Goal: Task Accomplishment & Management: Use online tool/utility

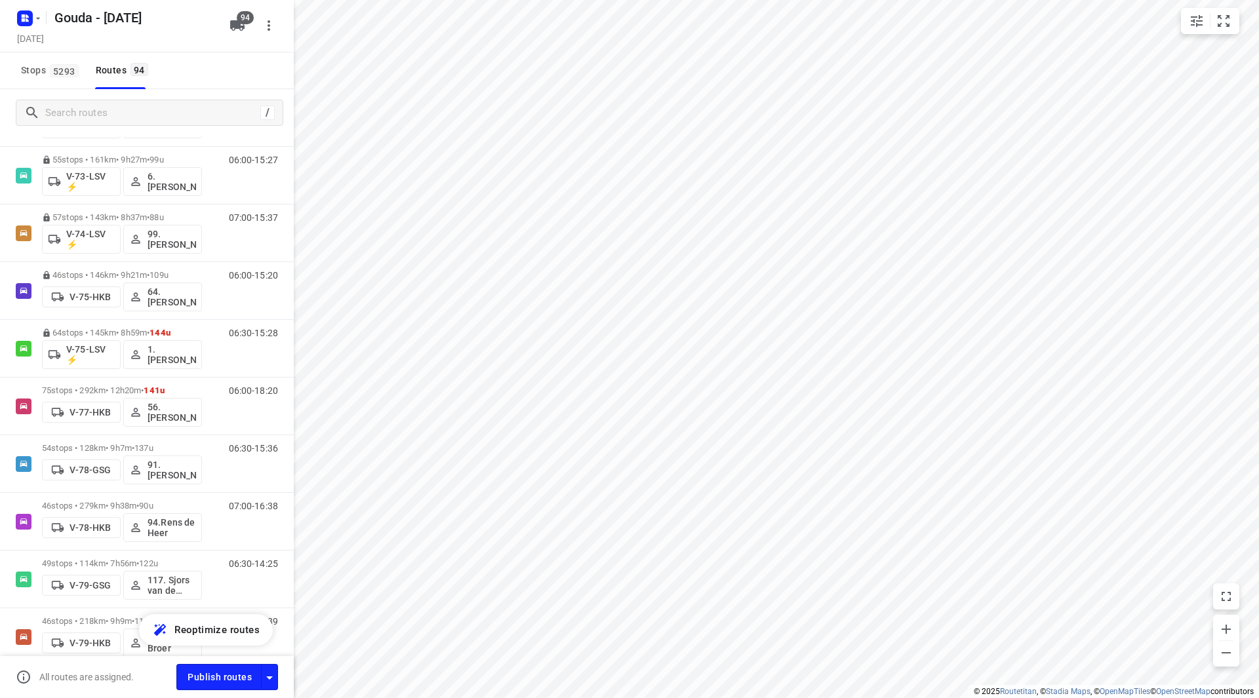
scroll to position [2039, 0]
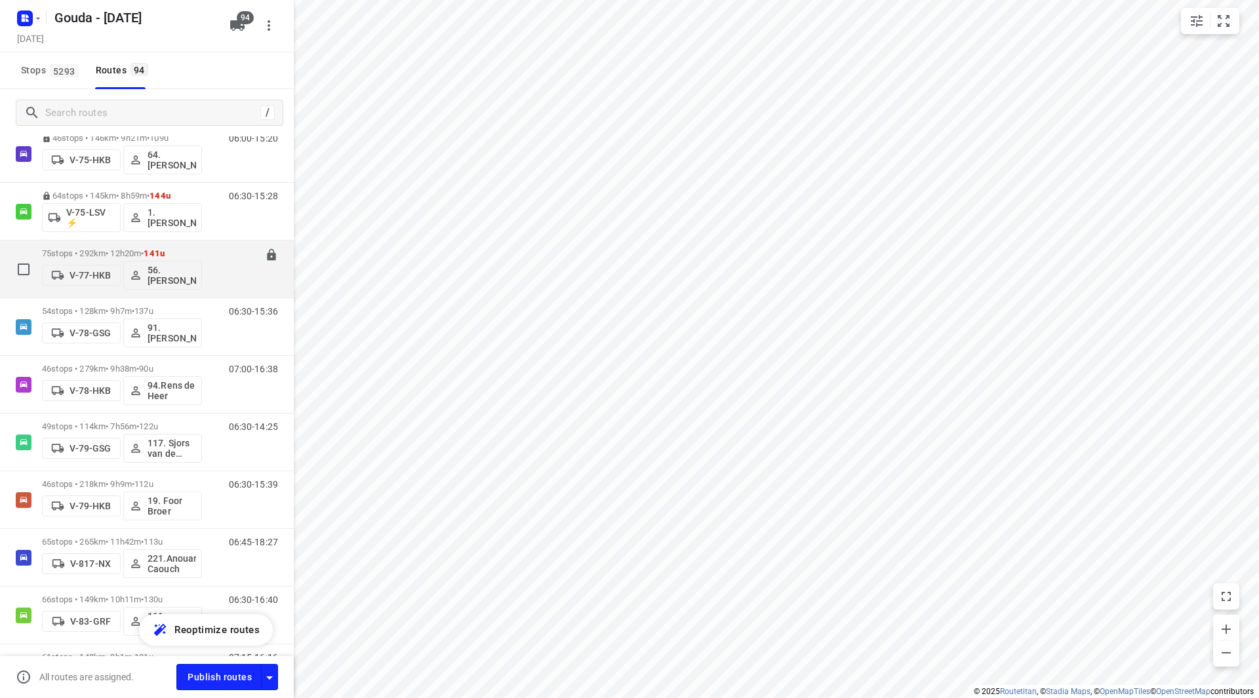
click at [99, 252] on p "75 stops • 292km • 12h20m • 141u" at bounding box center [122, 253] width 160 height 10
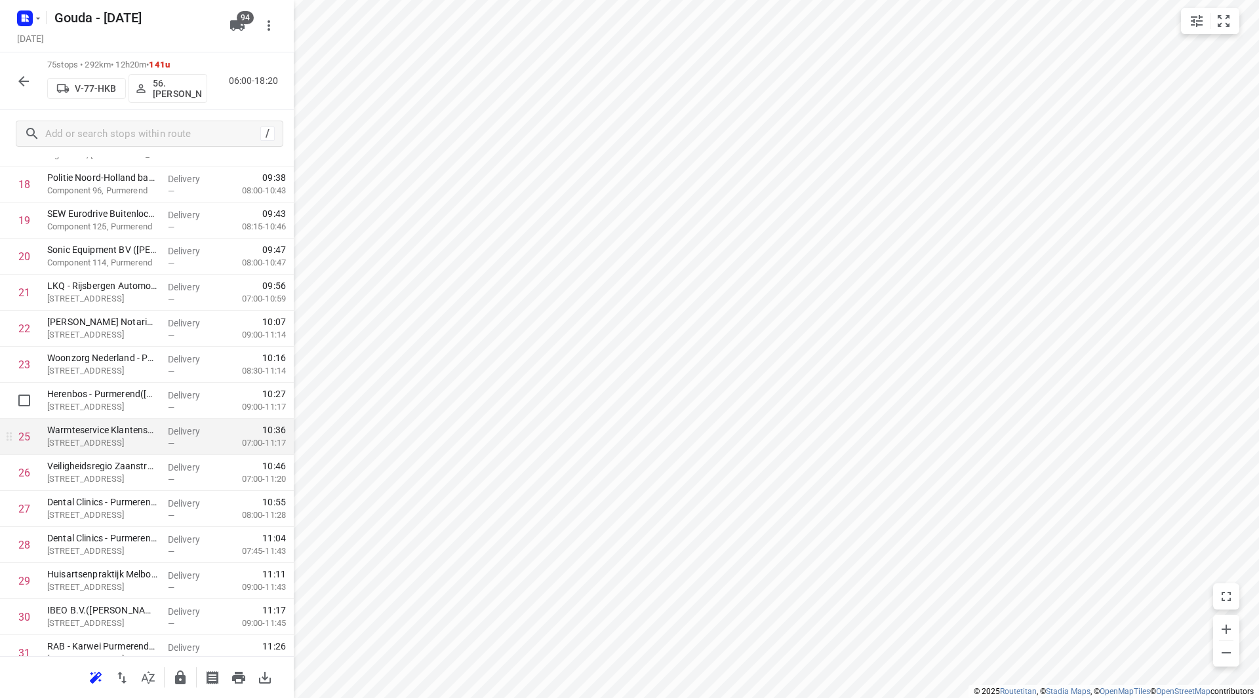
scroll to position [721, 0]
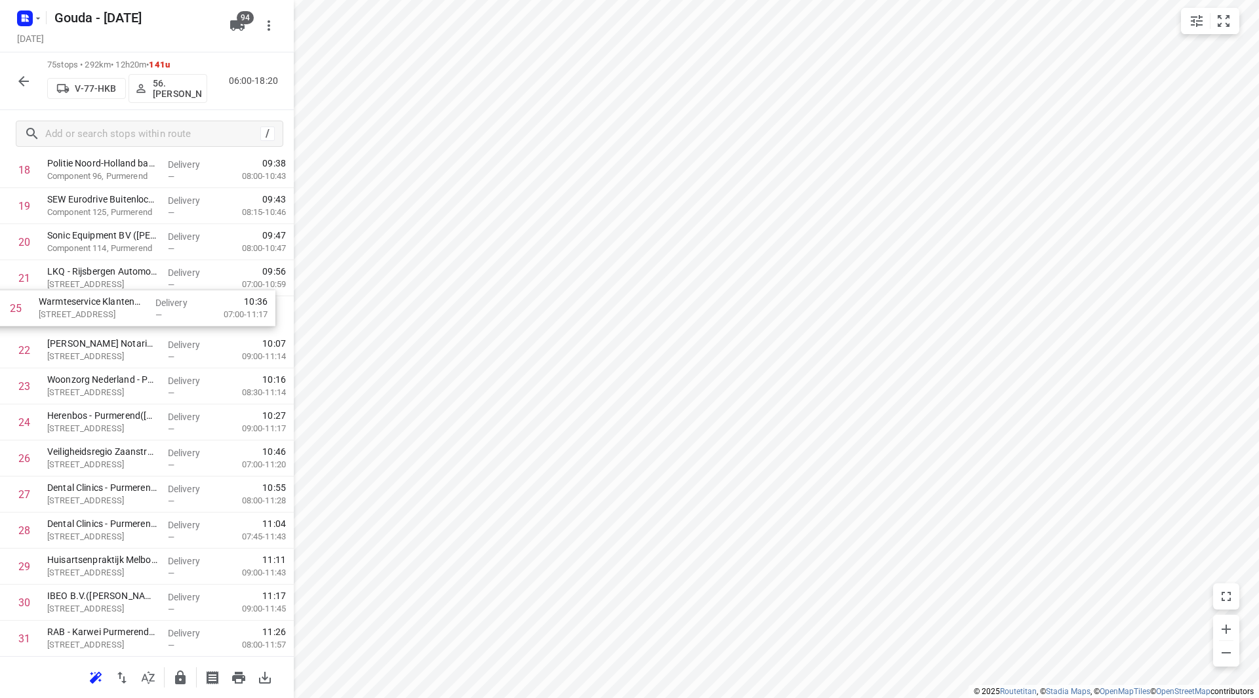
drag, startPoint x: 108, startPoint y: 404, endPoint x: 100, endPoint y: 278, distance: 126.8
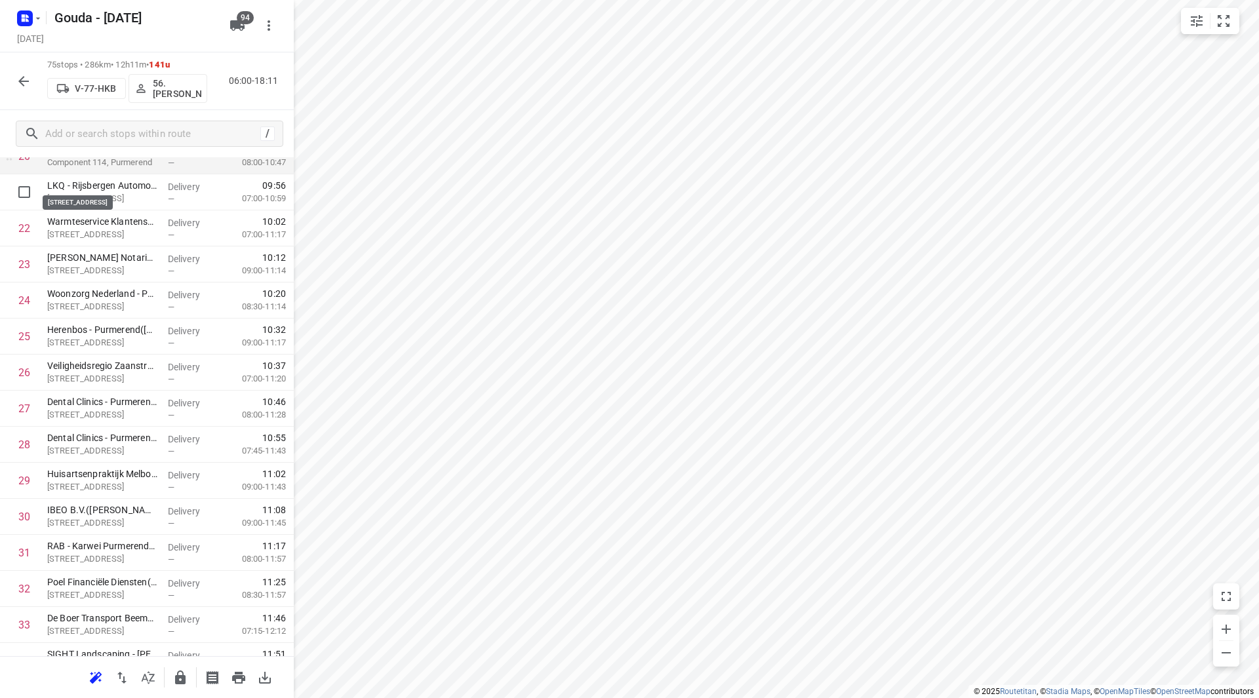
scroll to position [787, 0]
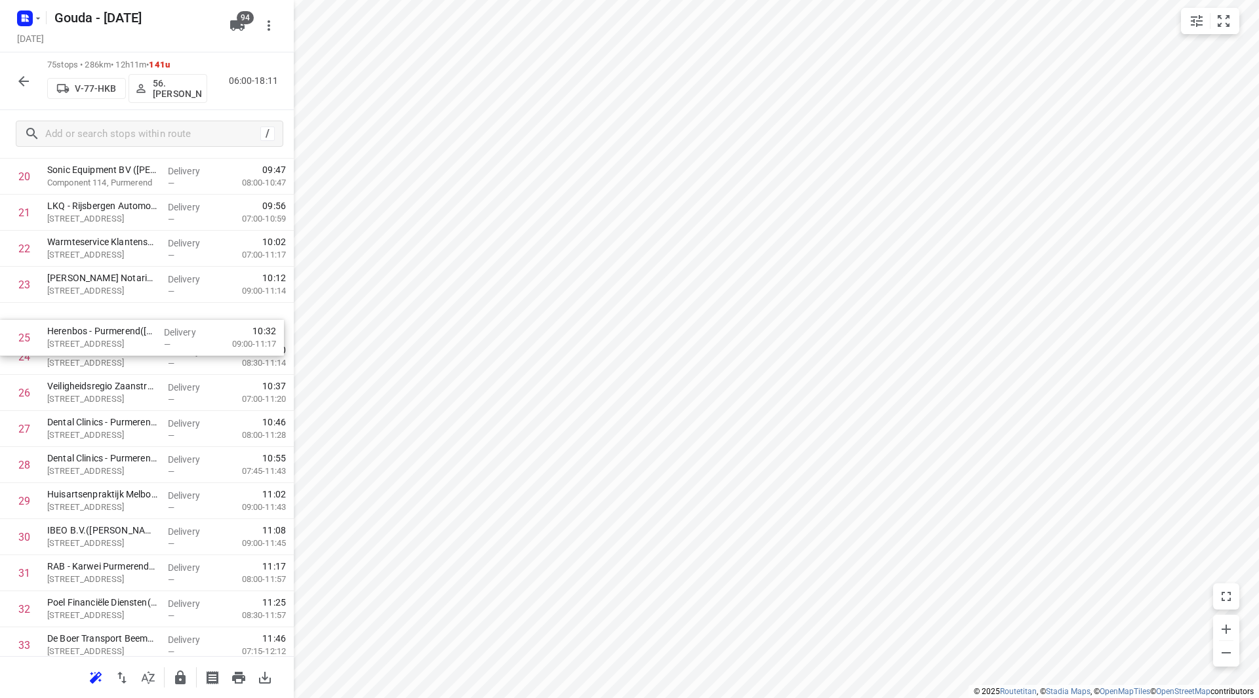
drag, startPoint x: 112, startPoint y: 344, endPoint x: 114, endPoint y: 319, distance: 25.0
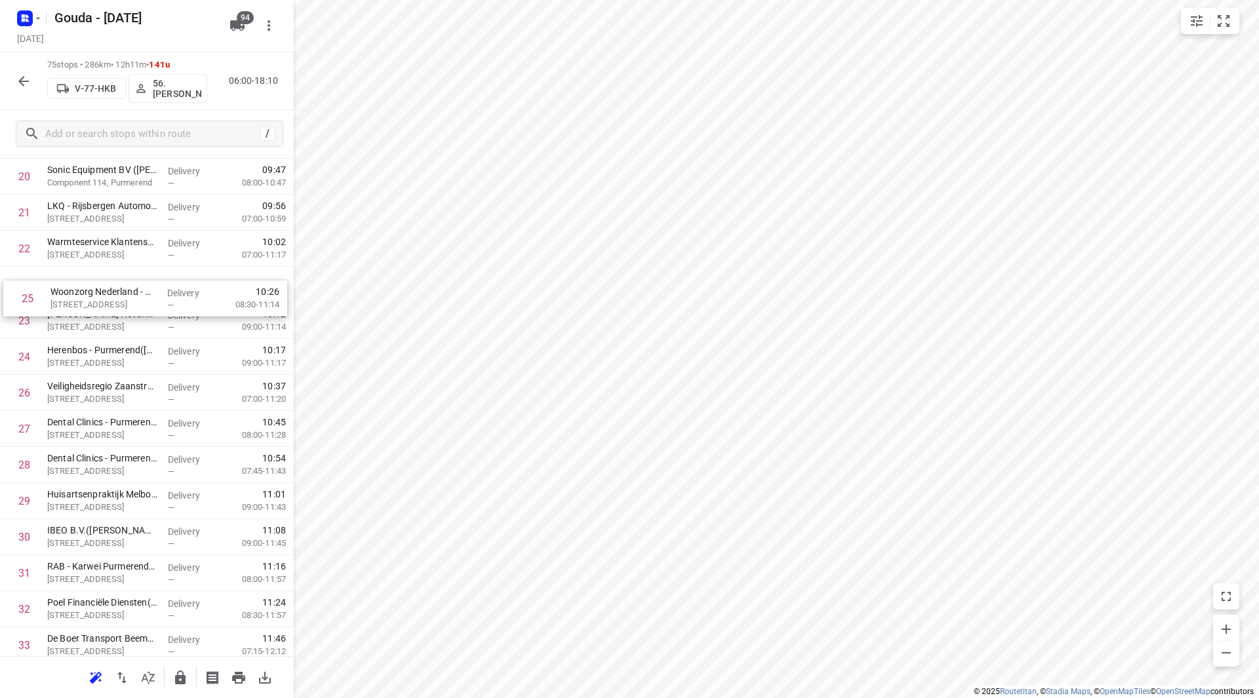
drag, startPoint x: 83, startPoint y: 361, endPoint x: 88, endPoint y: 283, distance: 78.8
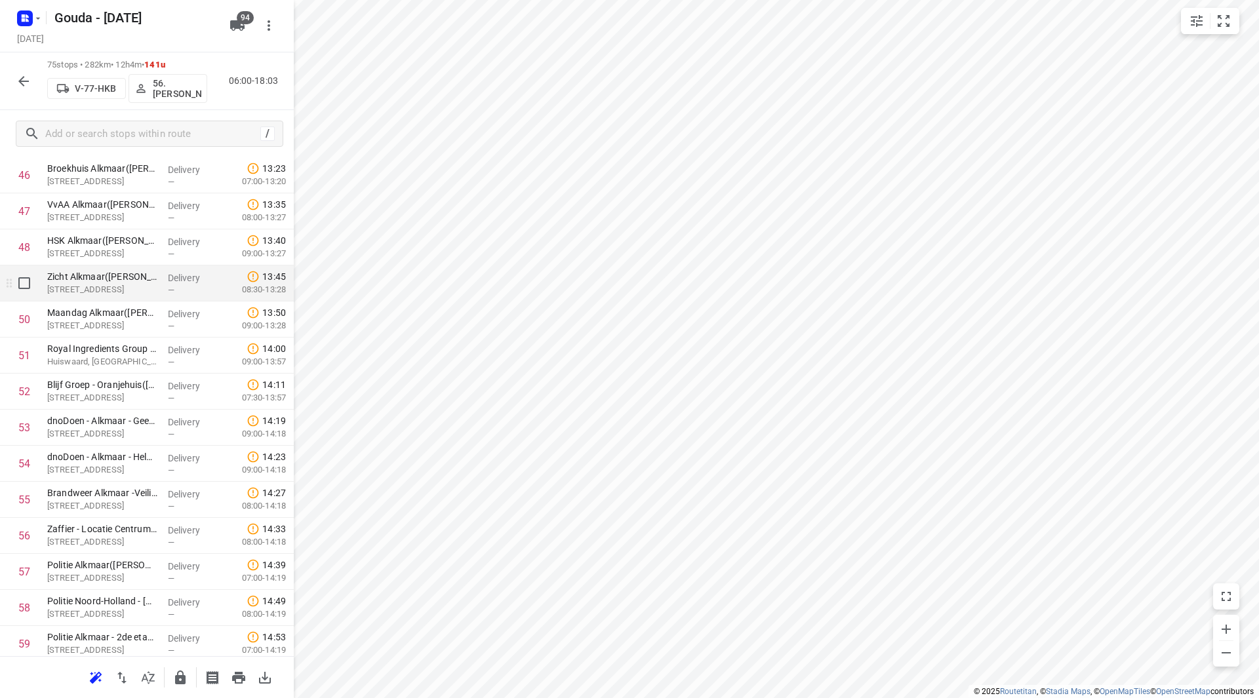
scroll to position [1704, 0]
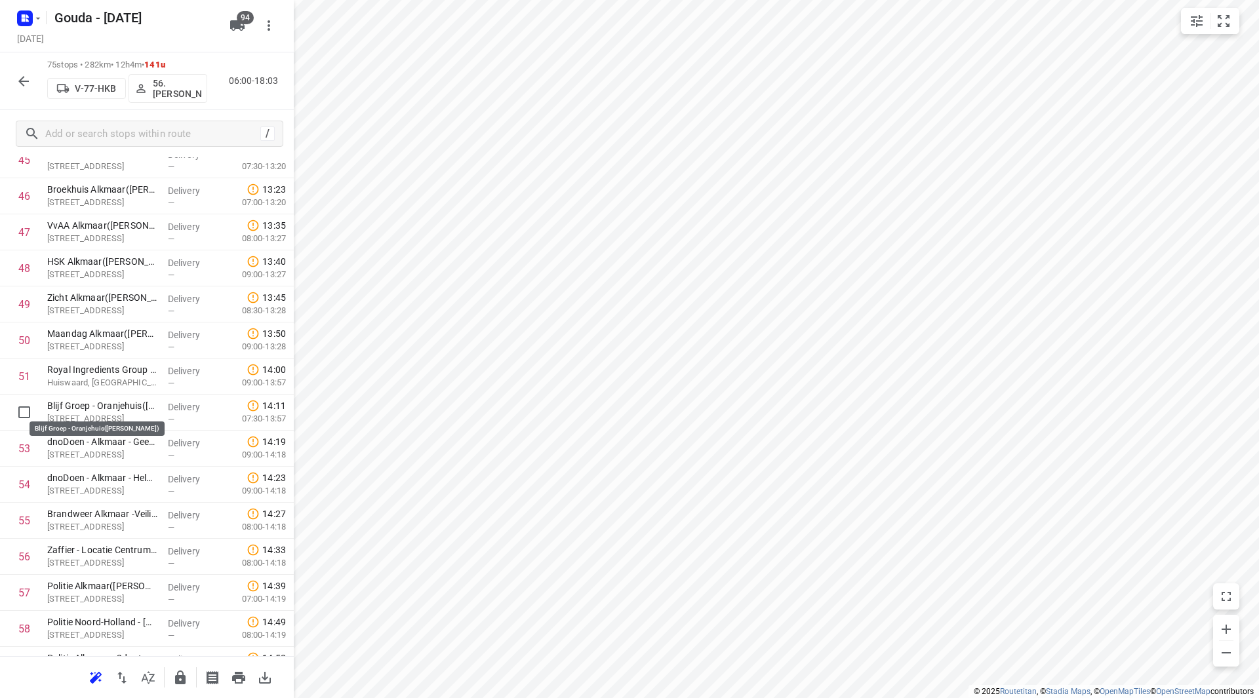
drag, startPoint x: 93, startPoint y: 410, endPoint x: 91, endPoint y: 378, distance: 32.2
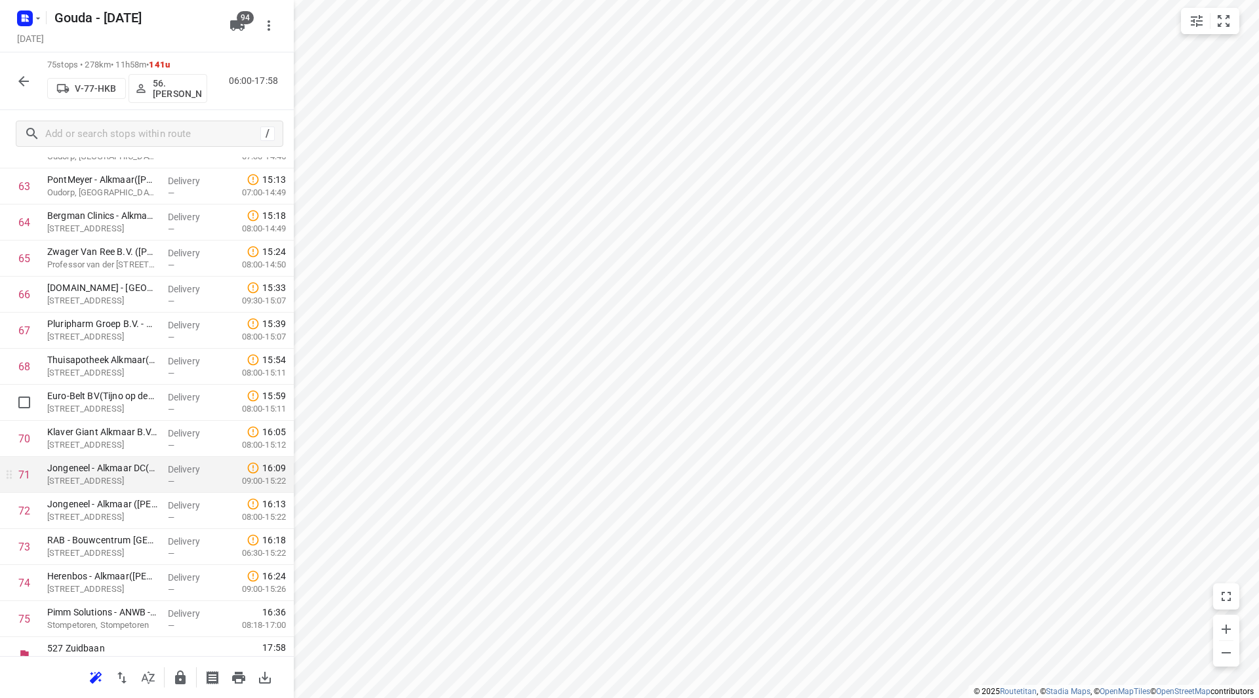
scroll to position [2344, 0]
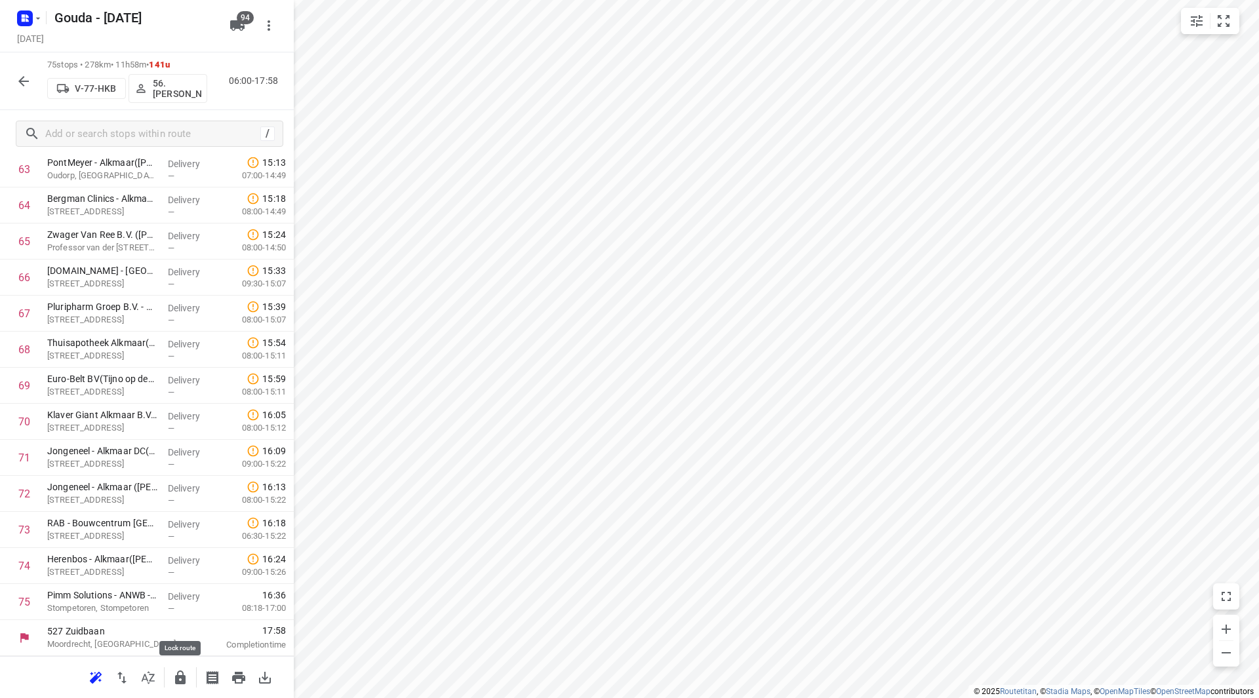
click at [183, 677] on icon "button" at bounding box center [180, 678] width 10 height 14
click at [16, 69] on div at bounding box center [23, 81] width 26 height 26
click at [23, 86] on icon "button" at bounding box center [24, 81] width 16 height 16
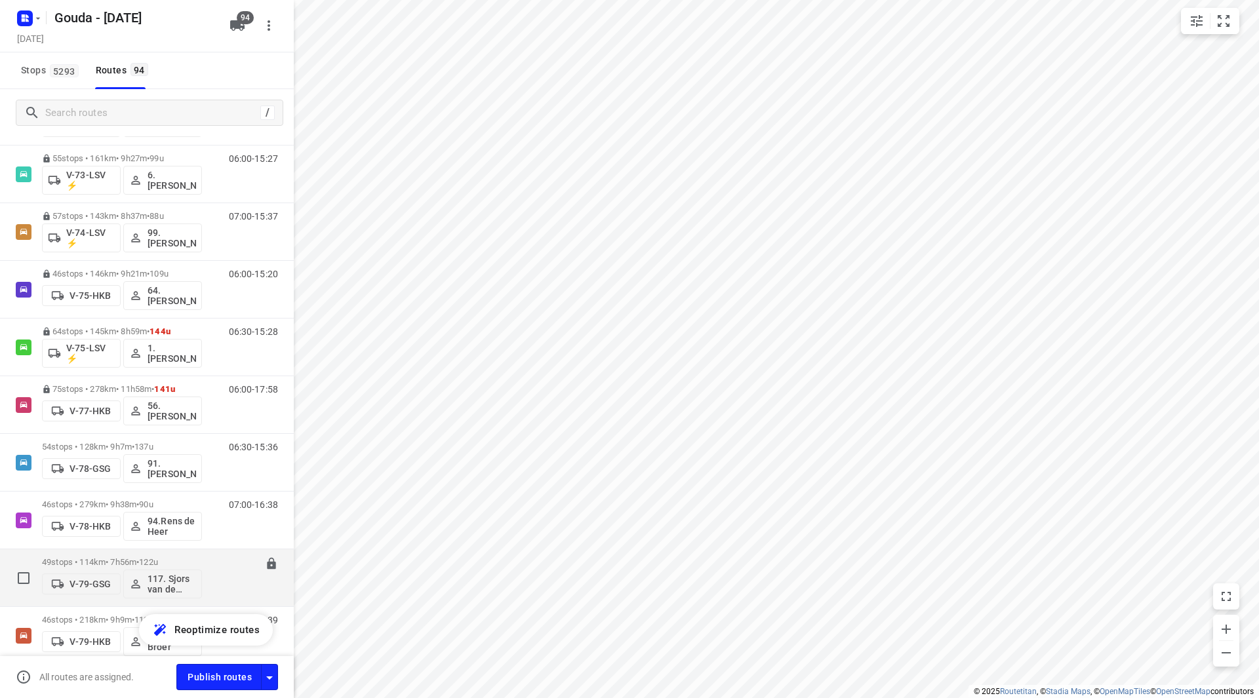
scroll to position [2032, 0]
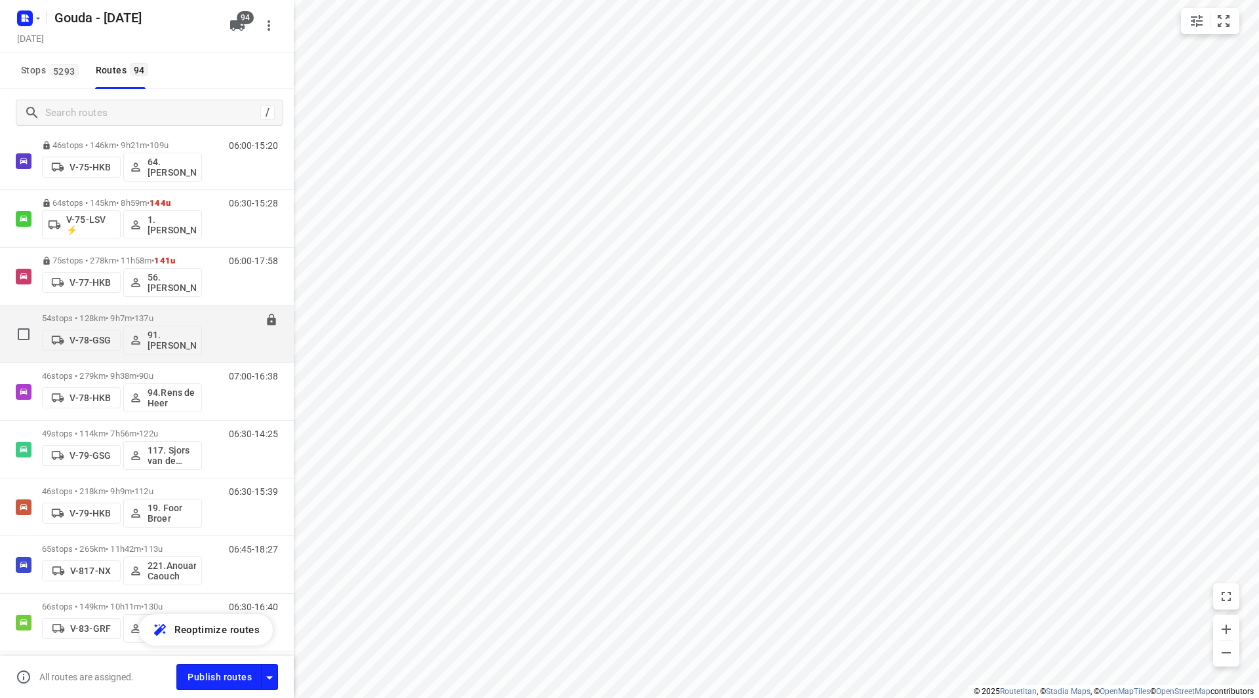
click at [70, 321] on p "54 stops • 128km • 9h7m • 137u" at bounding box center [122, 318] width 160 height 10
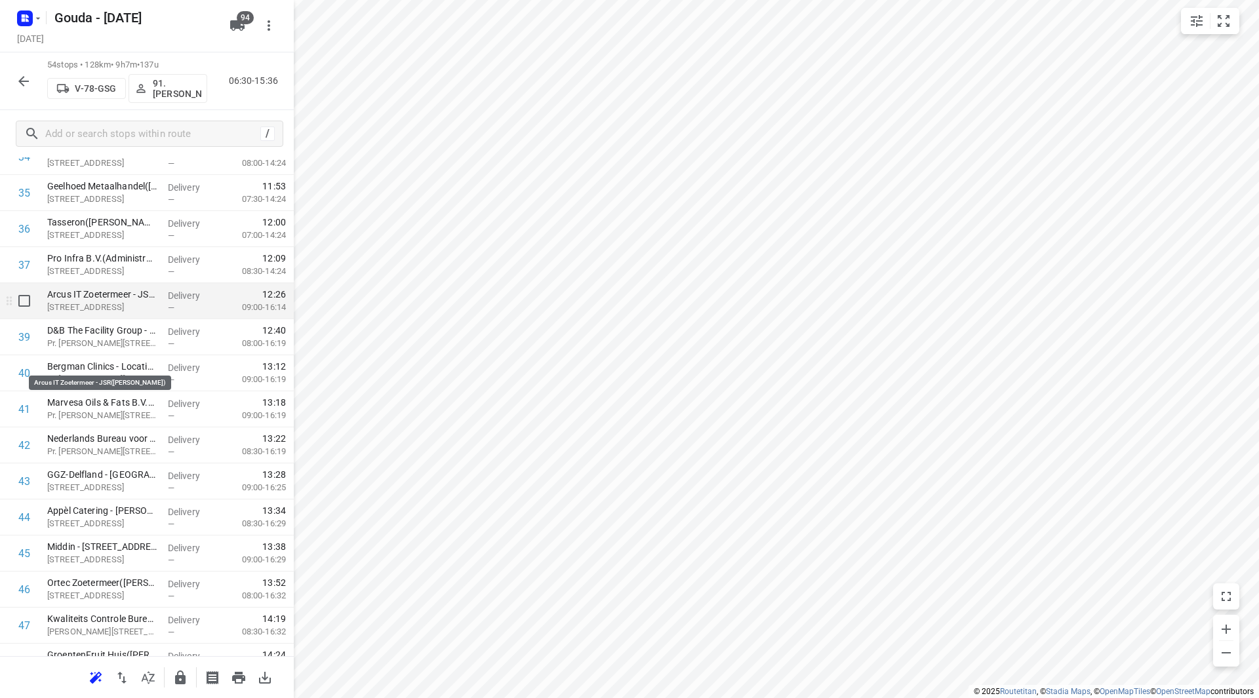
scroll to position [1246, 0]
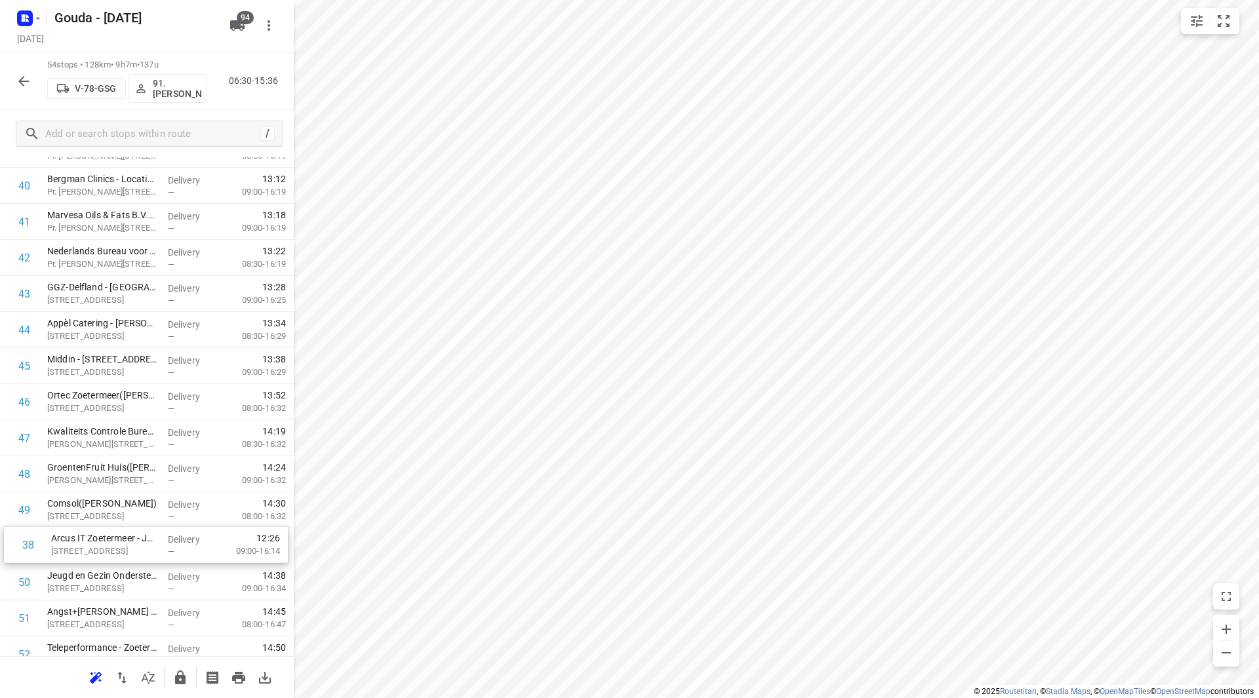
drag, startPoint x: 123, startPoint y: 371, endPoint x: 125, endPoint y: 546, distance: 175.0
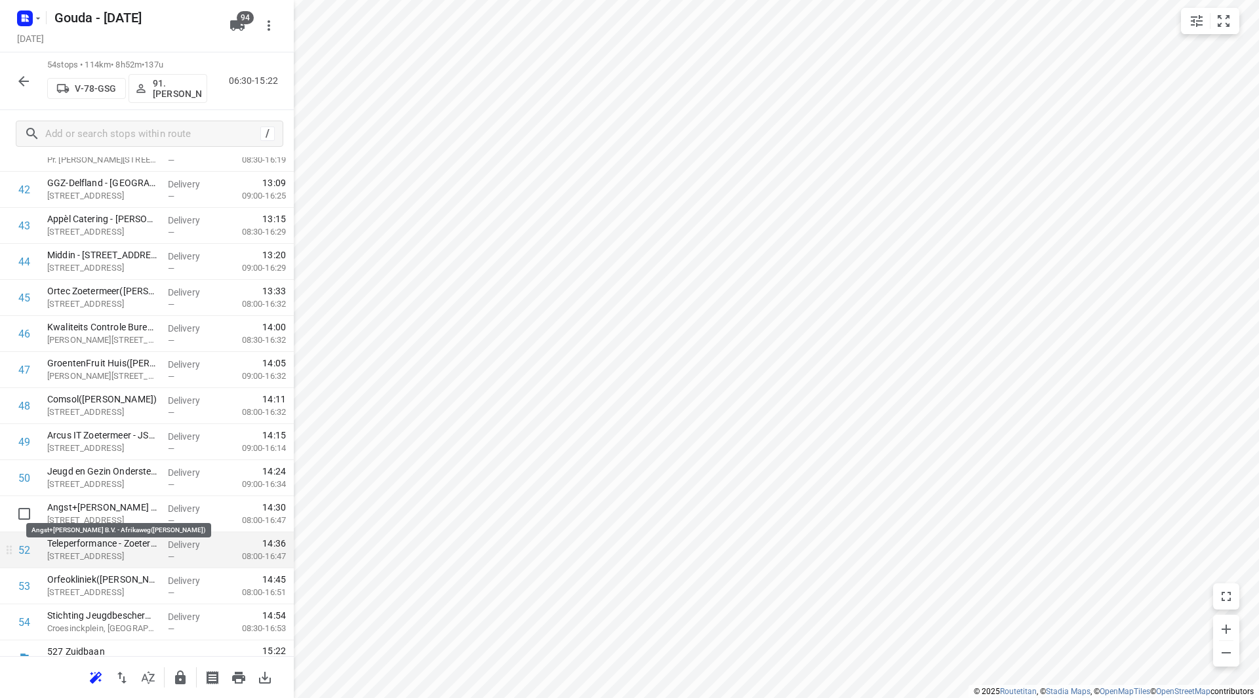
scroll to position [1587, 0]
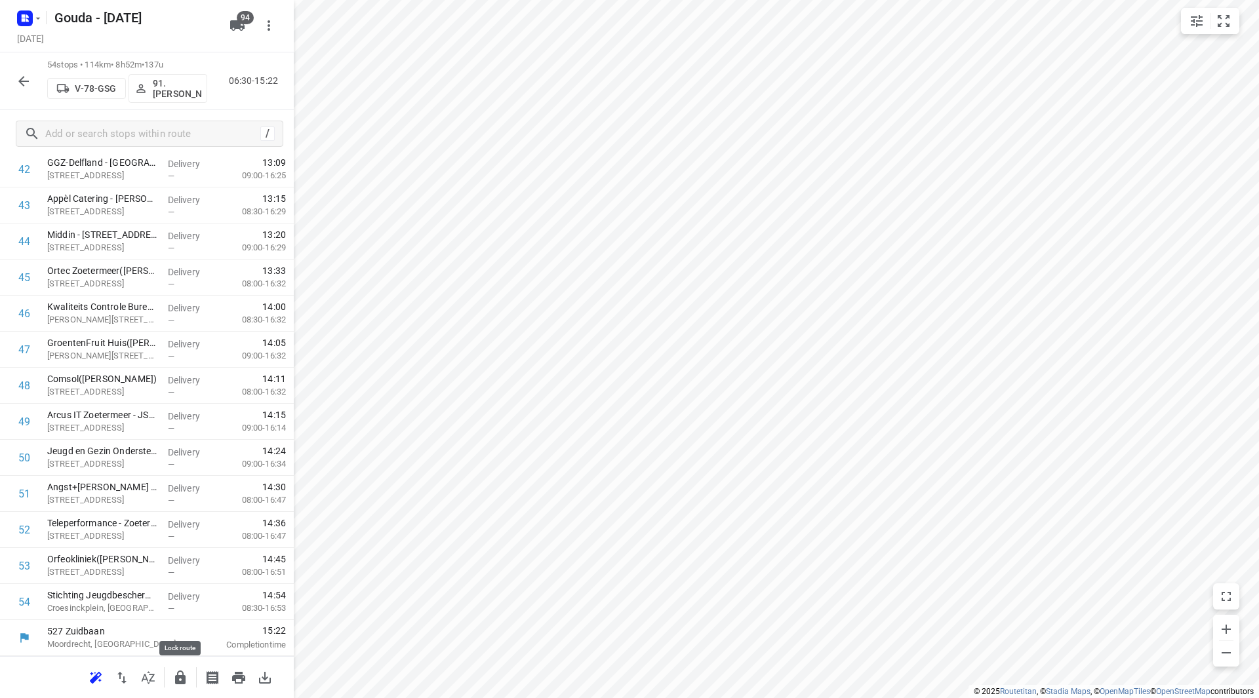
click at [180, 685] on icon "button" at bounding box center [180, 678] width 16 height 16
click at [20, 86] on icon "button" at bounding box center [24, 81] width 16 height 16
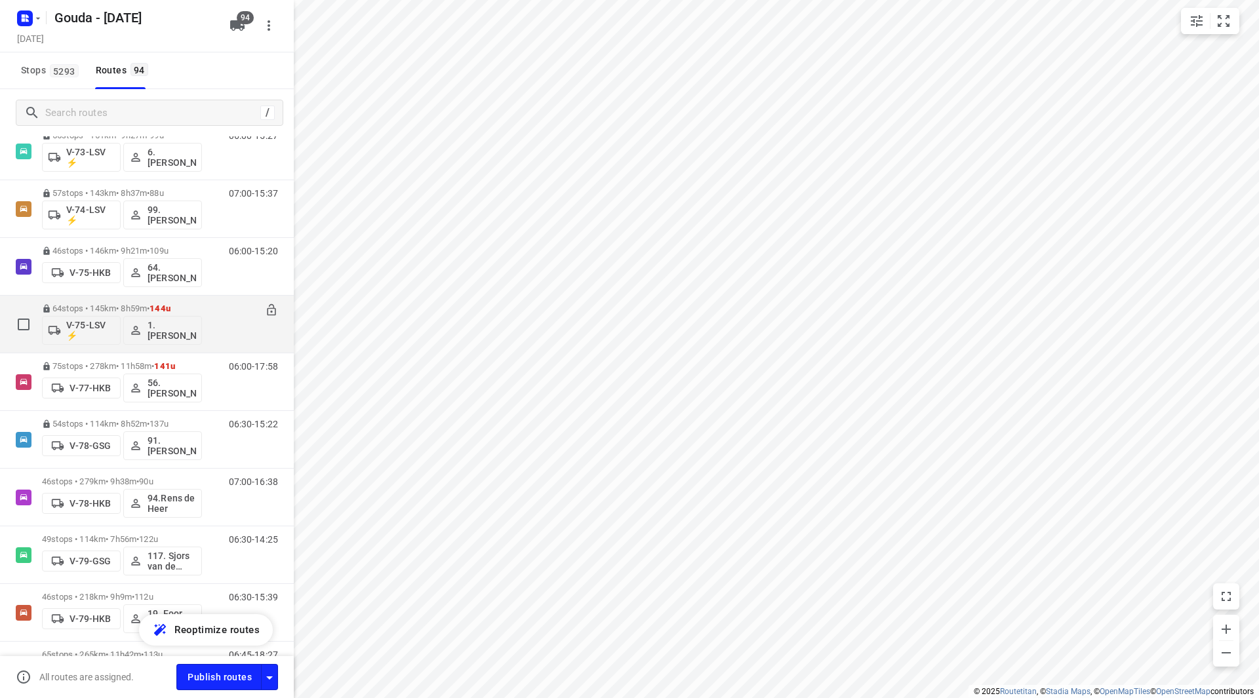
scroll to position [2032, 0]
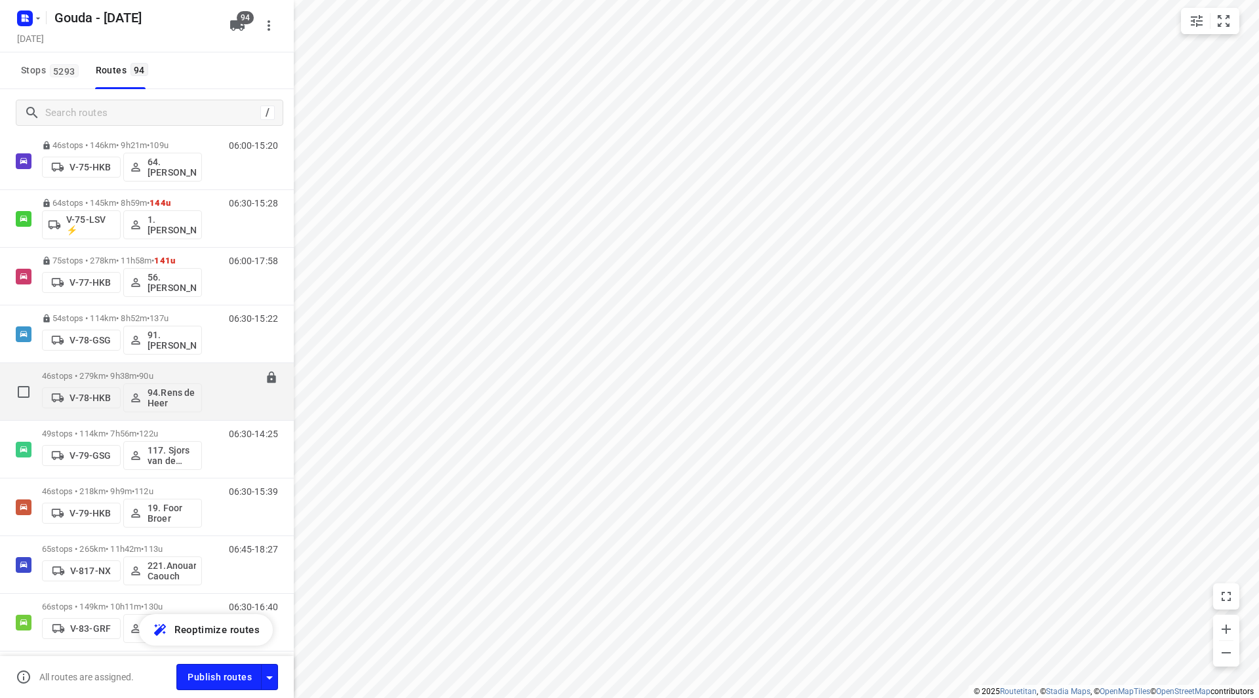
click at [111, 370] on div "46 stops • 279km • 9h38m • 90u V-78-HKB 94.Rens de Heer" at bounding box center [122, 391] width 160 height 54
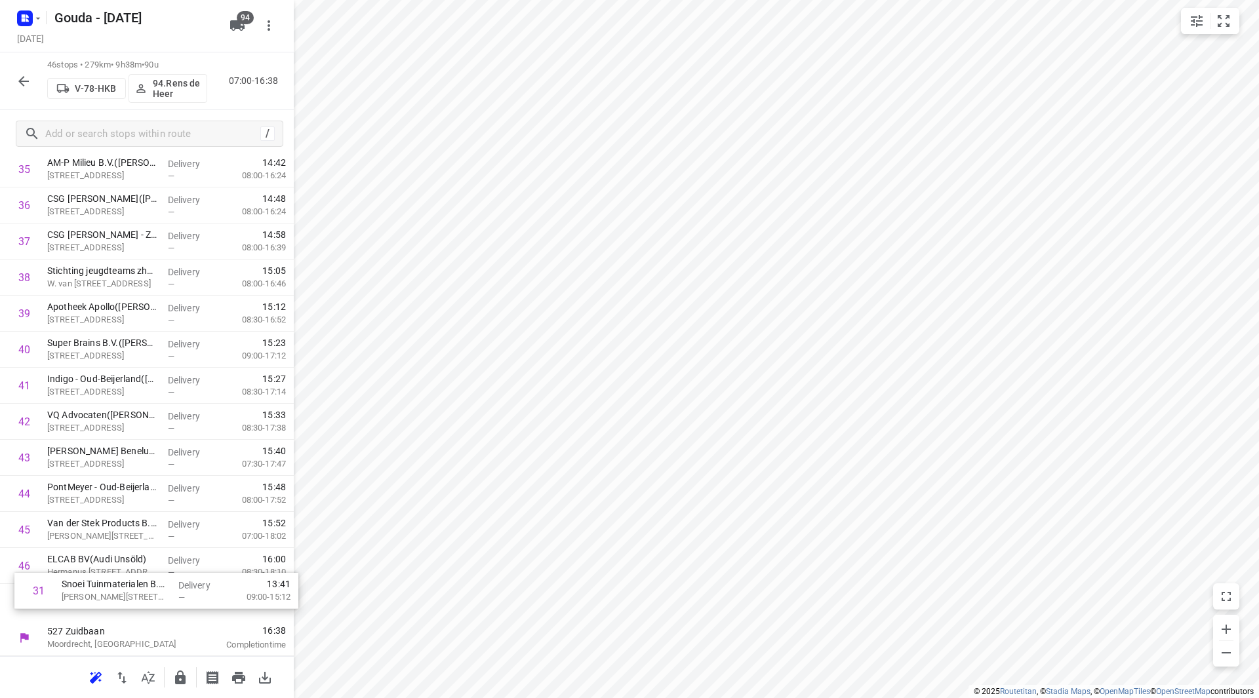
scroll to position [1299, 0]
drag, startPoint x: 68, startPoint y: 513, endPoint x: 83, endPoint y: 576, distance: 64.9
click at [170, 678] on div at bounding box center [147, 677] width 294 height 42
click at [180, 679] on icon "button" at bounding box center [180, 678] width 16 height 16
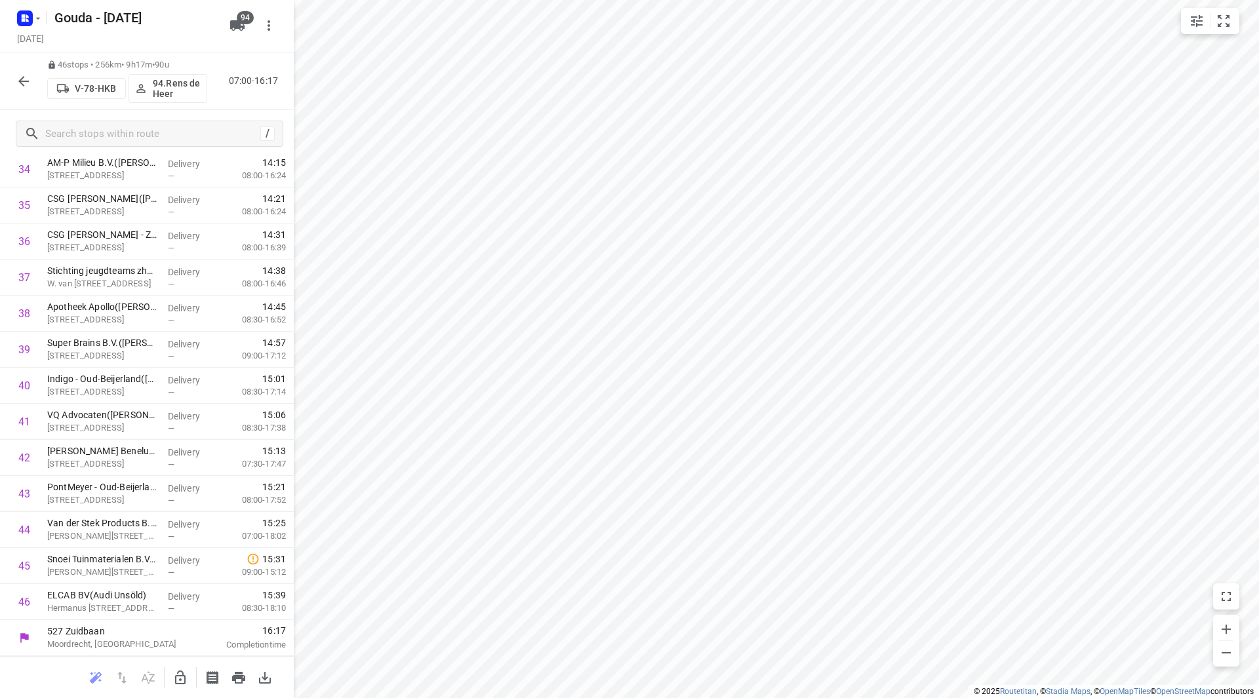
click at [29, 84] on icon "button" at bounding box center [24, 81] width 16 height 16
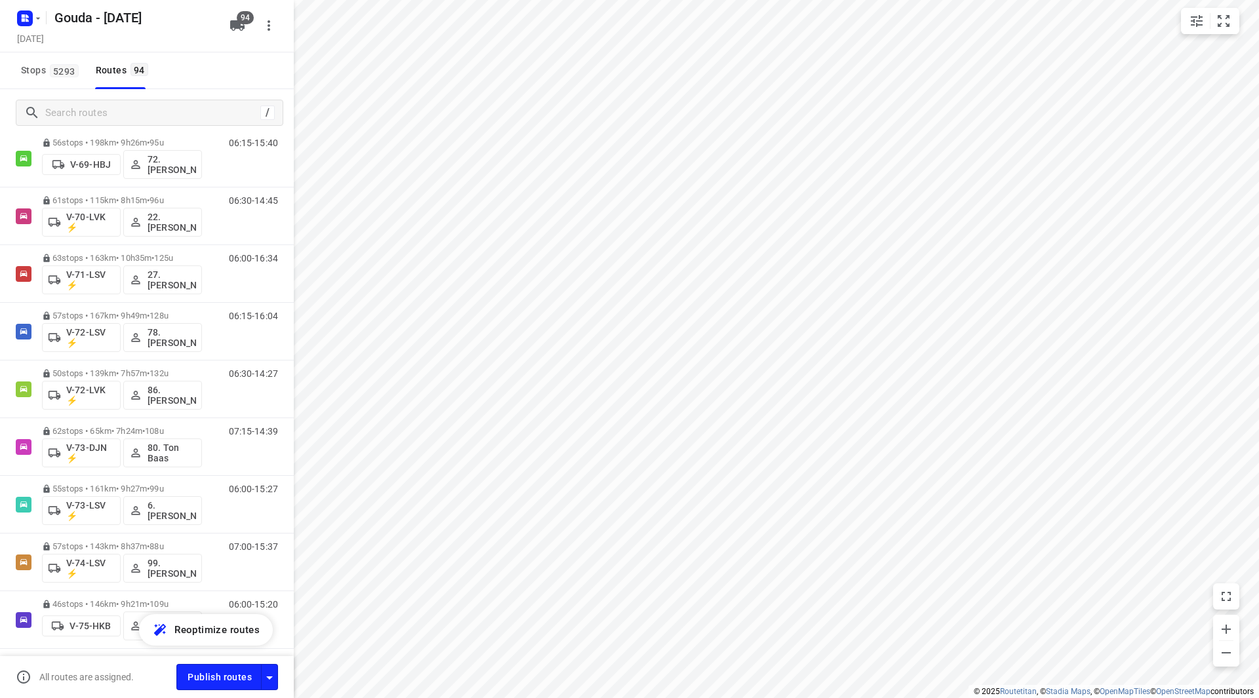
scroll to position [1967, 0]
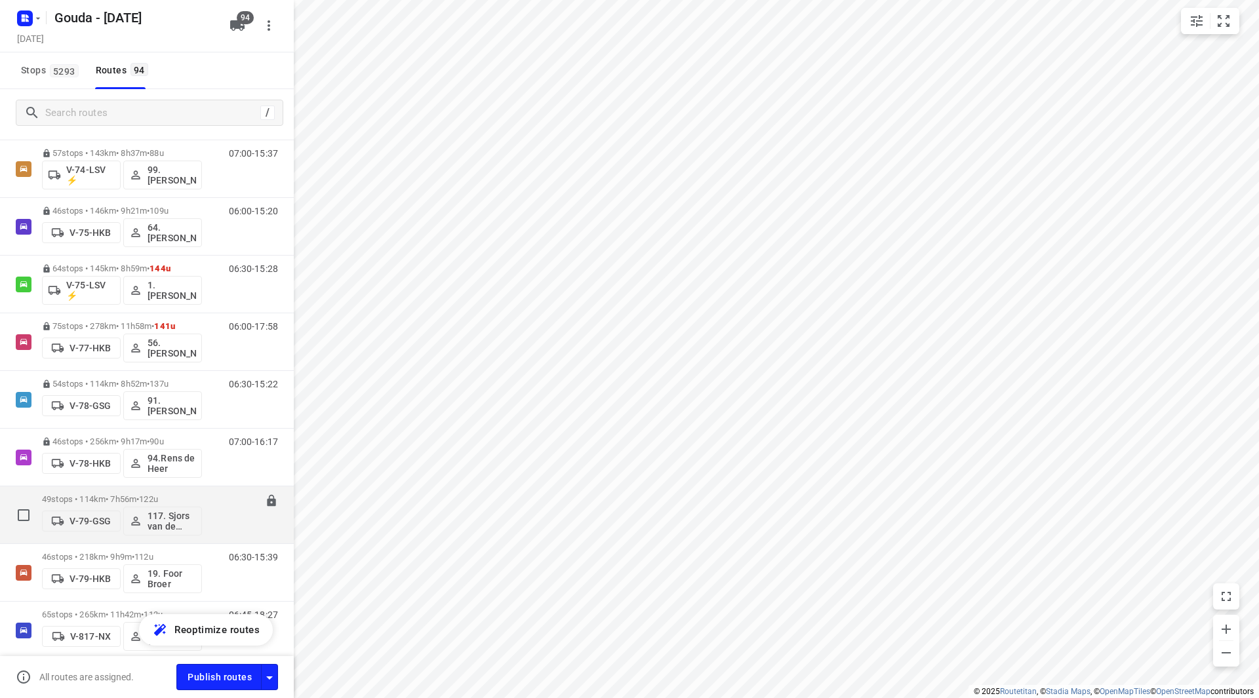
click at [86, 493] on div "49 stops • 114km • 7h56m • 122u V-79-GSG 117. Sjors van de Brande" at bounding box center [122, 515] width 160 height 54
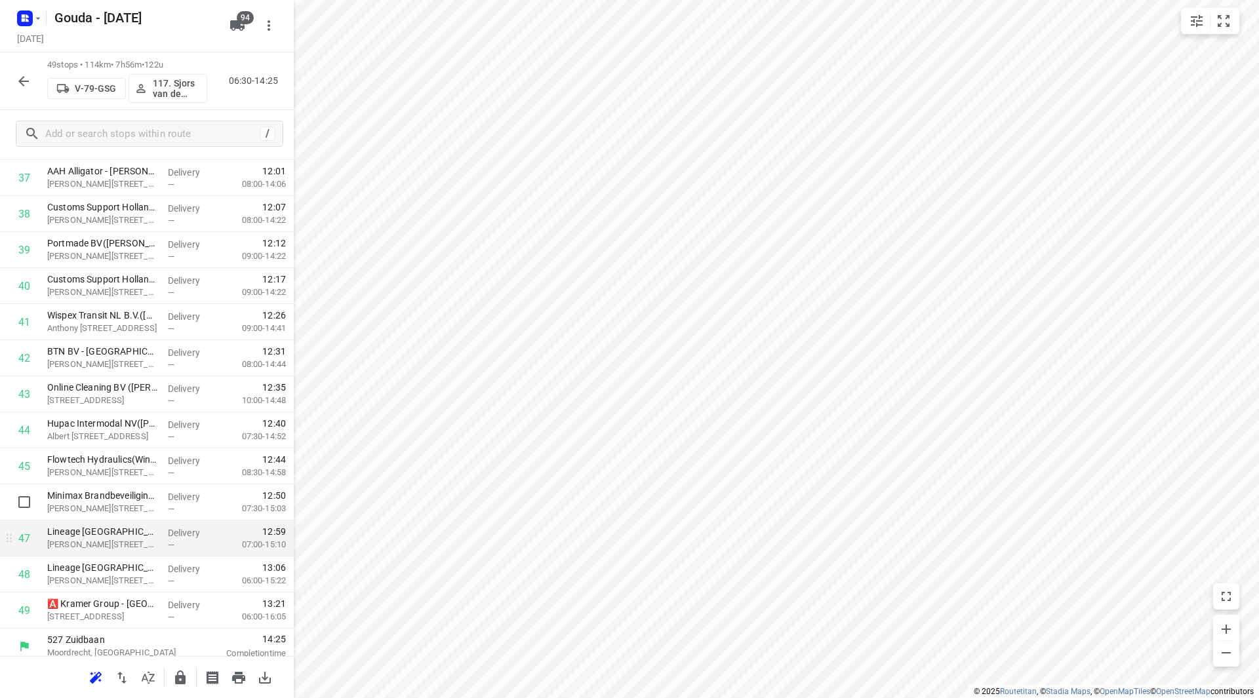
scroll to position [1407, 0]
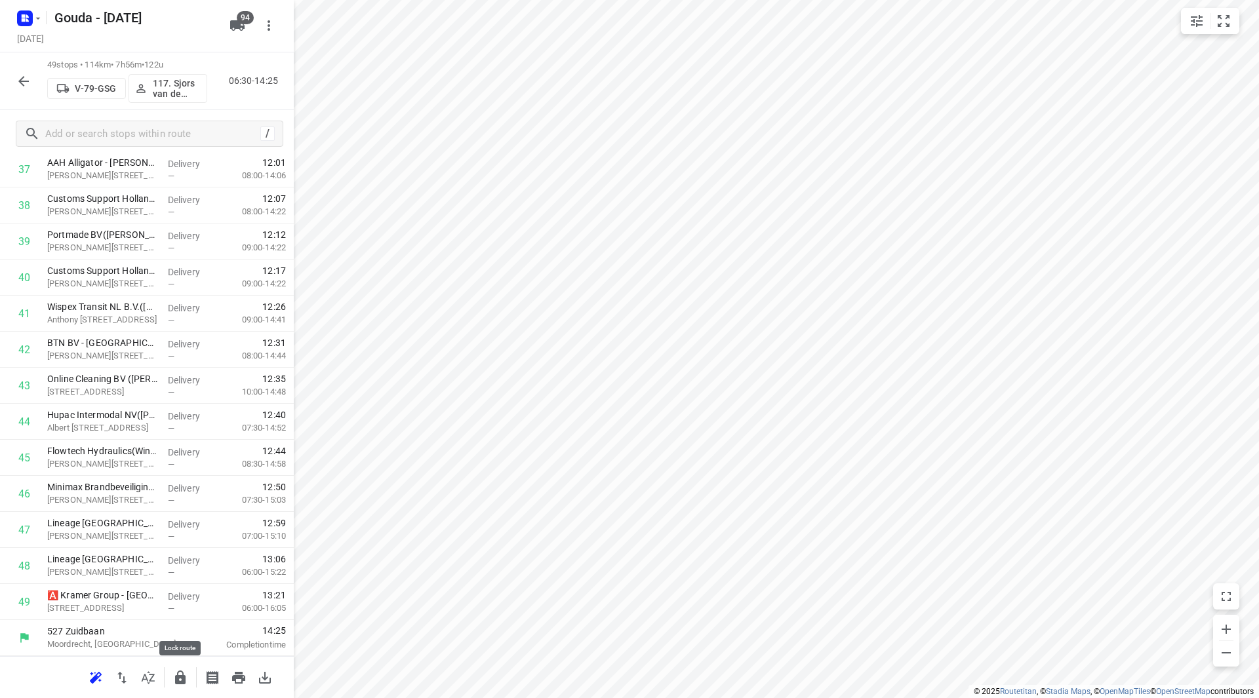
click at [180, 679] on icon "button" at bounding box center [180, 678] width 16 height 16
click at [18, 83] on icon "button" at bounding box center [24, 81] width 16 height 16
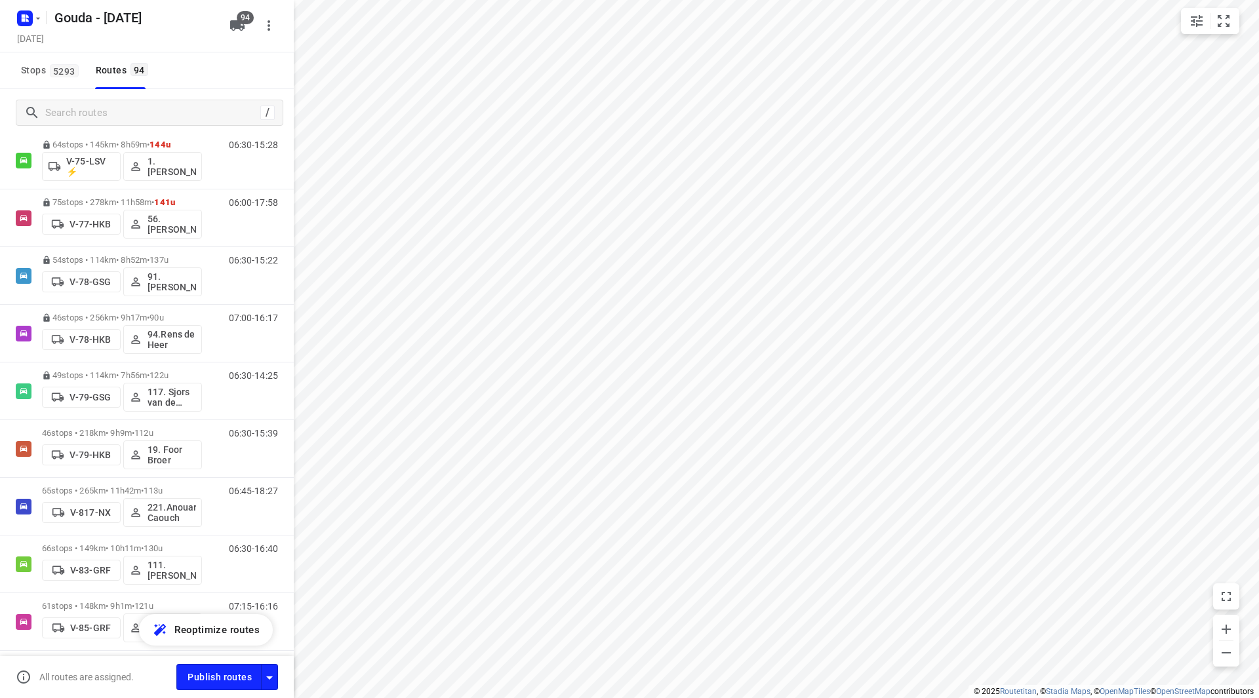
scroll to position [2084, 0]
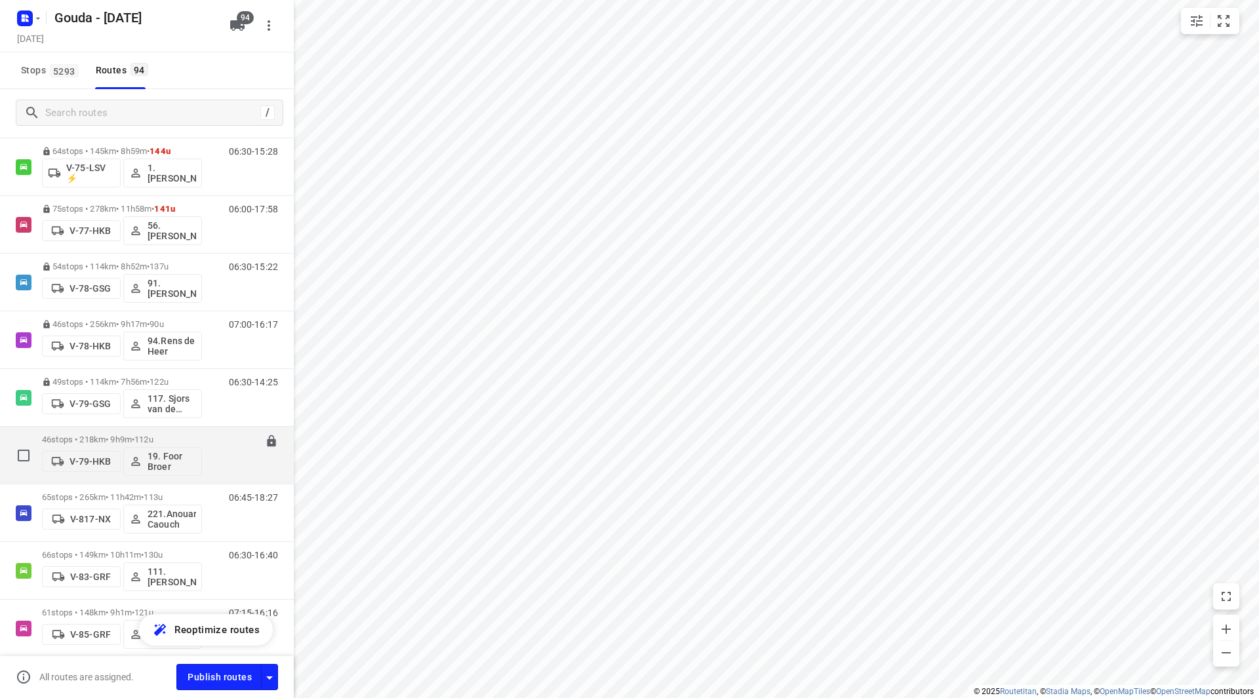
click at [119, 431] on div "46 stops • 218km • 9h9m • 112u V-79-HKB 19. Foor Broer" at bounding box center [122, 455] width 160 height 54
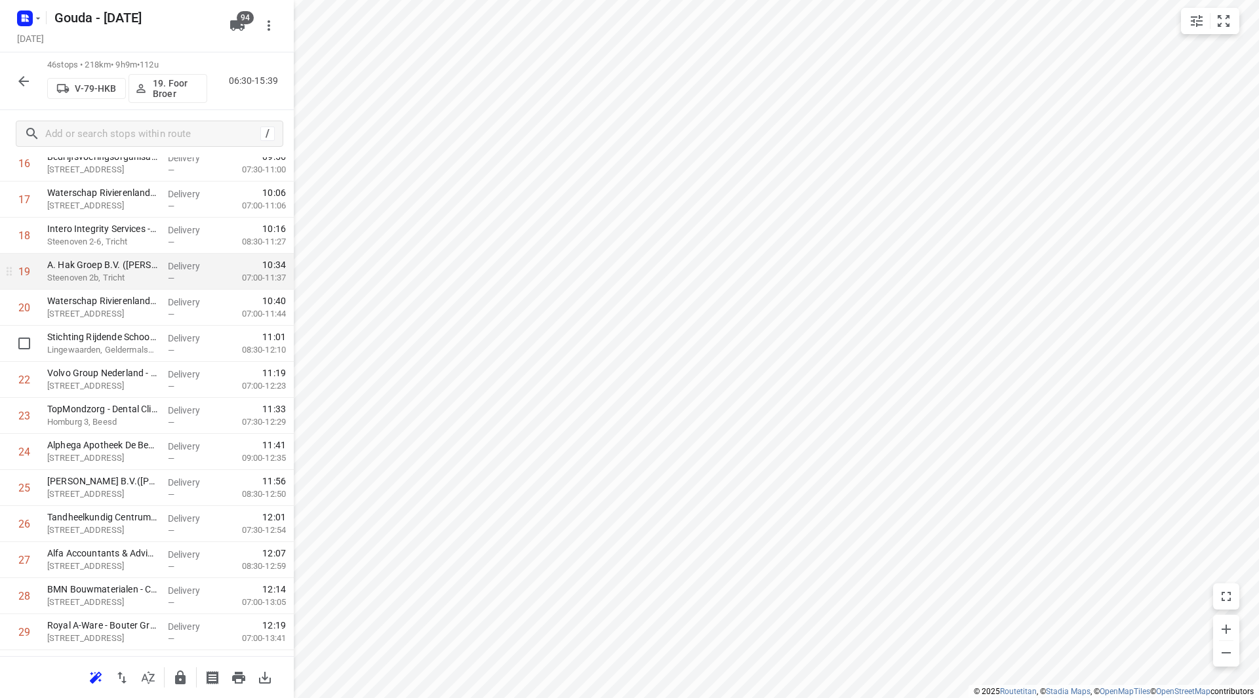
scroll to position [590, 0]
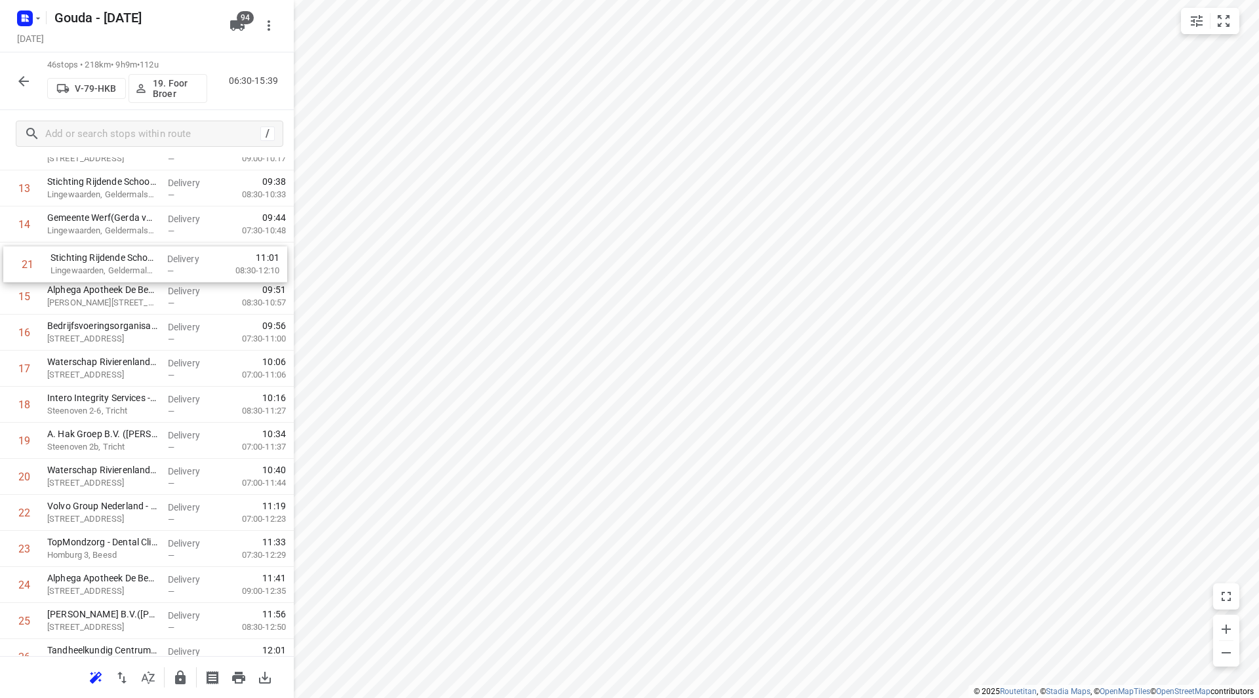
drag, startPoint x: 170, startPoint y: 400, endPoint x: 174, endPoint y: 253, distance: 146.9
click at [174, 253] on div "1 Veiligheidsregio Gelderland-Zuid - Ambulancepost Rumpt([PERSON_NAME] - Teamle…" at bounding box center [147, 567] width 294 height 1659
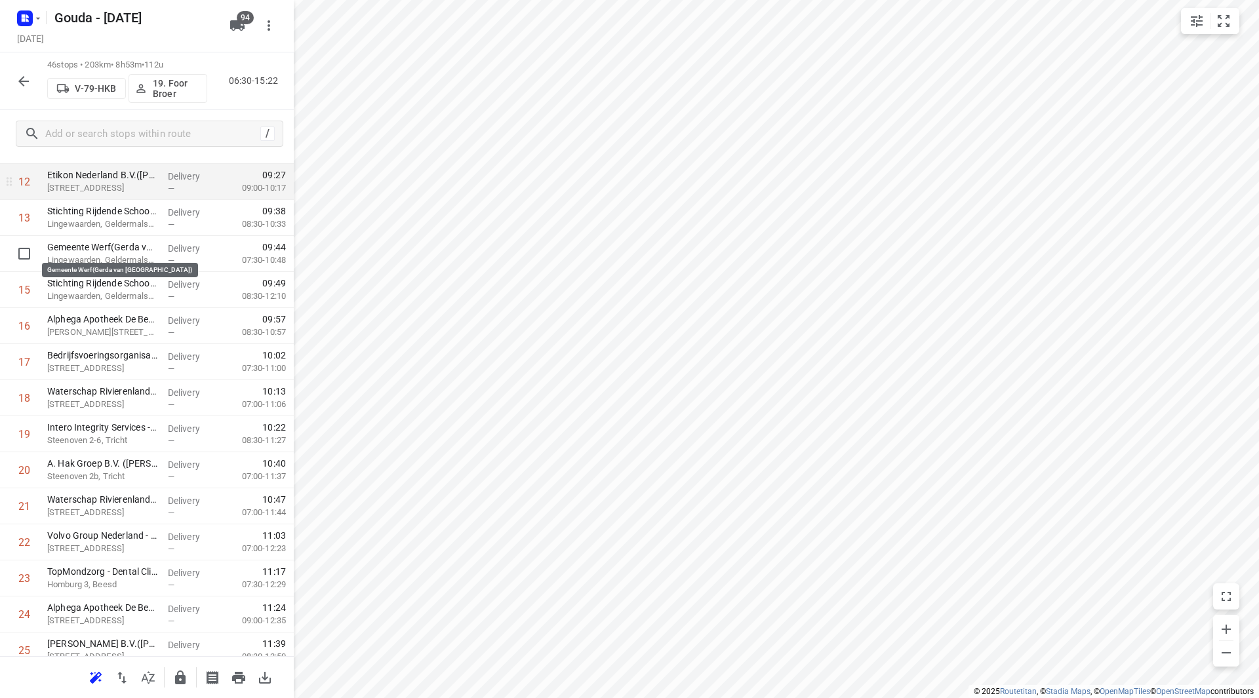
scroll to position [456, 0]
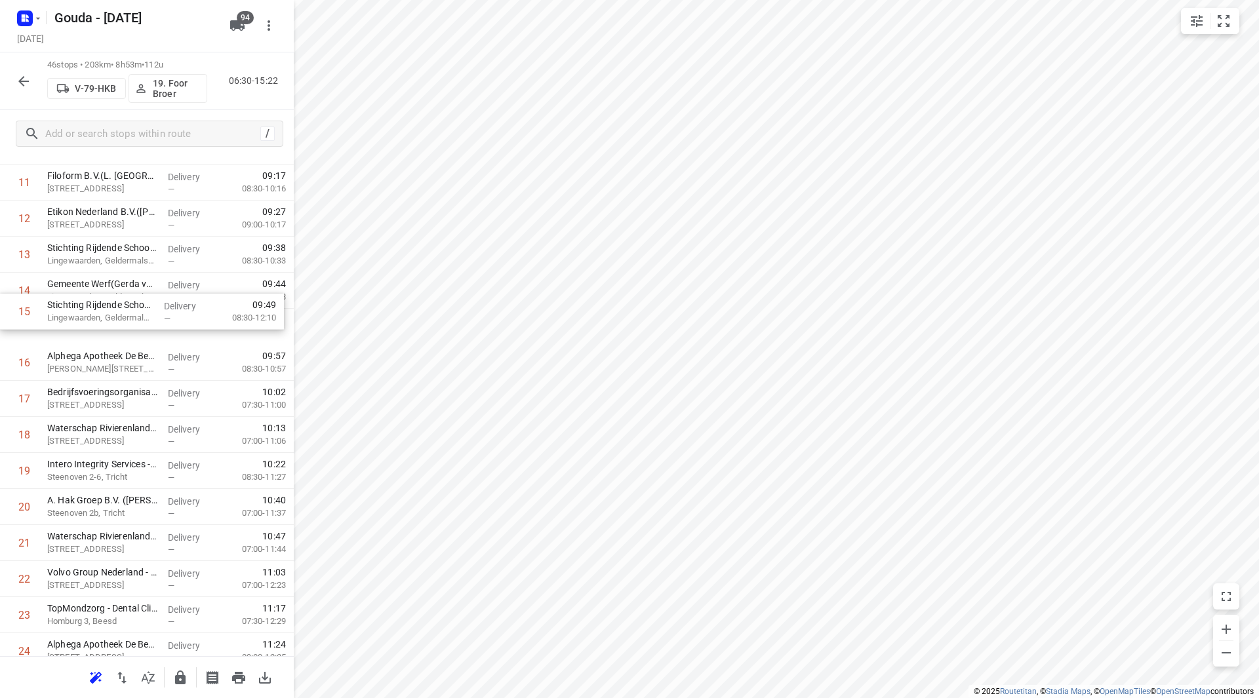
drag, startPoint x: 151, startPoint y: 302, endPoint x: 154, endPoint y: 296, distance: 6.7
click at [154, 292] on div "1 Veiligheidsregio Gelderland-Zuid - Ambulancepost Rumpt([PERSON_NAME] - Teamle…" at bounding box center [147, 633] width 294 height 1659
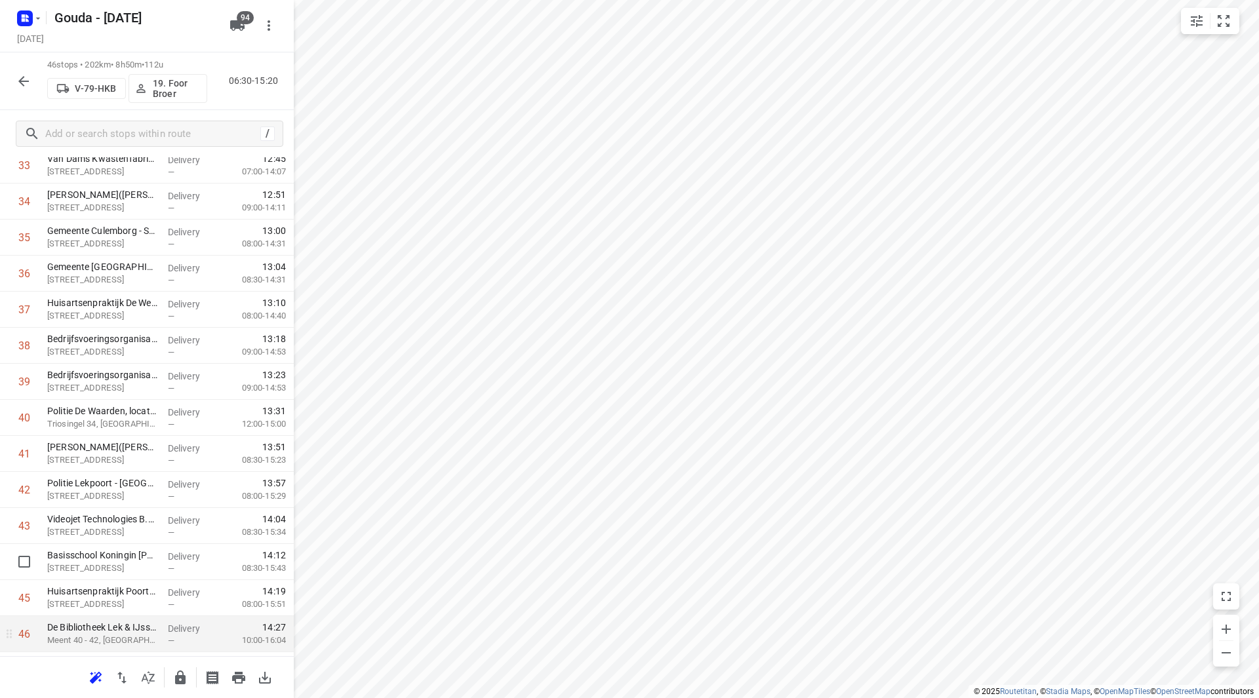
scroll to position [1299, 0]
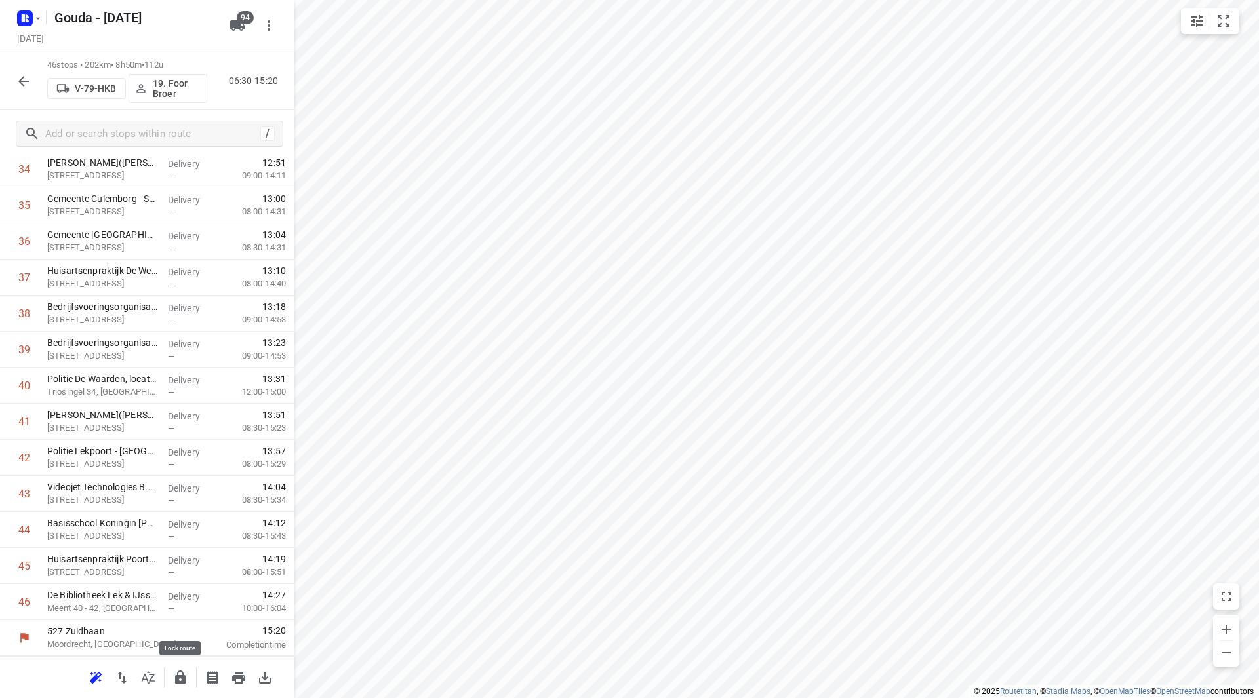
click at [180, 679] on icon "button" at bounding box center [180, 678] width 16 height 16
click at [18, 77] on icon "button" at bounding box center [24, 81] width 16 height 16
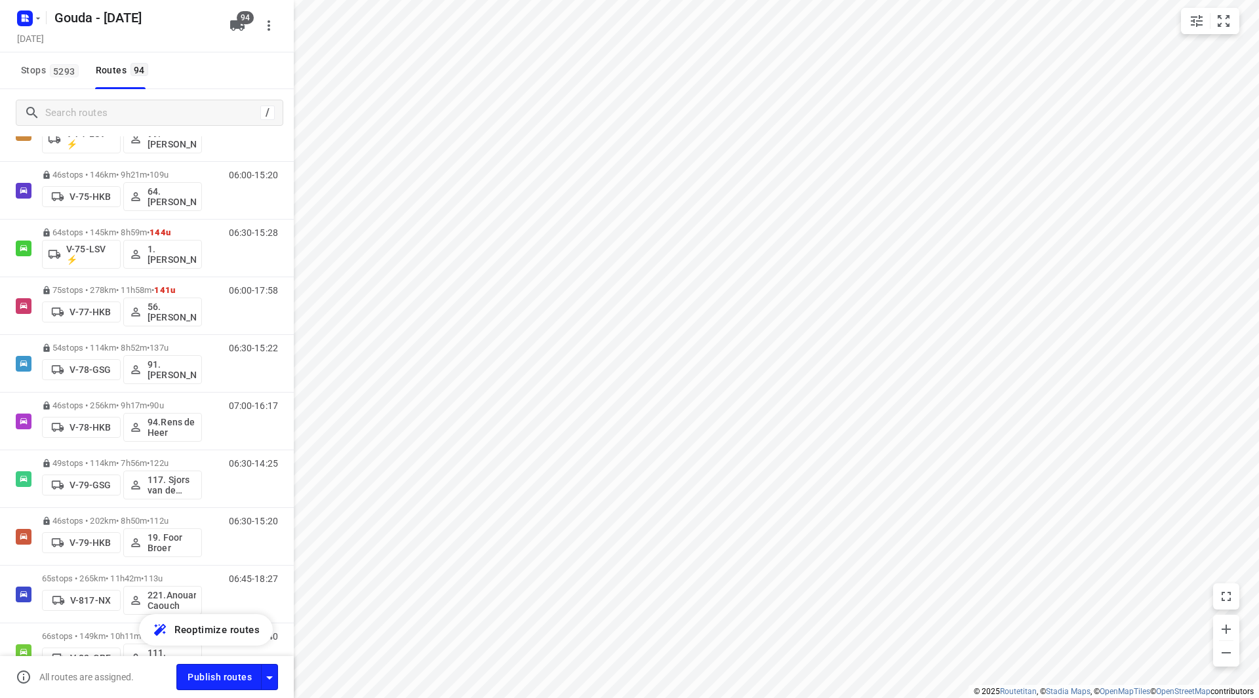
scroll to position [2098, 0]
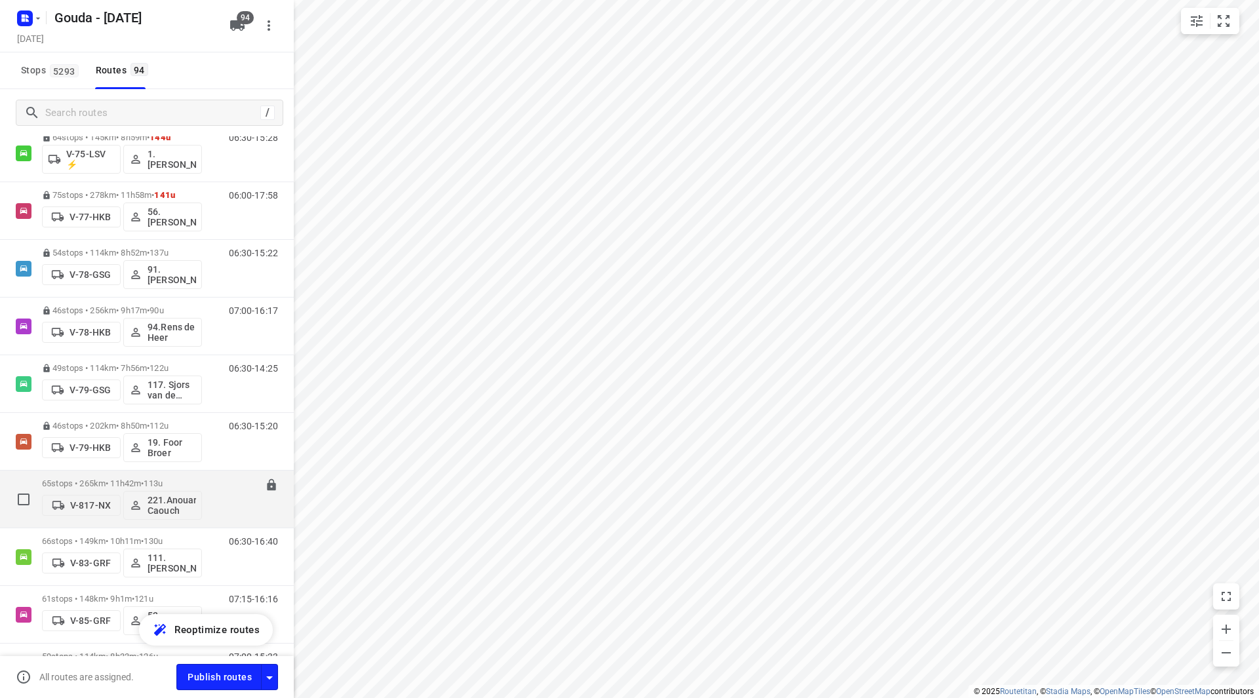
click at [111, 478] on div "65 stops • 265km • 11h42m • 113u V-817-NX 221.Anouar Caouch" at bounding box center [122, 499] width 160 height 54
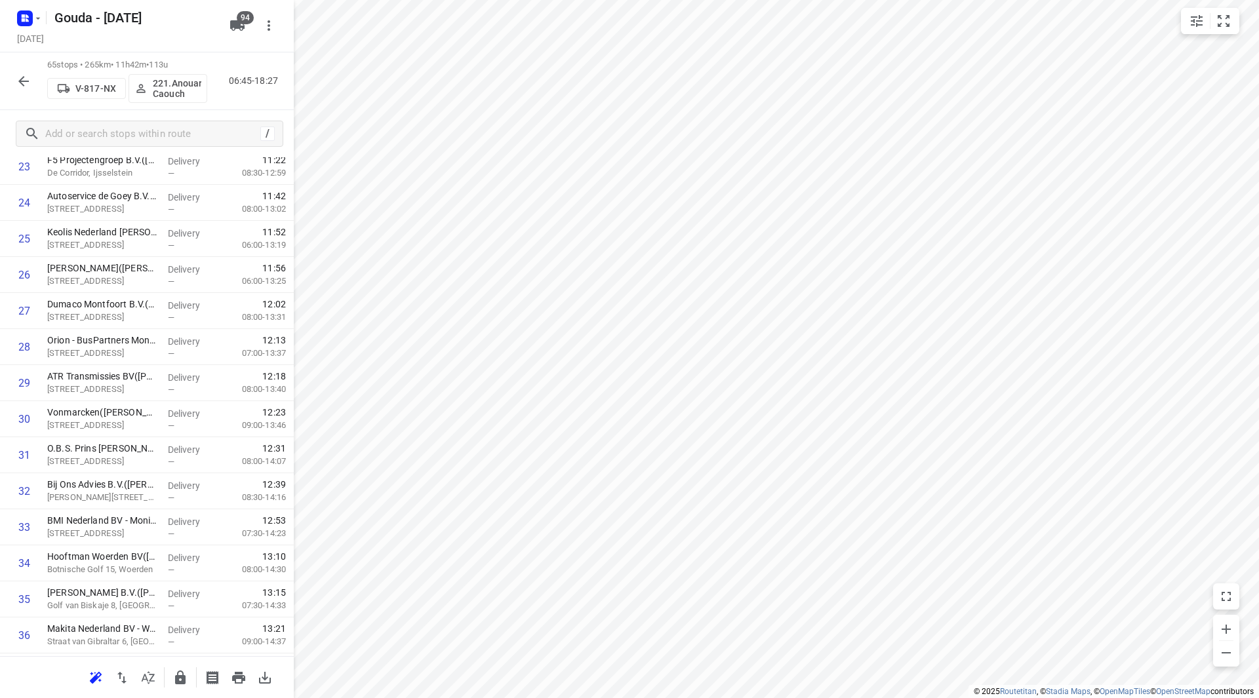
scroll to position [846, 0]
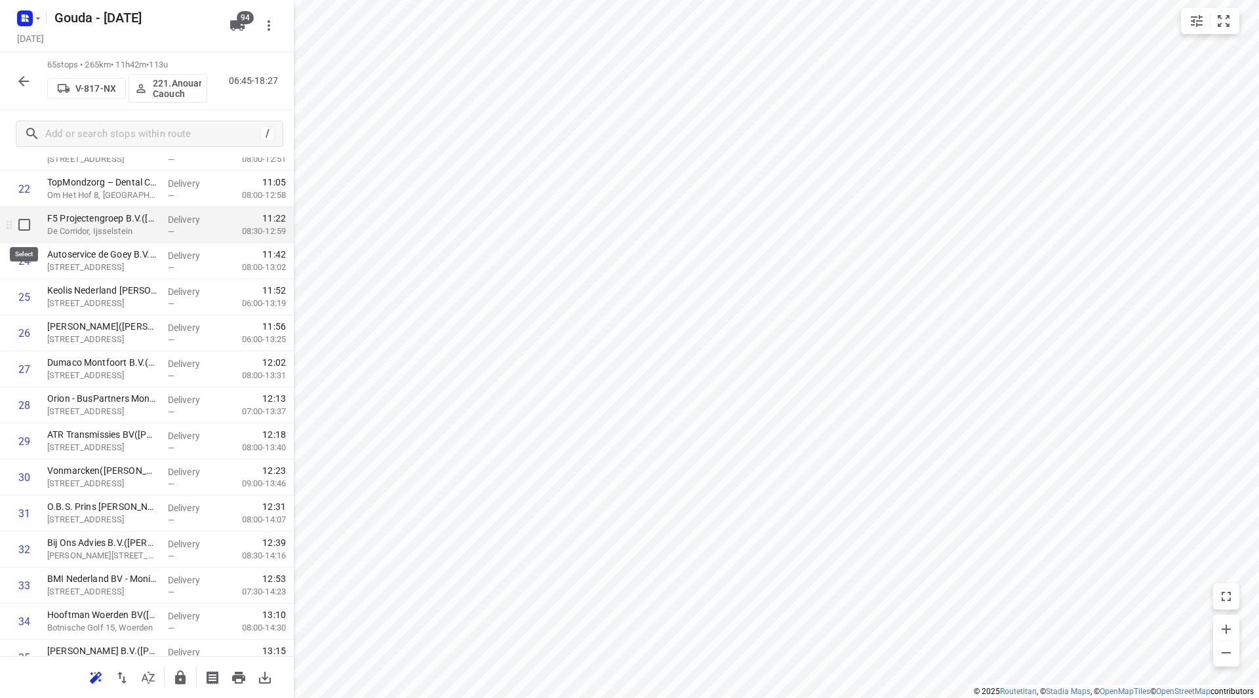
click at [36, 227] on input "checkbox" at bounding box center [24, 225] width 26 height 26
checkbox input "true"
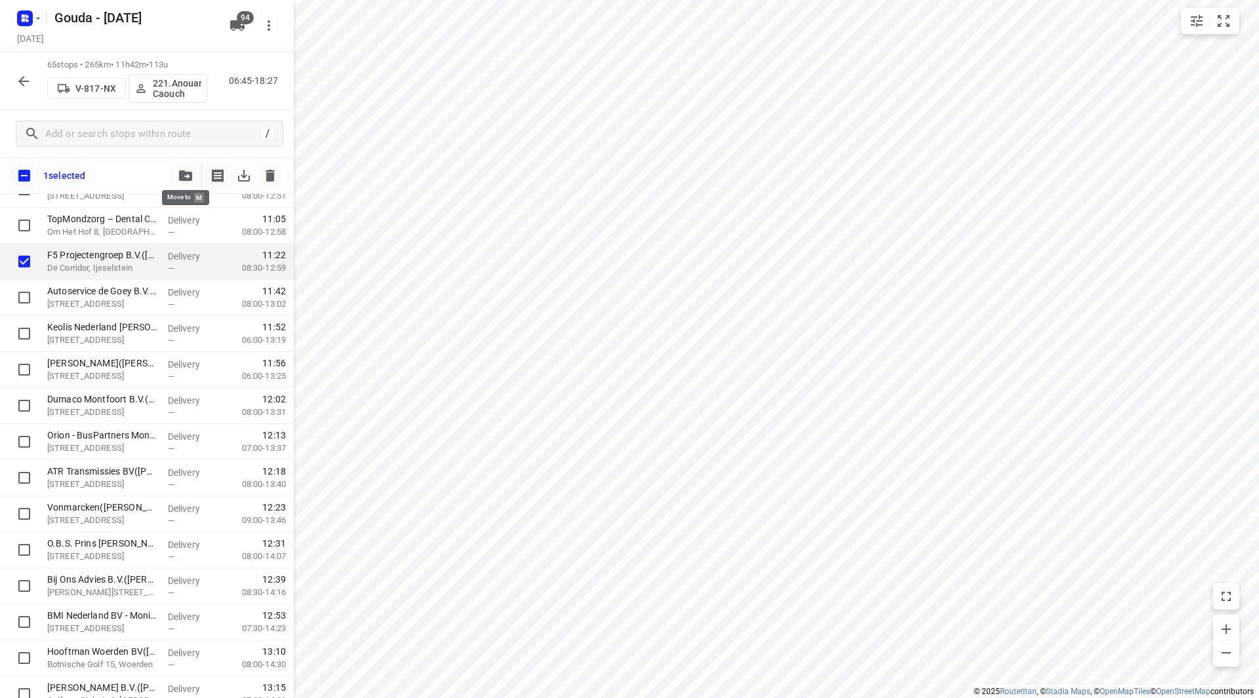
click at [183, 175] on icon "button" at bounding box center [185, 175] width 13 height 10
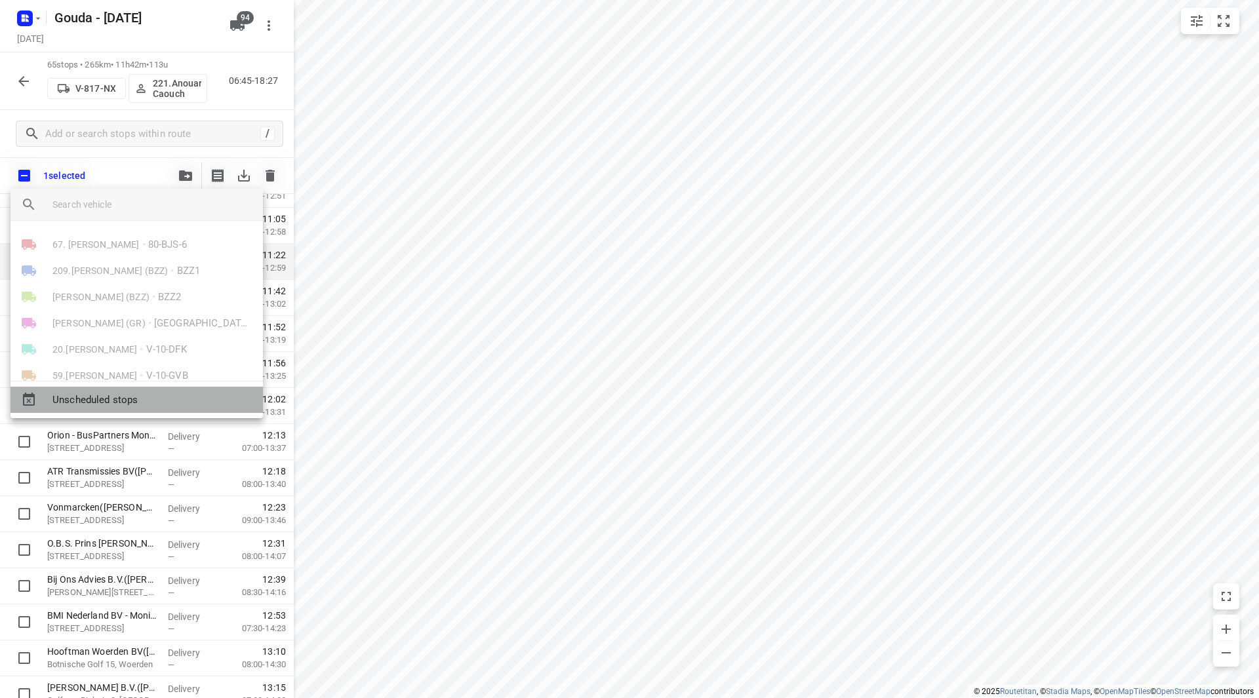
click at [110, 394] on span "Unscheduled stops" at bounding box center [152, 400] width 200 height 15
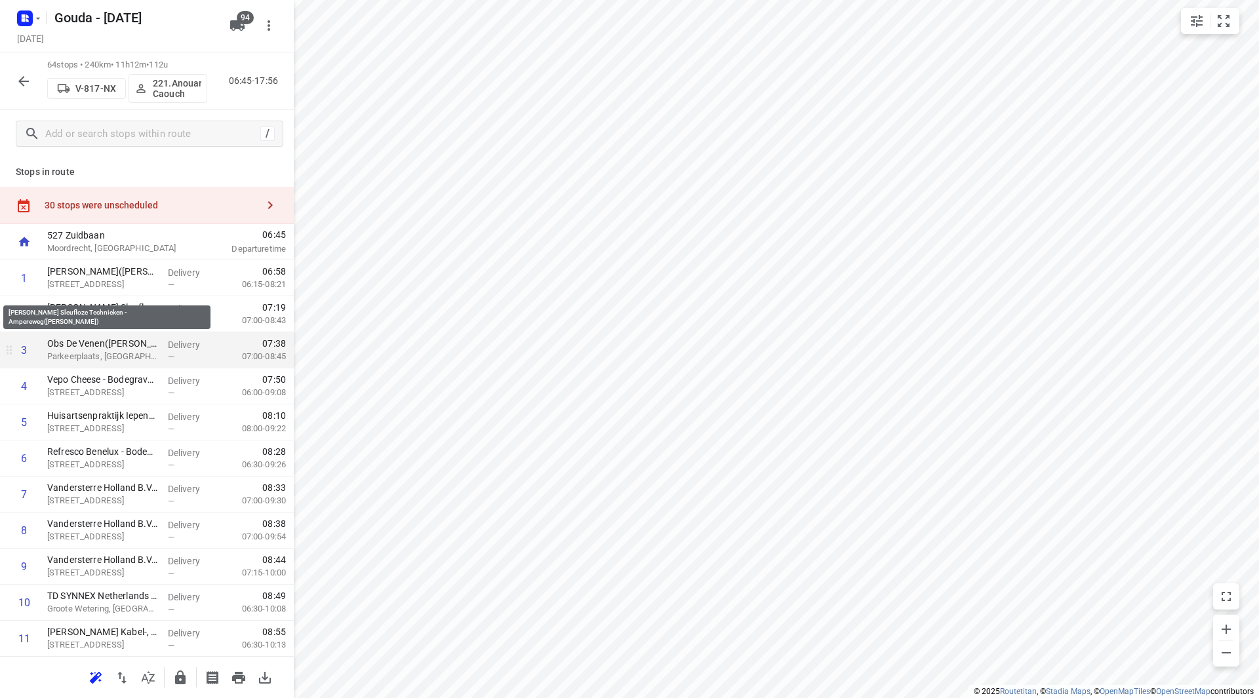
scroll to position [66, 0]
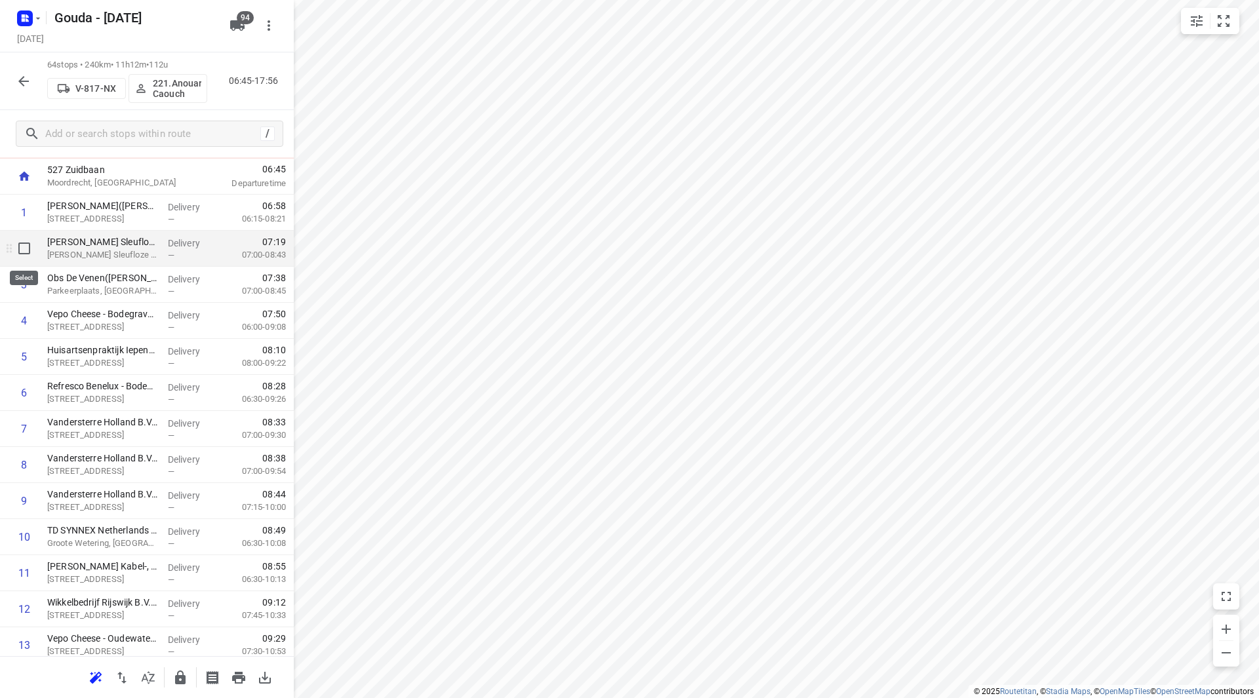
click at [33, 250] on input "checkbox" at bounding box center [24, 248] width 26 height 26
checkbox input "true"
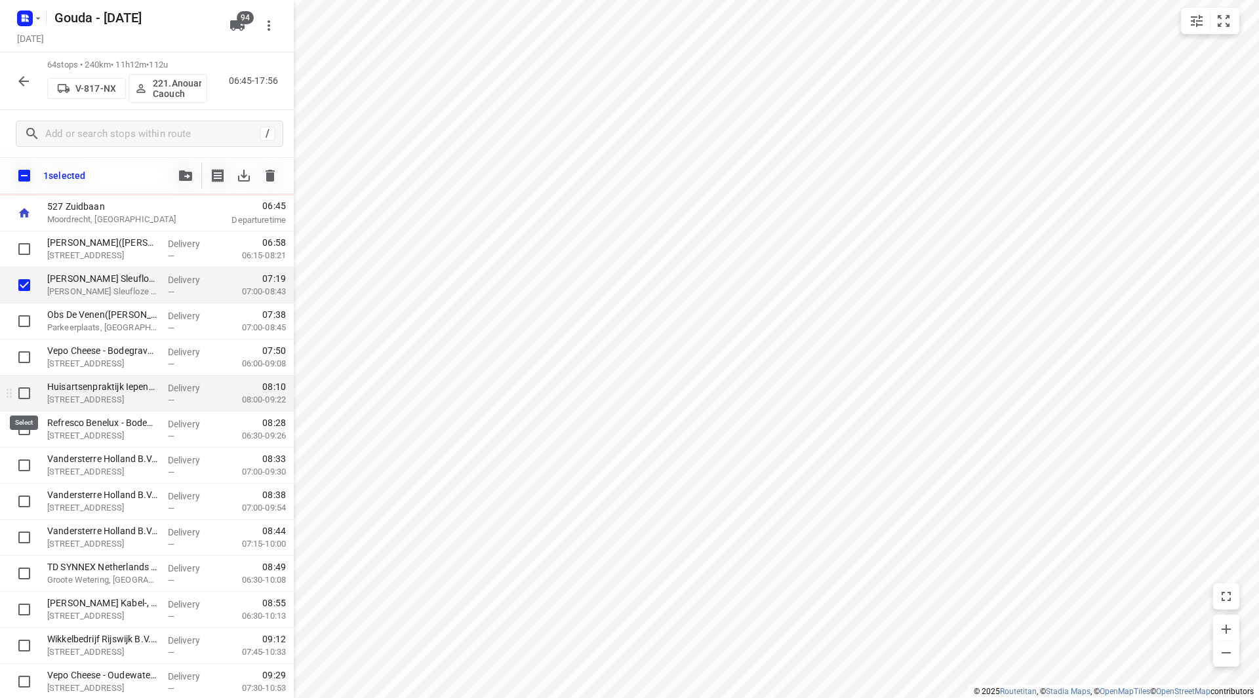
click at [20, 392] on input "checkbox" at bounding box center [24, 393] width 26 height 26
checkbox input "true"
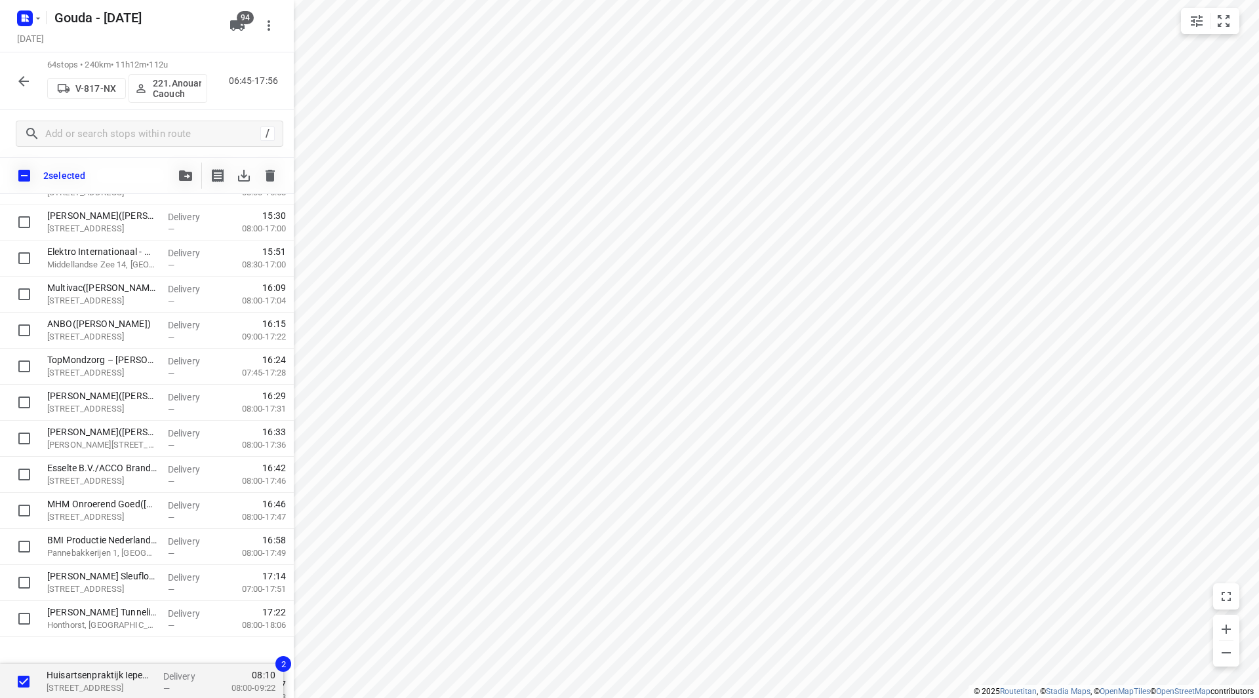
scroll to position [1942, 0]
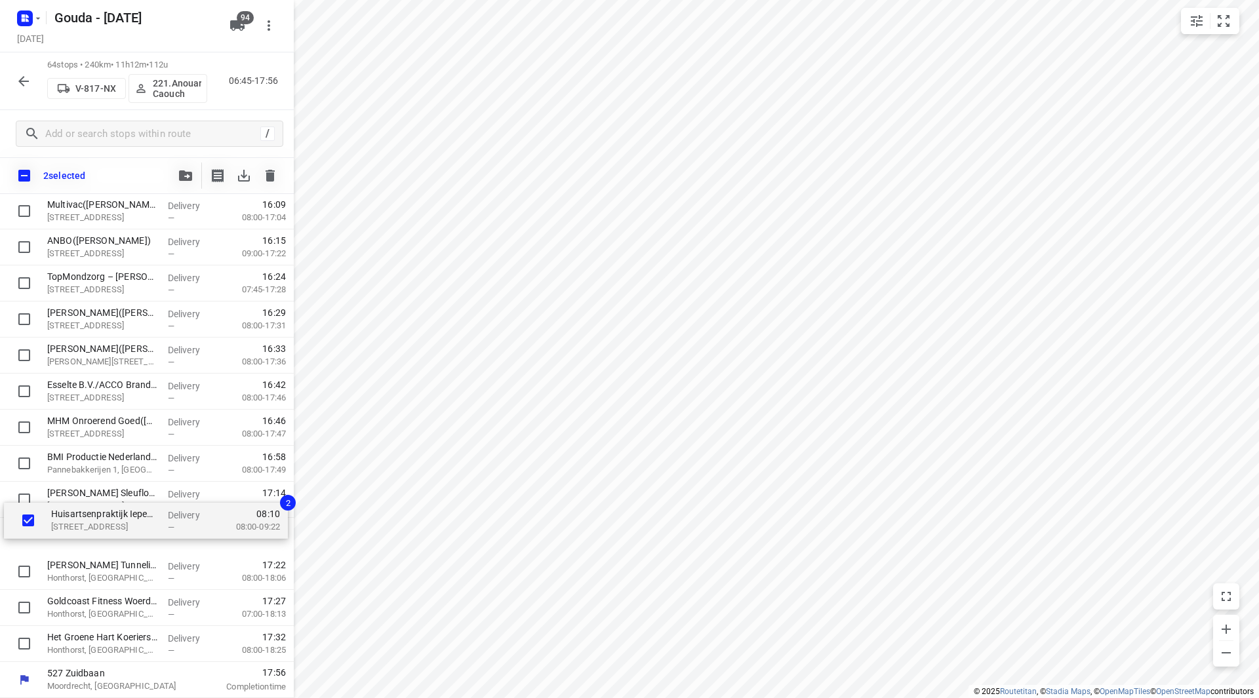
drag, startPoint x: 79, startPoint y: 387, endPoint x: 80, endPoint y: 496, distance: 108.8
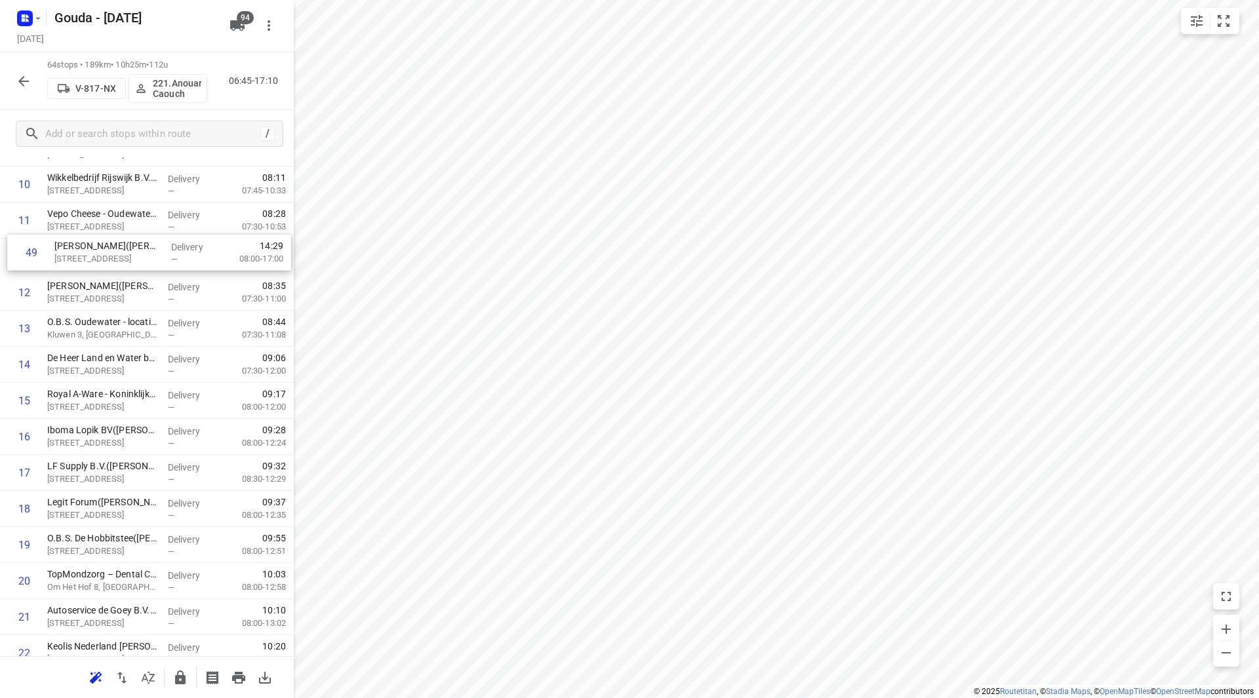
scroll to position [417, 0]
drag, startPoint x: 83, startPoint y: 460, endPoint x: 87, endPoint y: 341, distance: 119.4
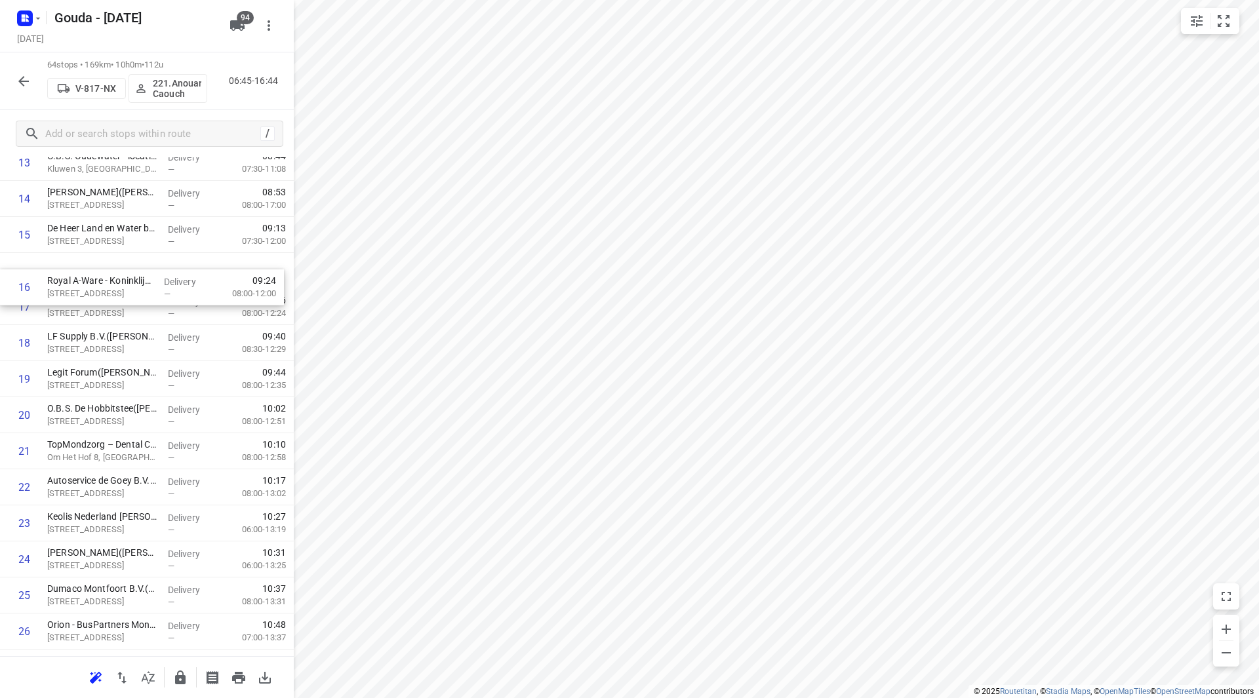
scroll to position [547, 0]
drag, startPoint x: 194, startPoint y: 279, endPoint x: 193, endPoint y: 391, distance: 112.1
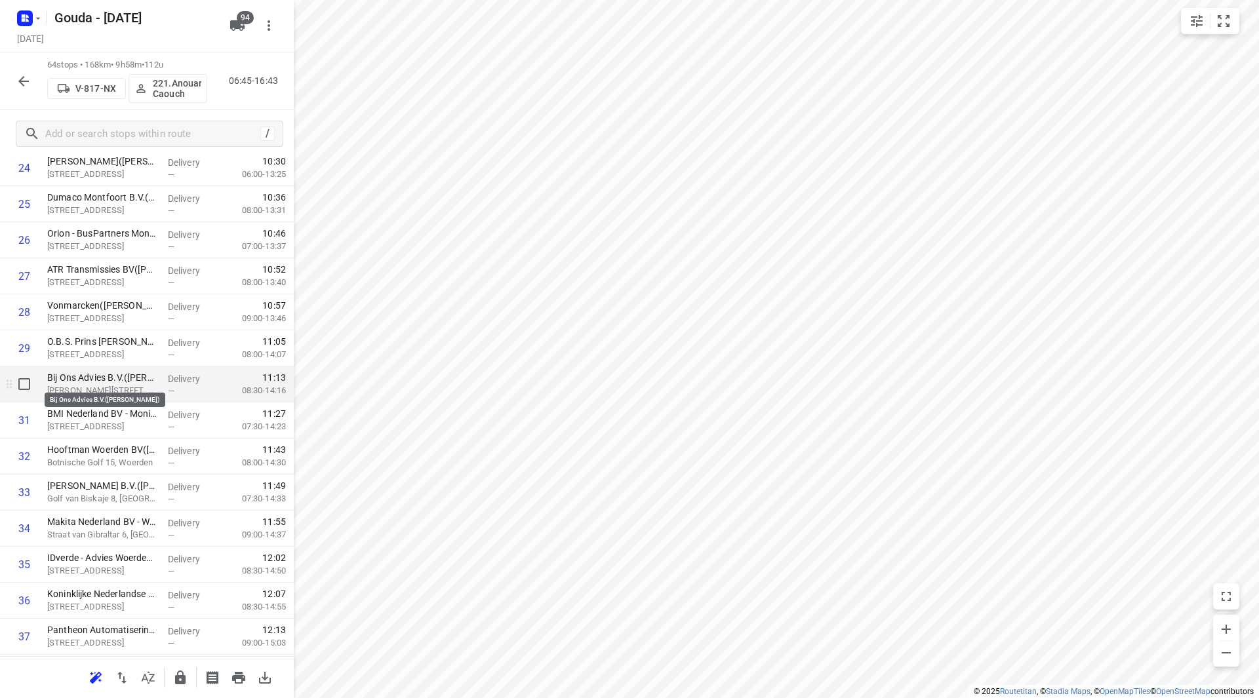
scroll to position [940, 0]
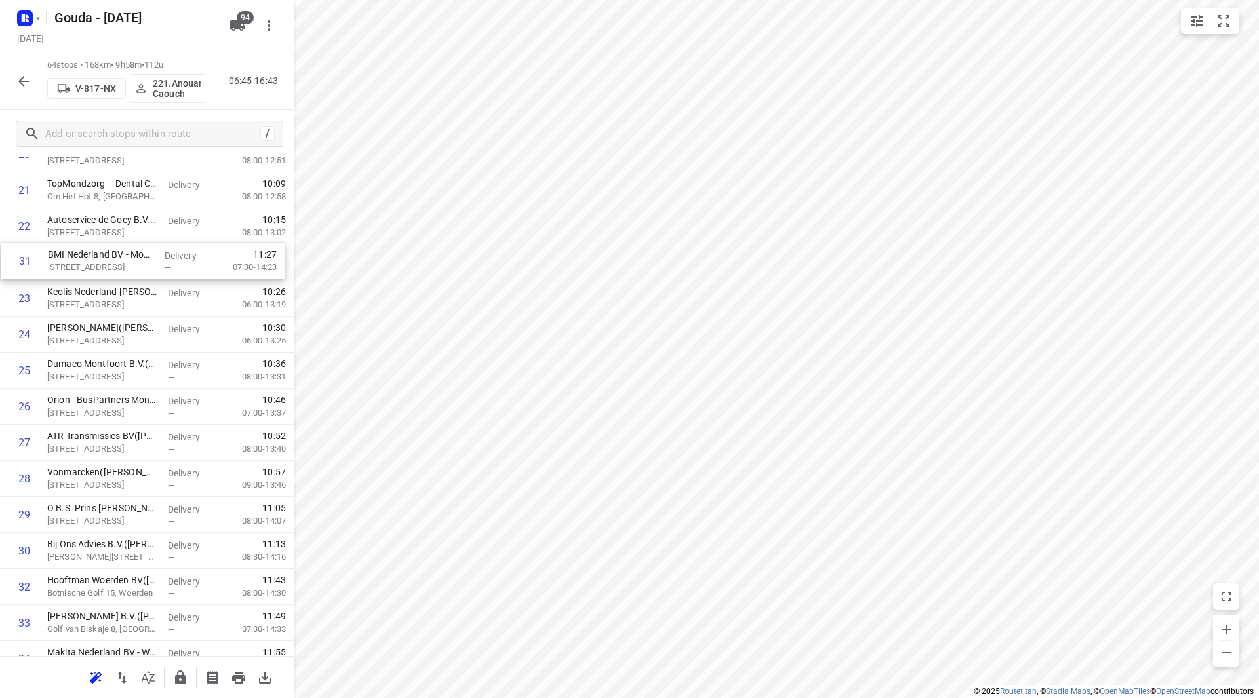
drag, startPoint x: 98, startPoint y: 421, endPoint x: 100, endPoint y: 259, distance: 161.9
click at [100, 259] on div "1 [PERSON_NAME]([PERSON_NAME]) [STREET_ADDRESS] Delivery — 06:58 06:15-08:21 2 …" at bounding box center [147, 605] width 294 height 2308
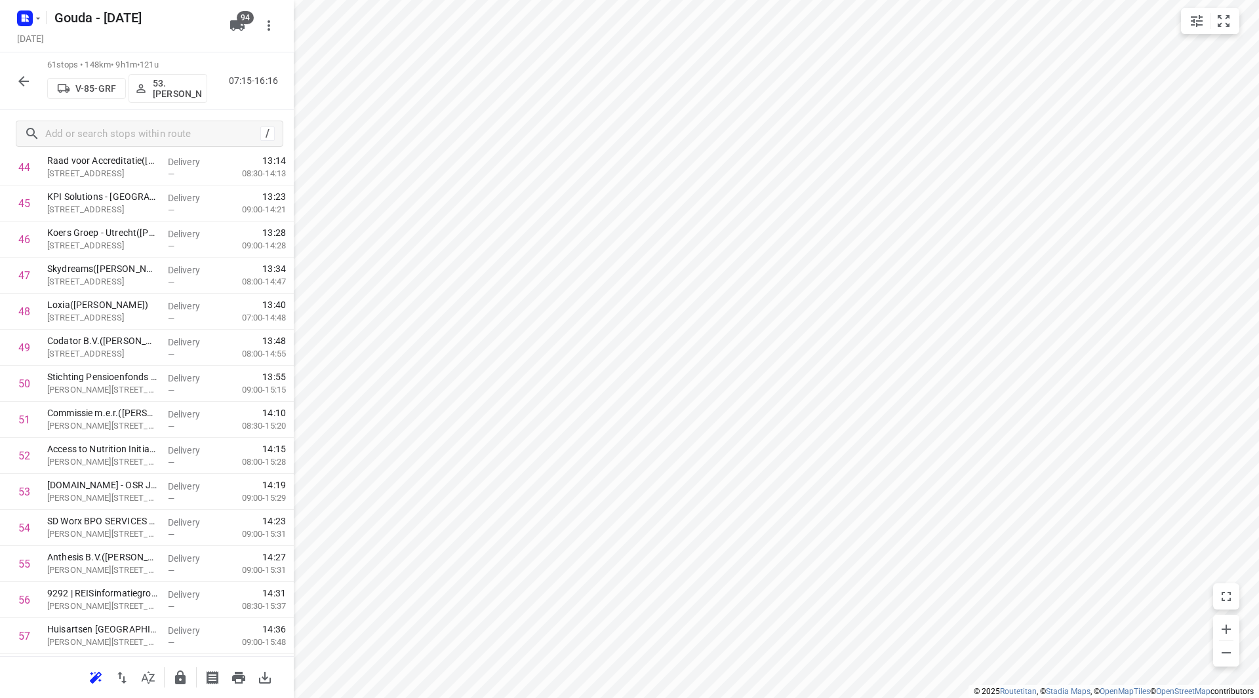
scroll to position [1840, 0]
click at [24, 561] on input "checkbox" at bounding box center [24, 566] width 26 height 26
checkbox input "true"
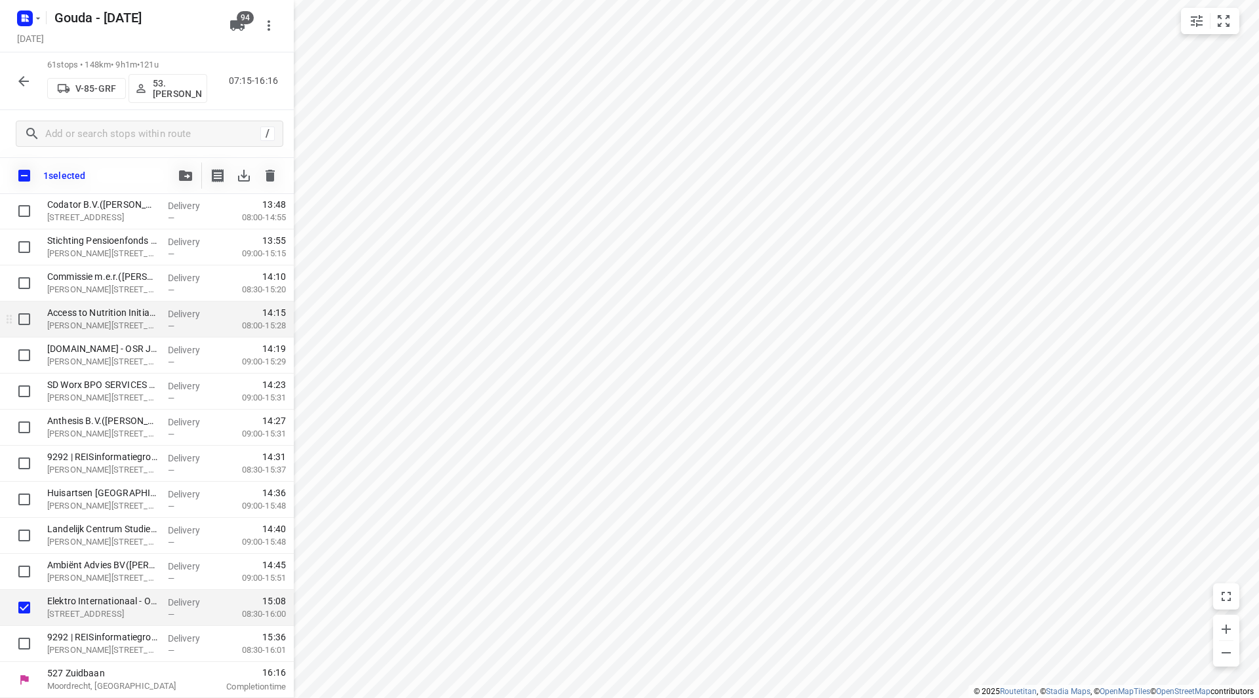
scroll to position [1834, 0]
click at [180, 176] on icon "button" at bounding box center [185, 175] width 13 height 10
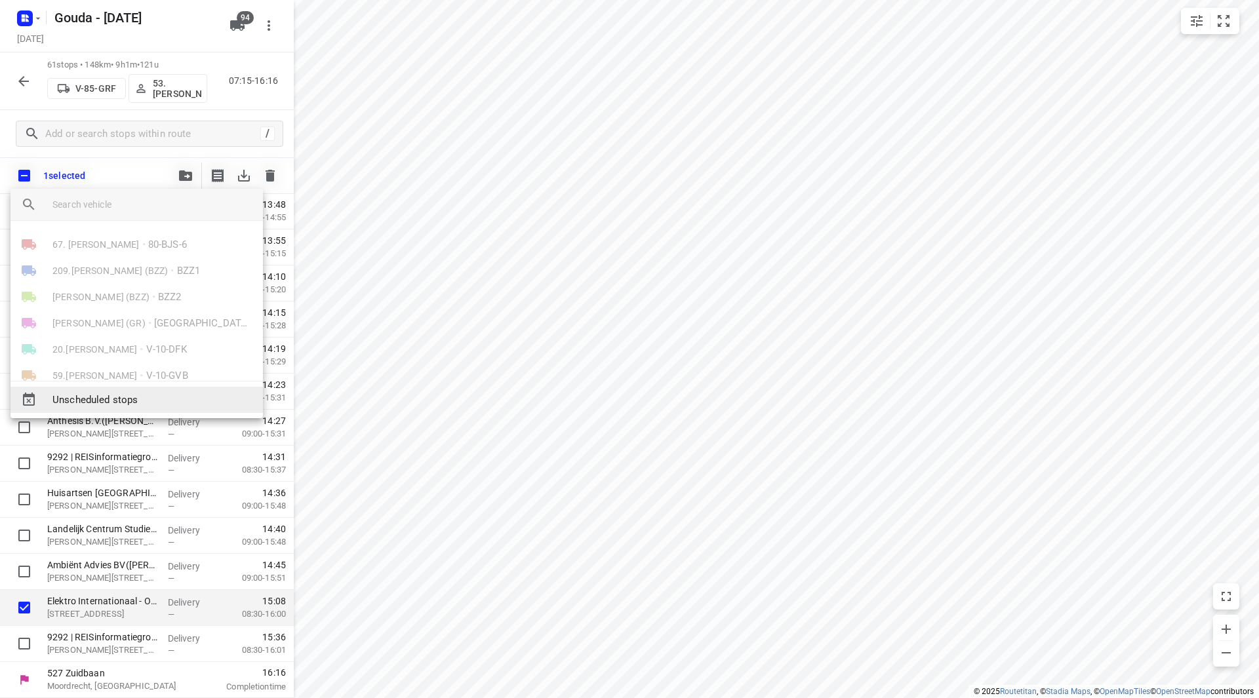
click at [112, 401] on span "Unscheduled stops" at bounding box center [152, 400] width 200 height 15
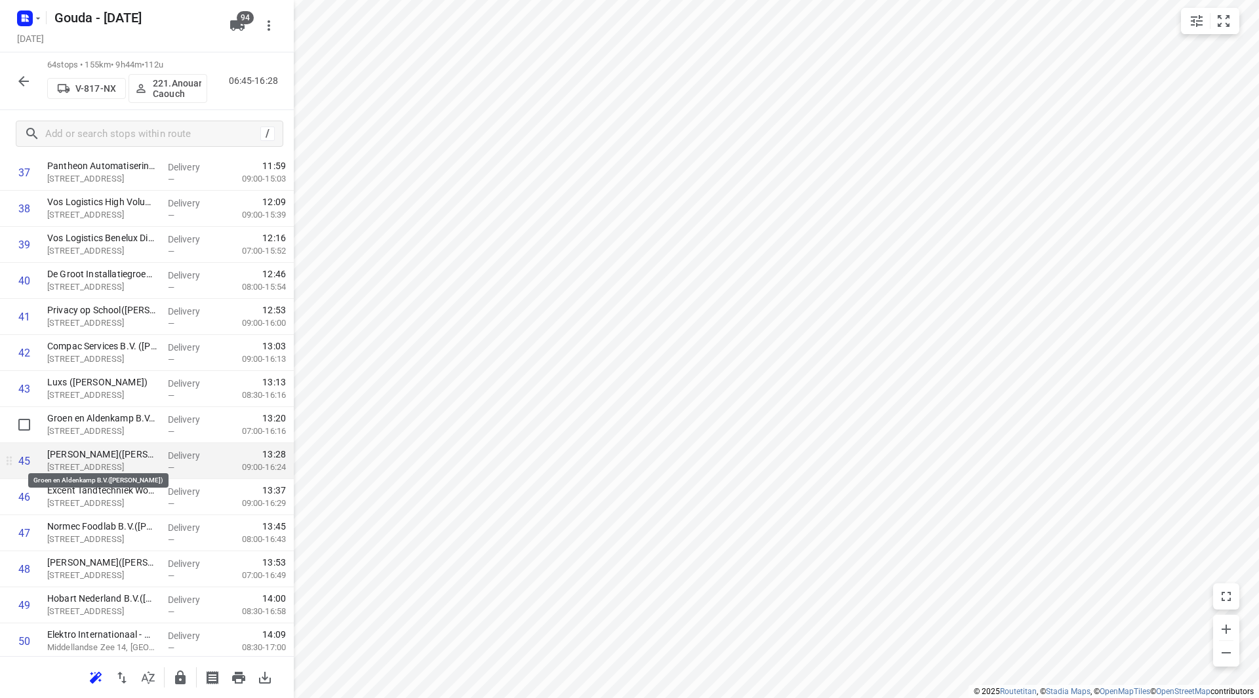
scroll to position [1410, 0]
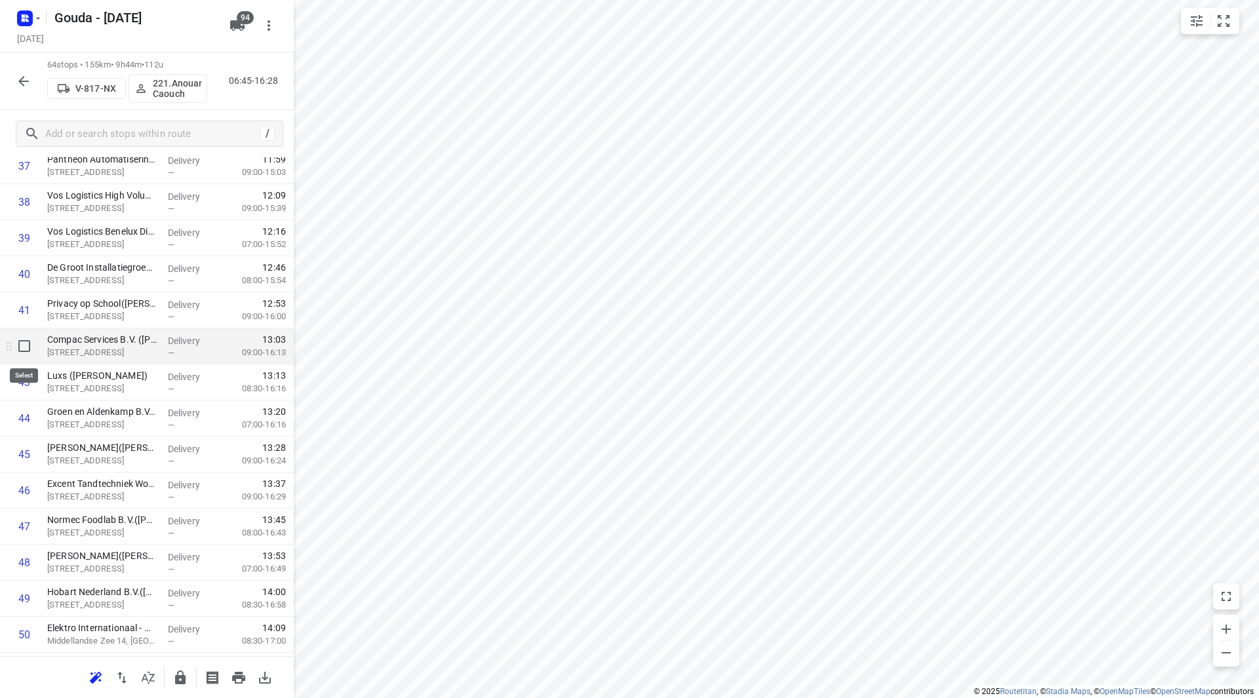
click at [29, 351] on input "checkbox" at bounding box center [24, 346] width 26 height 26
checkbox input "true"
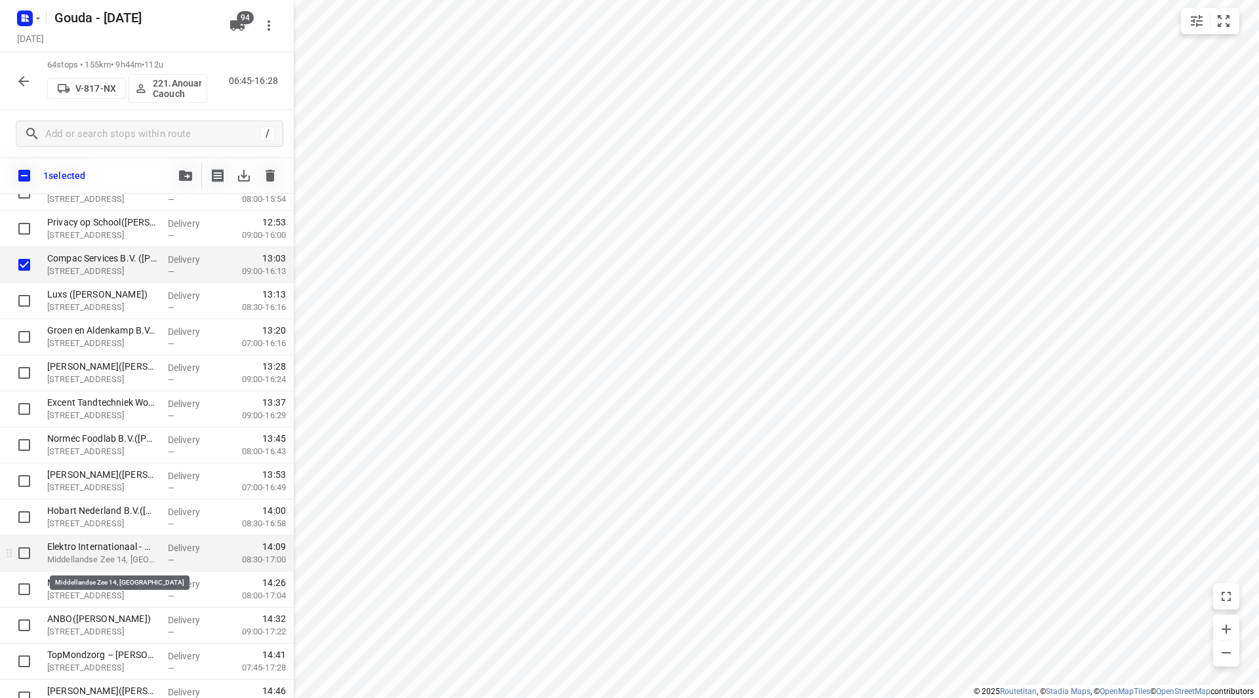
scroll to position [1541, 0]
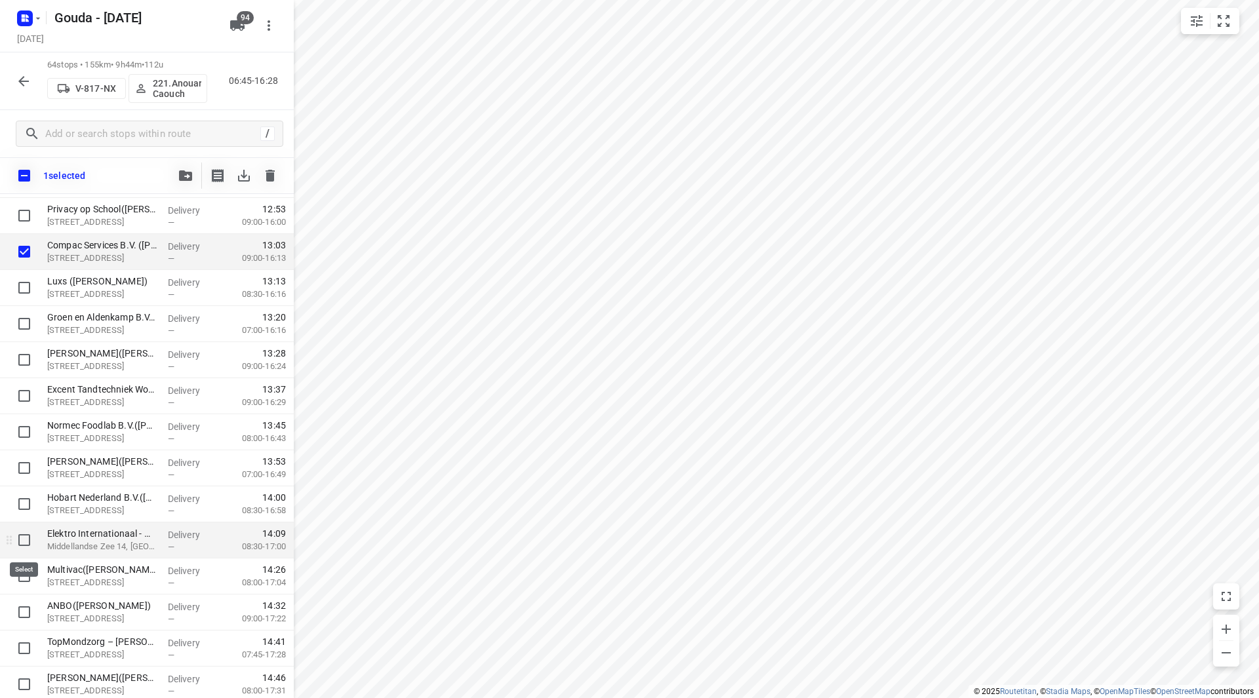
click at [29, 539] on input "checkbox" at bounding box center [24, 540] width 26 height 26
checkbox input "true"
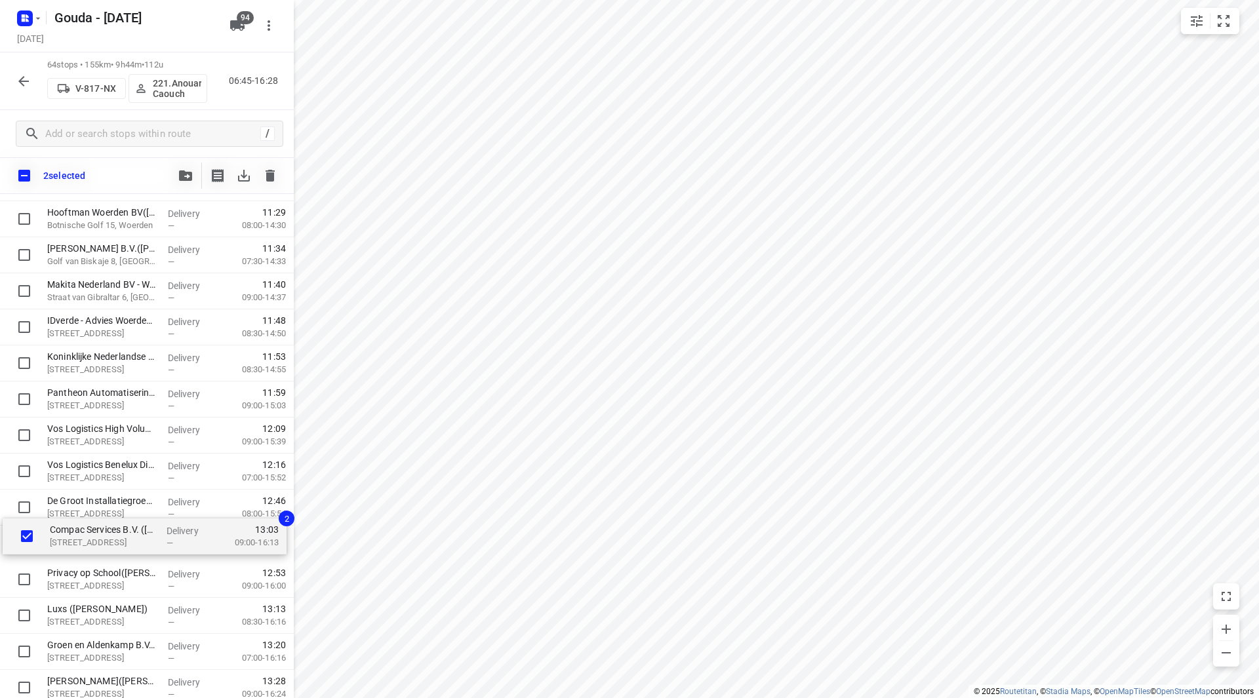
scroll to position [1214, 0]
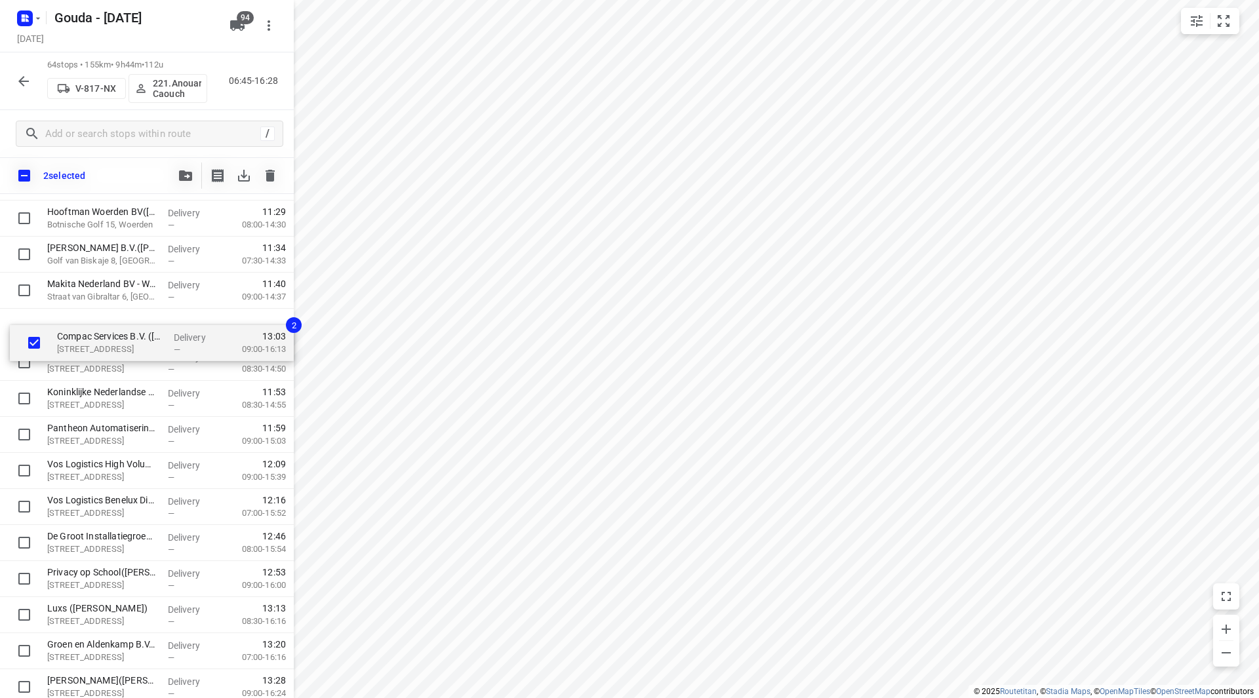
drag, startPoint x: 68, startPoint y: 548, endPoint x: 75, endPoint y: 336, distance: 212.5
click at [77, 334] on div "[PERSON_NAME]([PERSON_NAME]) [STREET_ADDRESS] Delivery — 06:58 06:15-08:21 Obs …" at bounding box center [147, 237] width 294 height 2308
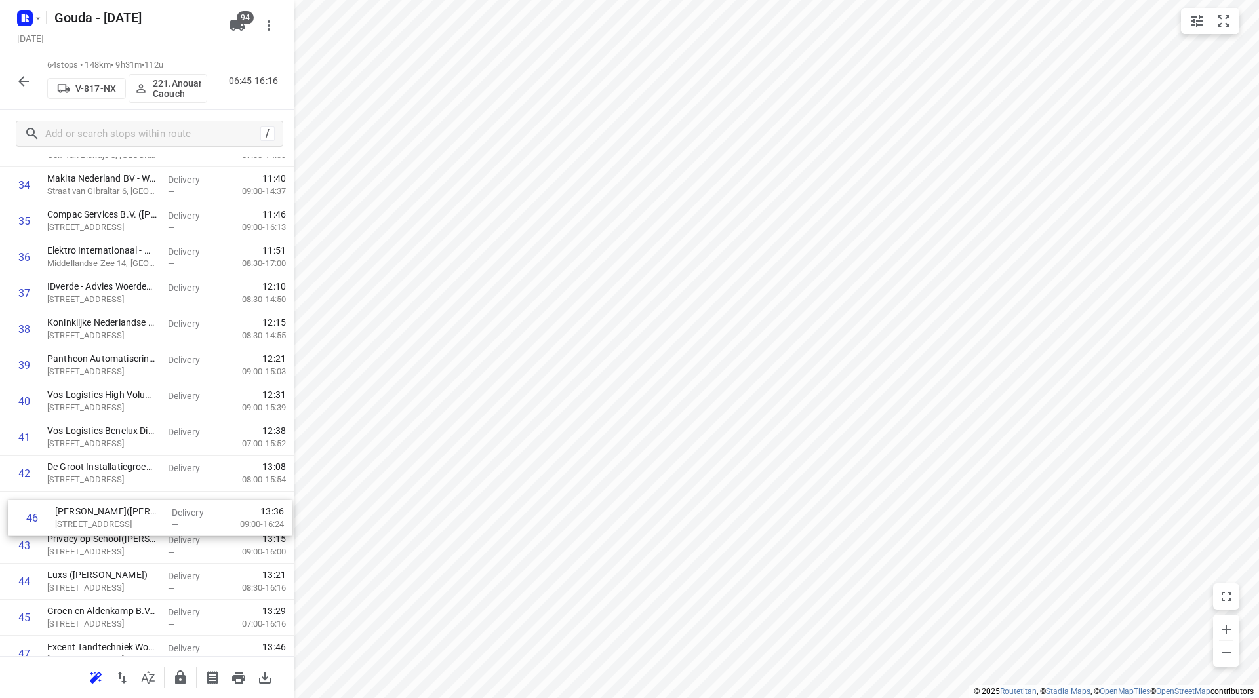
scroll to position [1284, 0]
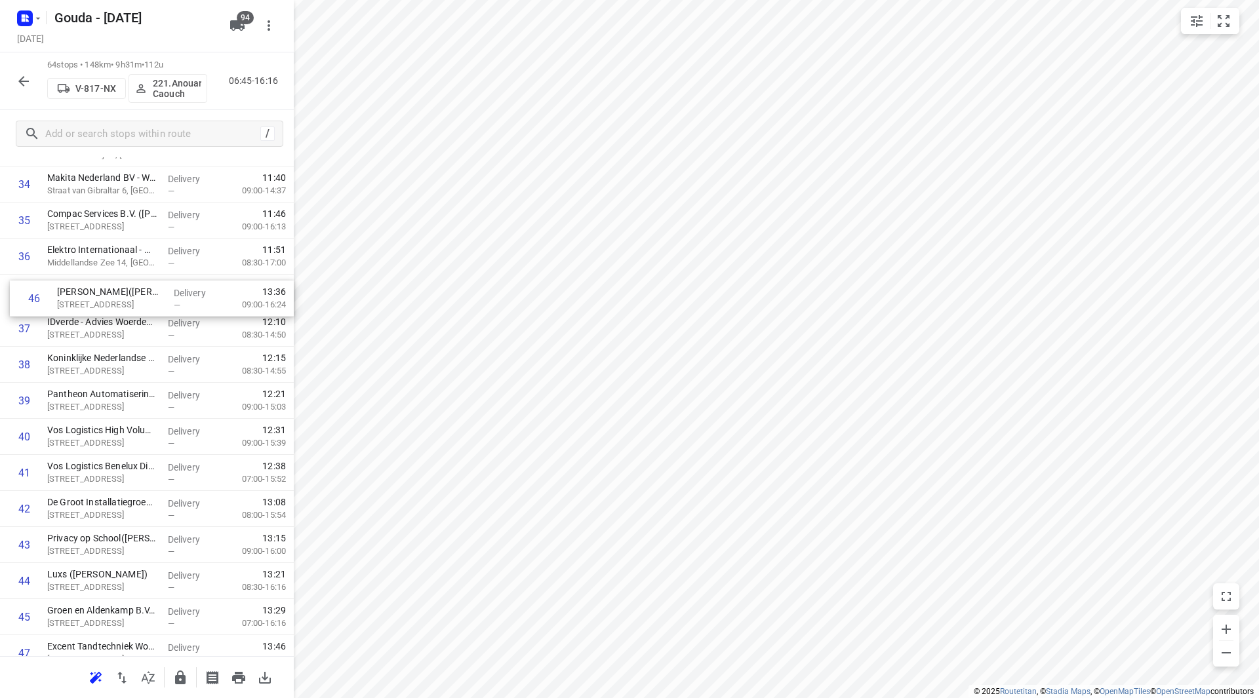
drag, startPoint x: 94, startPoint y: 616, endPoint x: 104, endPoint y: 289, distance: 327.3
click at [104, 289] on div "1 [PERSON_NAME]([PERSON_NAME]) [STREET_ADDRESS] Delivery — 06:58 06:15-08:21 2 …" at bounding box center [147, 131] width 294 height 2308
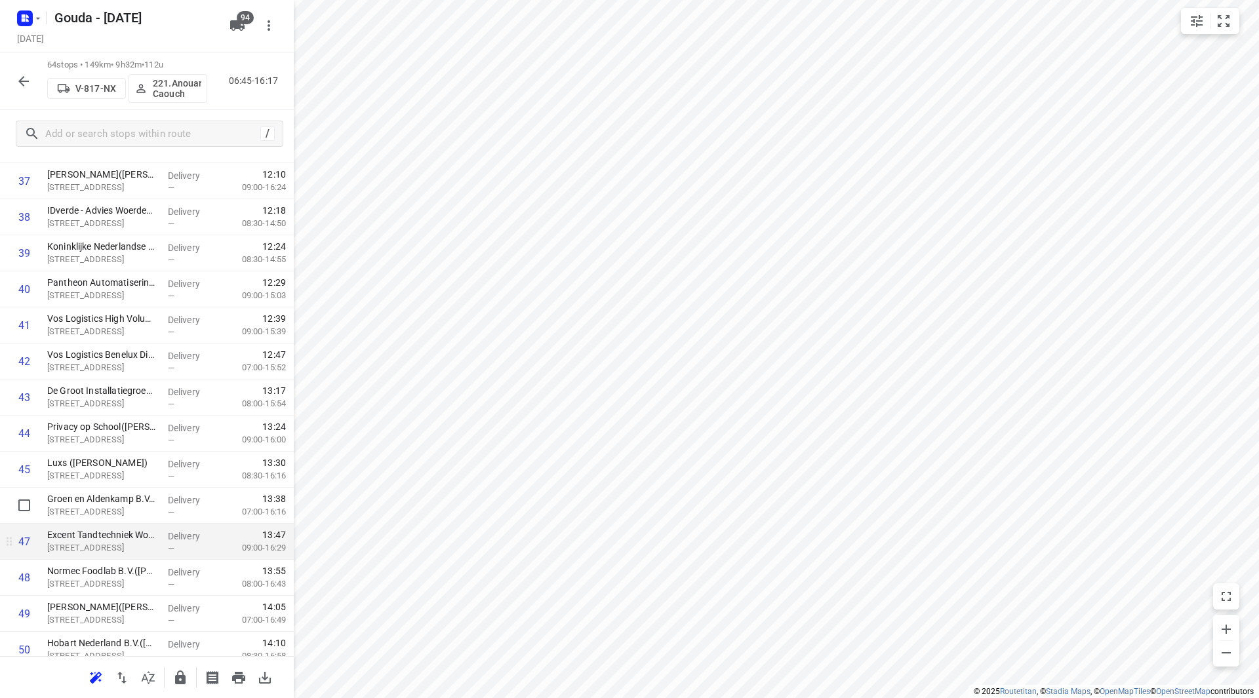
scroll to position [1415, 0]
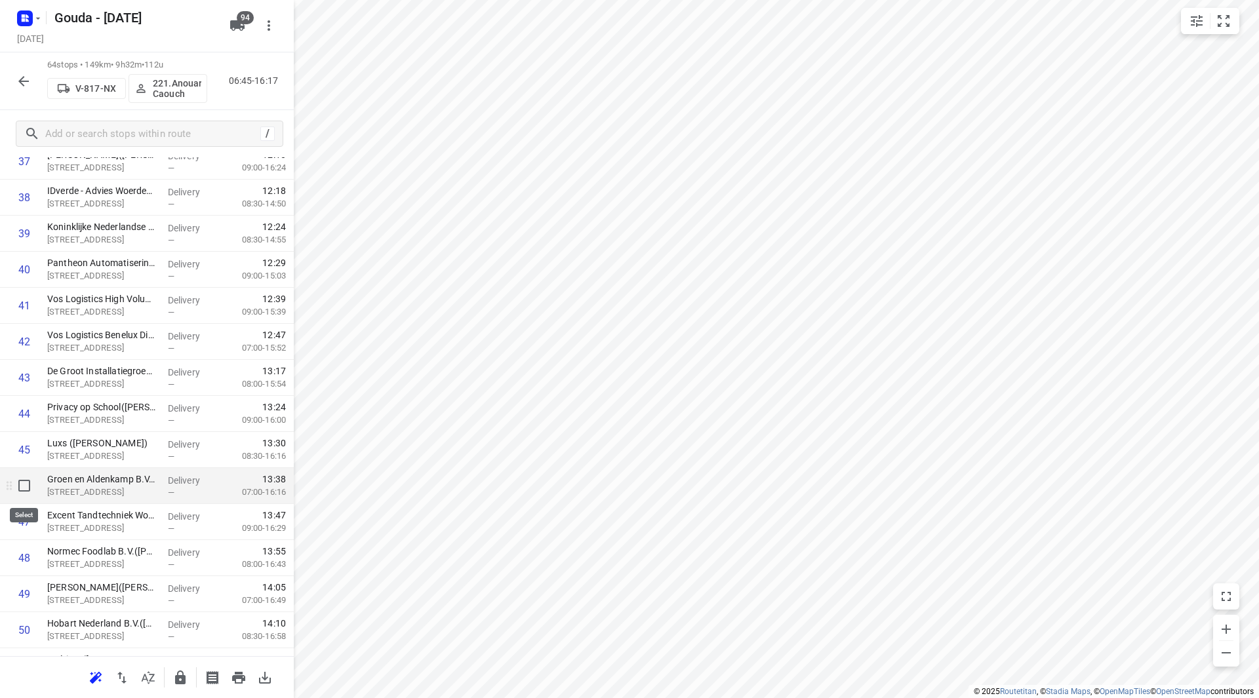
click at [31, 487] on input "checkbox" at bounding box center [24, 486] width 26 height 26
checkbox input "true"
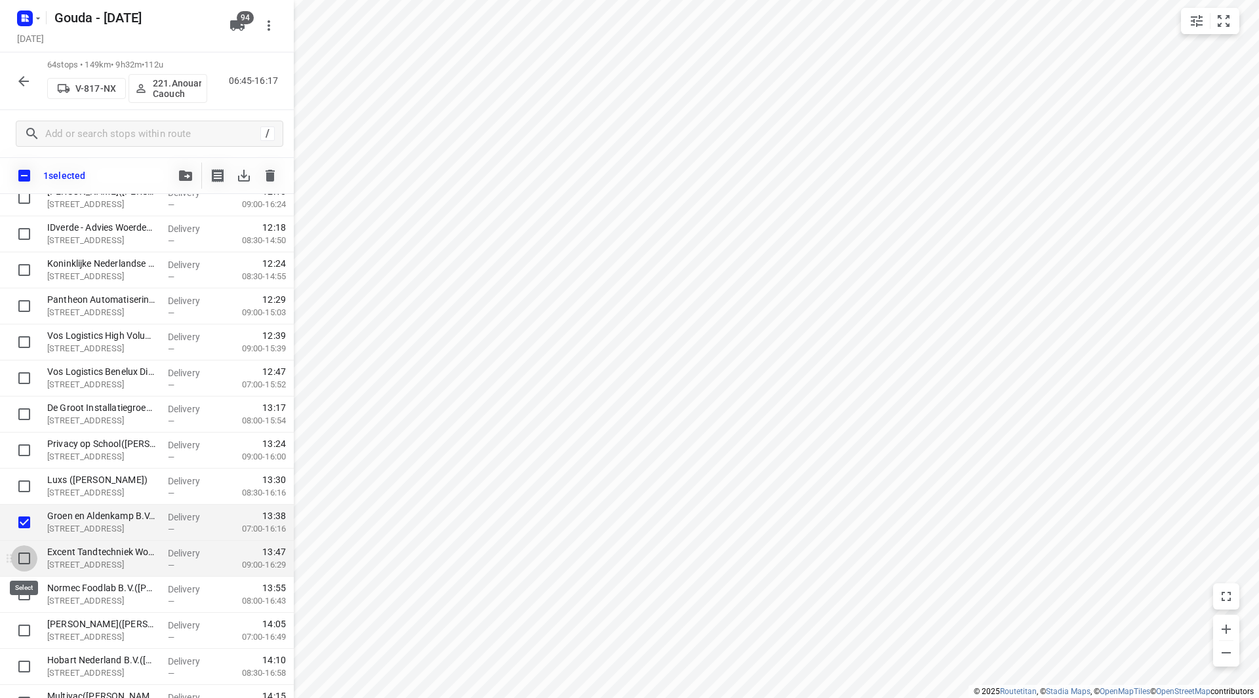
click at [26, 553] on input "checkbox" at bounding box center [24, 558] width 26 height 26
checkbox input "true"
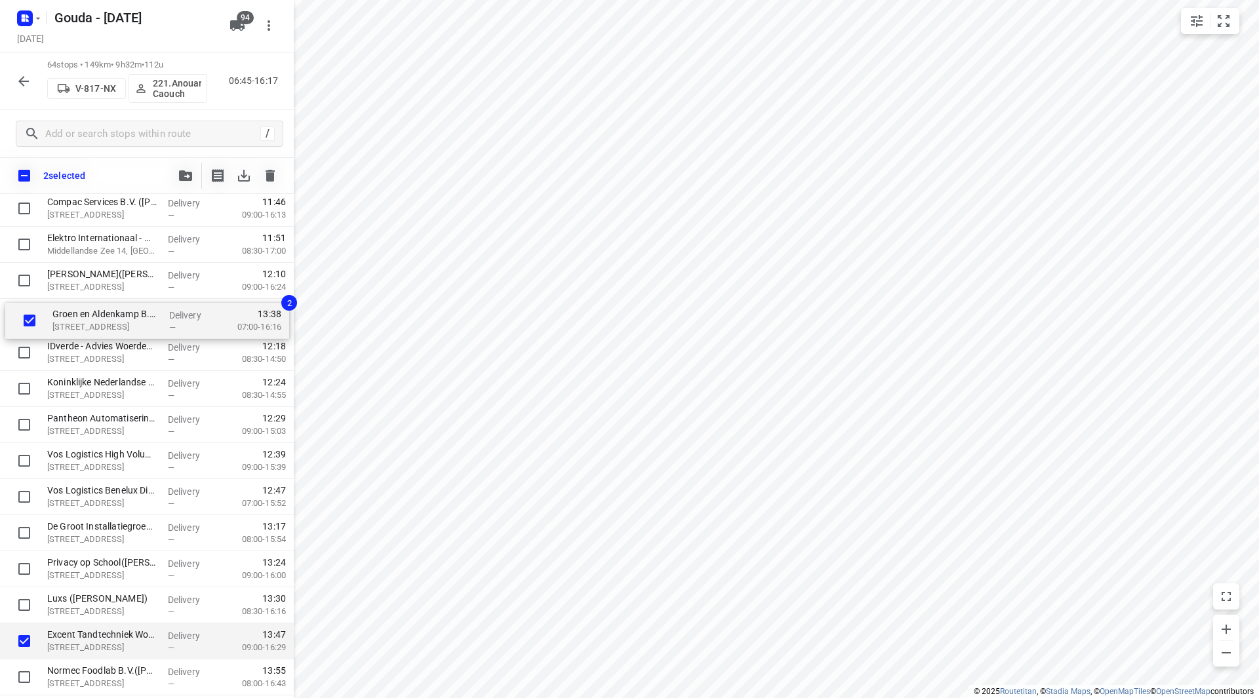
scroll to position [1328, 0]
drag, startPoint x: 85, startPoint y: 527, endPoint x: 89, endPoint y: 320, distance: 207.2
click at [89, 320] on div "[PERSON_NAME]([PERSON_NAME]) [STREET_ADDRESS] Delivery — 06:58 06:15-08:21 Obs …" at bounding box center [147, 123] width 294 height 2308
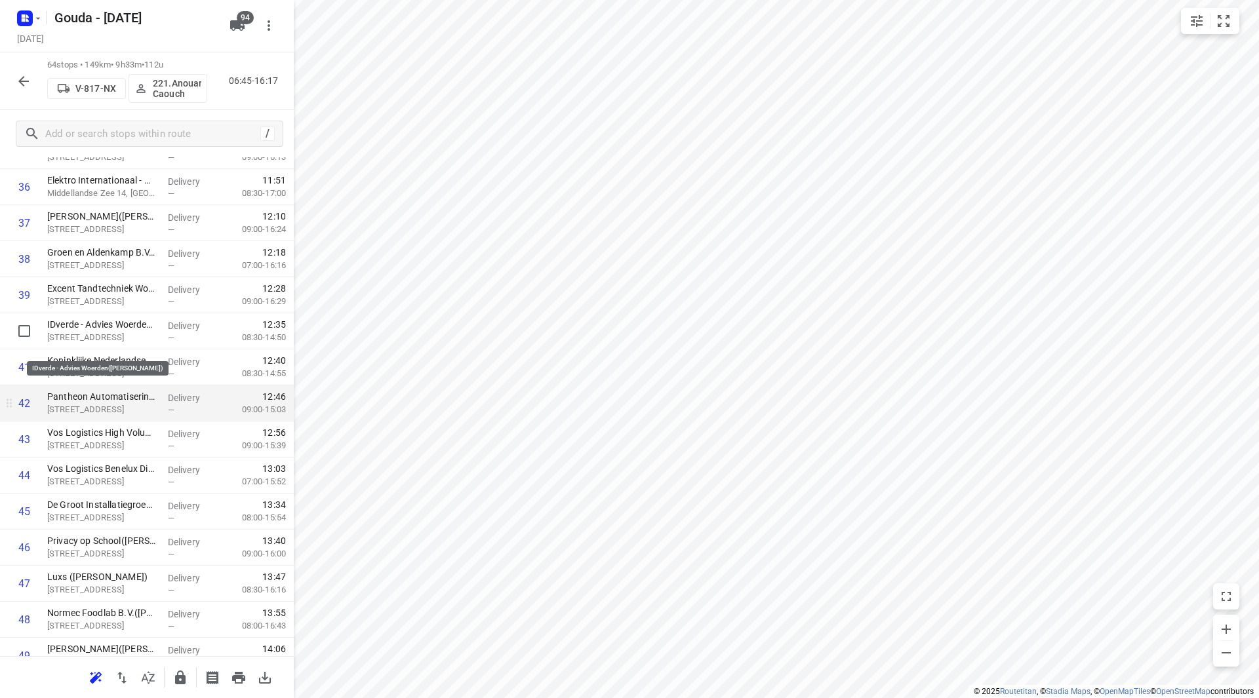
scroll to position [1394, 0]
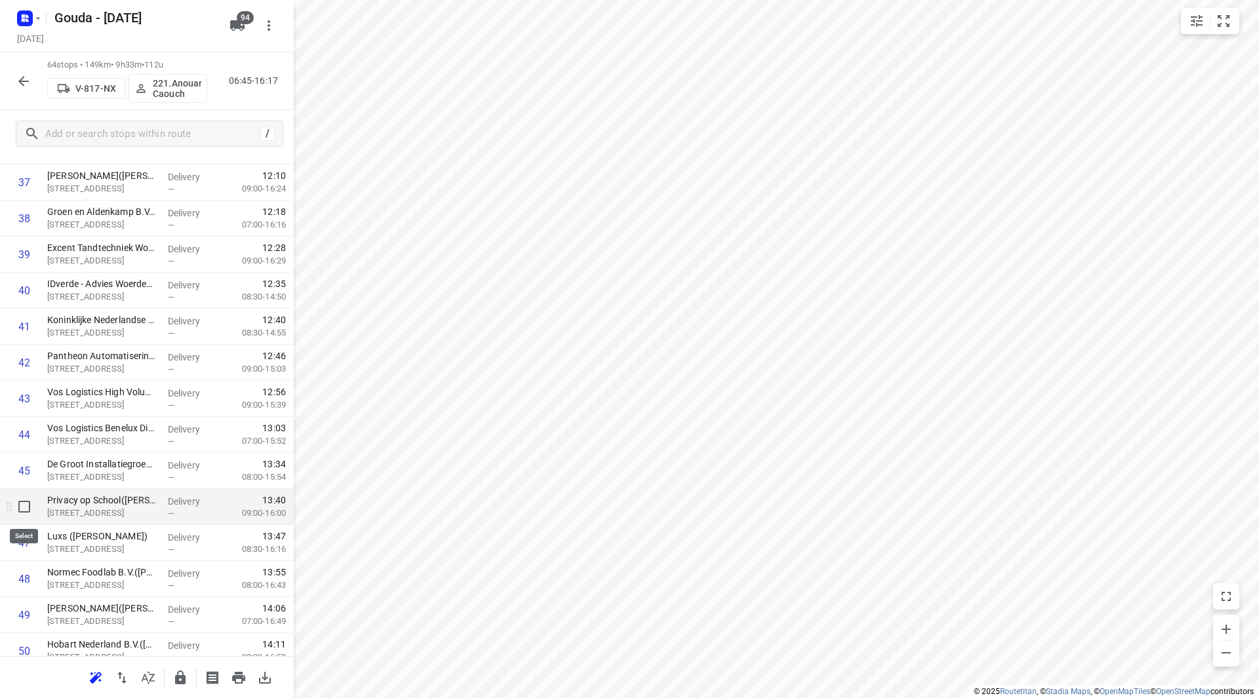
click at [22, 507] on input "checkbox" at bounding box center [24, 507] width 26 height 26
checkbox input "true"
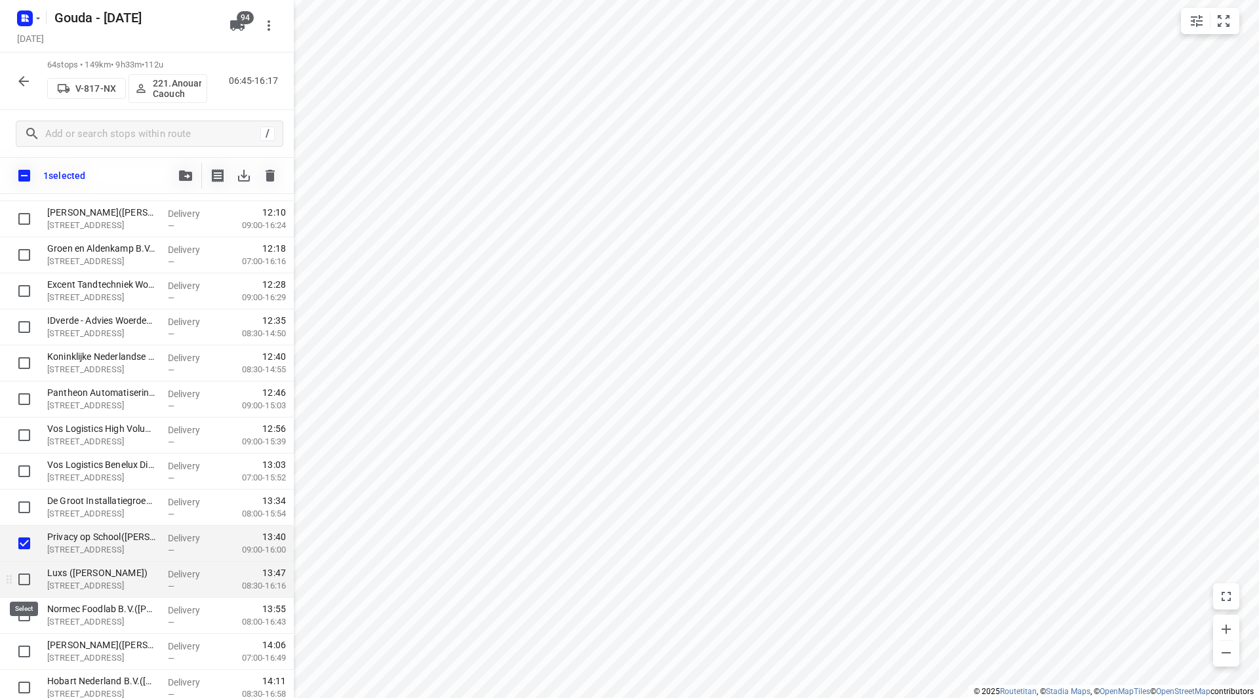
click at [23, 574] on input "checkbox" at bounding box center [24, 579] width 26 height 26
checkbox input "true"
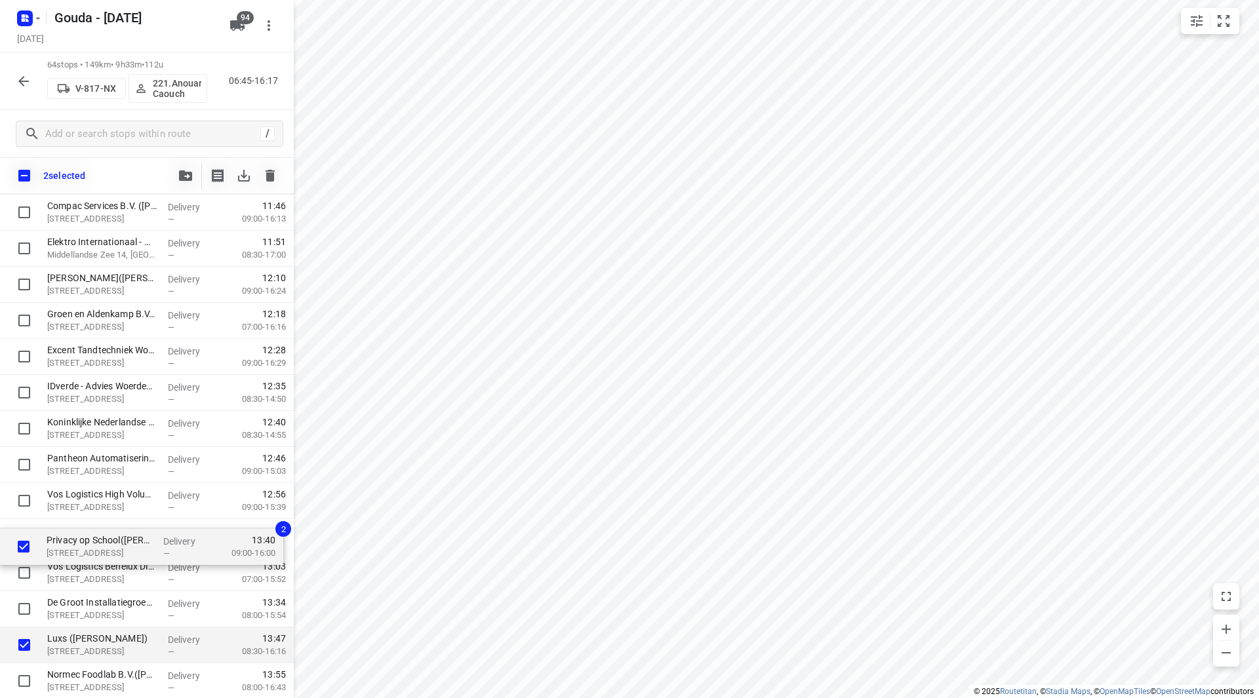
scroll to position [1330, 0]
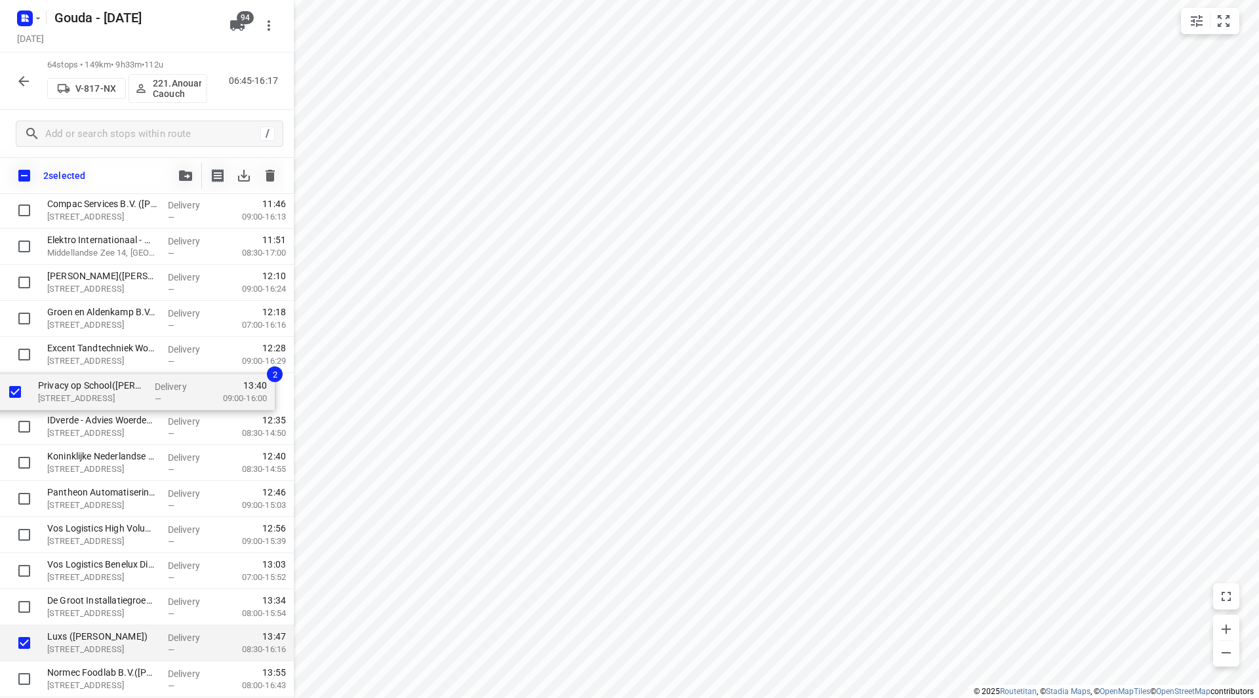
drag, startPoint x: 77, startPoint y: 547, endPoint x: 68, endPoint y: 379, distance: 168.1
click at [68, 379] on div "[PERSON_NAME]([PERSON_NAME]) [STREET_ADDRESS] Delivery — 06:58 06:15-08:21 Obs …" at bounding box center [147, 121] width 294 height 2308
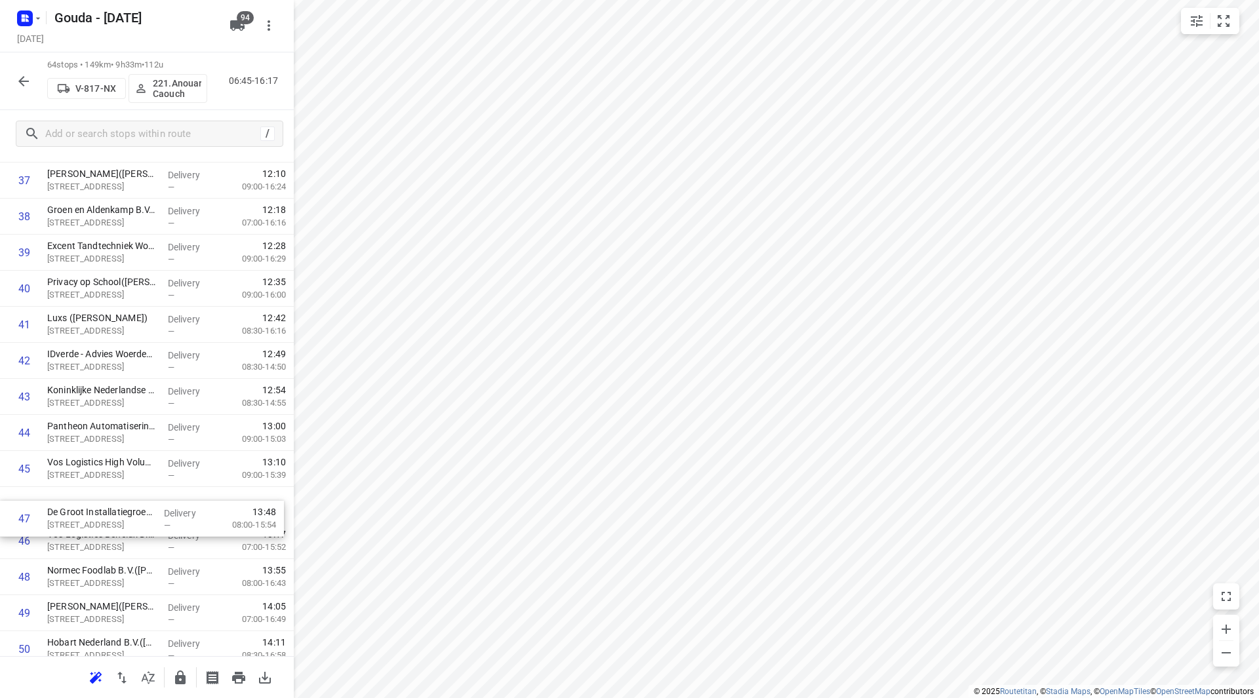
scroll to position [1396, 0]
drag, startPoint x: 78, startPoint y: 541, endPoint x: 71, endPoint y: 432, distance: 109.1
click at [71, 432] on div "1 [PERSON_NAME]([PERSON_NAME]) [STREET_ADDRESS] Delivery — 06:58 06:15-08:21 2 …" at bounding box center [147, 18] width 294 height 2308
drag, startPoint x: 103, startPoint y: 534, endPoint x: 100, endPoint y: 457, distance: 76.8
click at [100, 458] on div "1 [PERSON_NAME]([PERSON_NAME]) [STREET_ADDRESS] Delivery — 06:58 06:15-08:21 2 …" at bounding box center [147, 18] width 294 height 2308
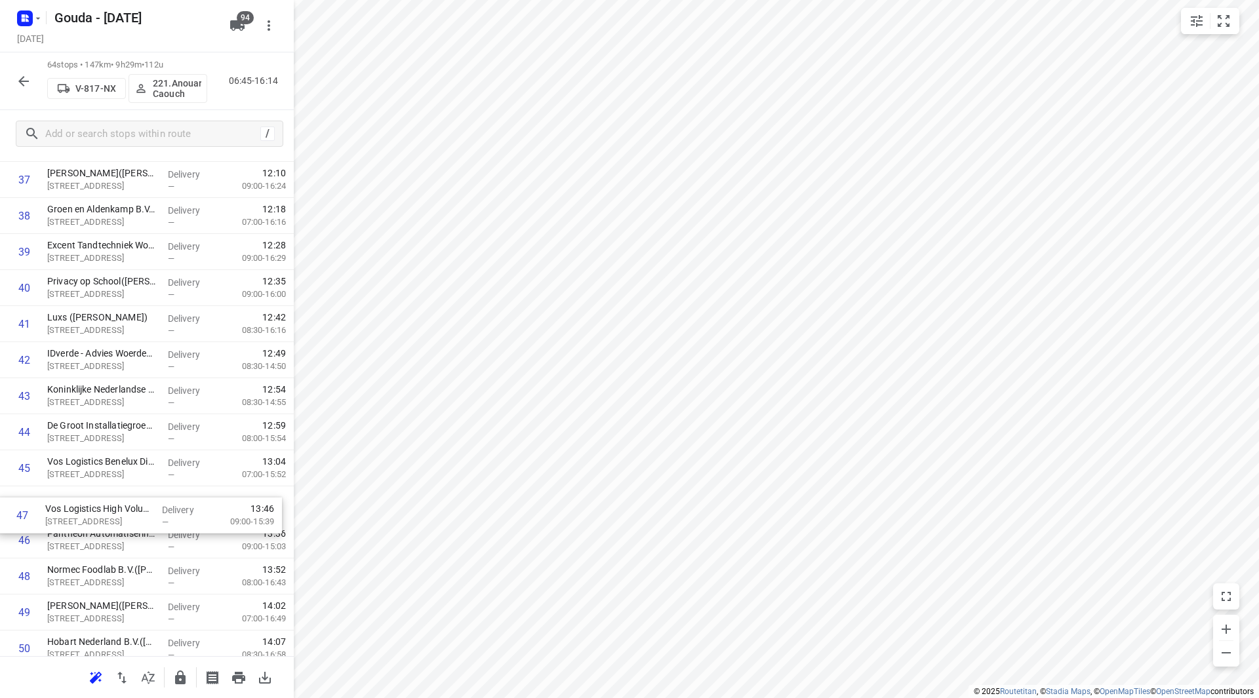
scroll to position [1397, 0]
drag, startPoint x: 116, startPoint y: 547, endPoint x: 112, endPoint y: 506, distance: 41.5
click at [113, 507] on div "1 [PERSON_NAME]([PERSON_NAME]) [STREET_ADDRESS] Delivery — 06:58 06:15-08:21 2 …" at bounding box center [147, 17] width 294 height 2308
drag, startPoint x: 115, startPoint y: 513, endPoint x: 113, endPoint y: 539, distance: 26.3
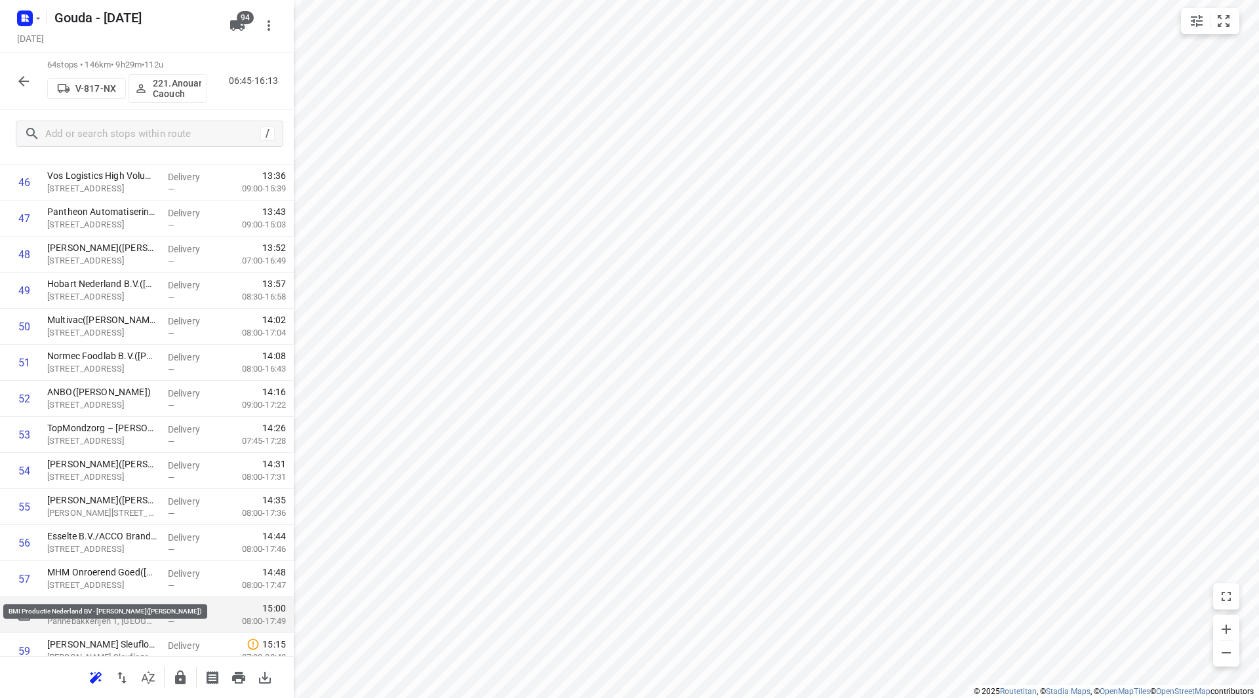
scroll to position [1738, 0]
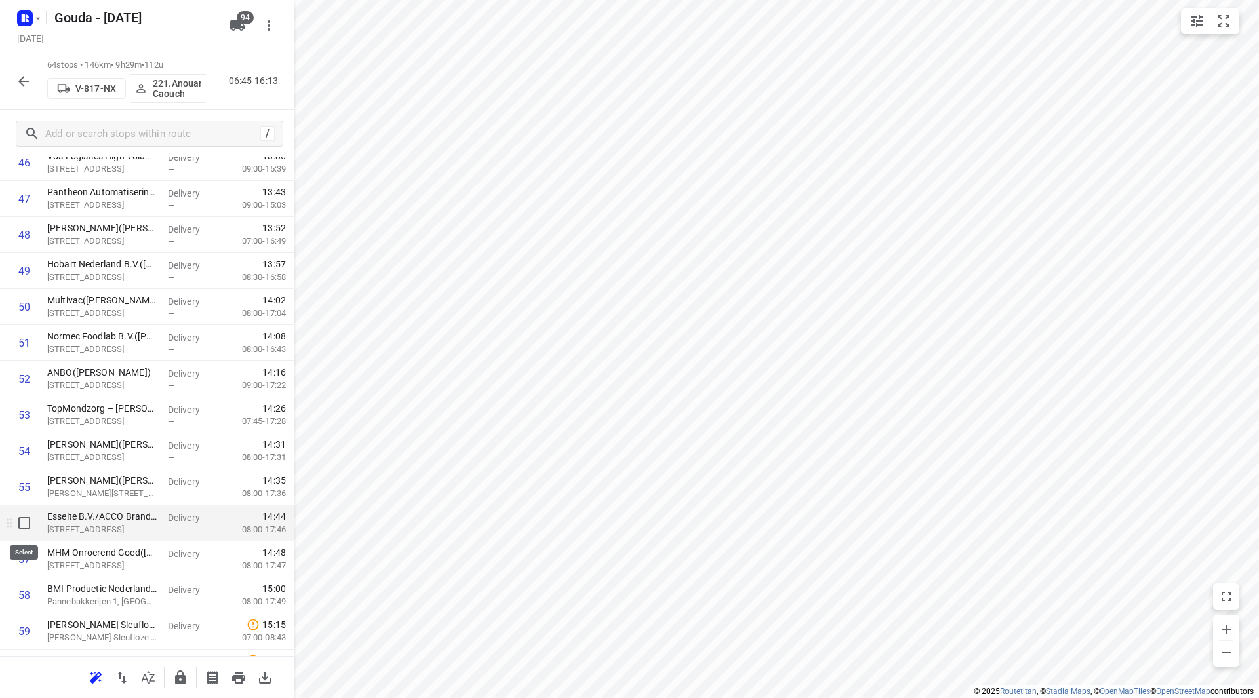
click at [20, 524] on input "checkbox" at bounding box center [24, 523] width 26 height 26
checkbox input "true"
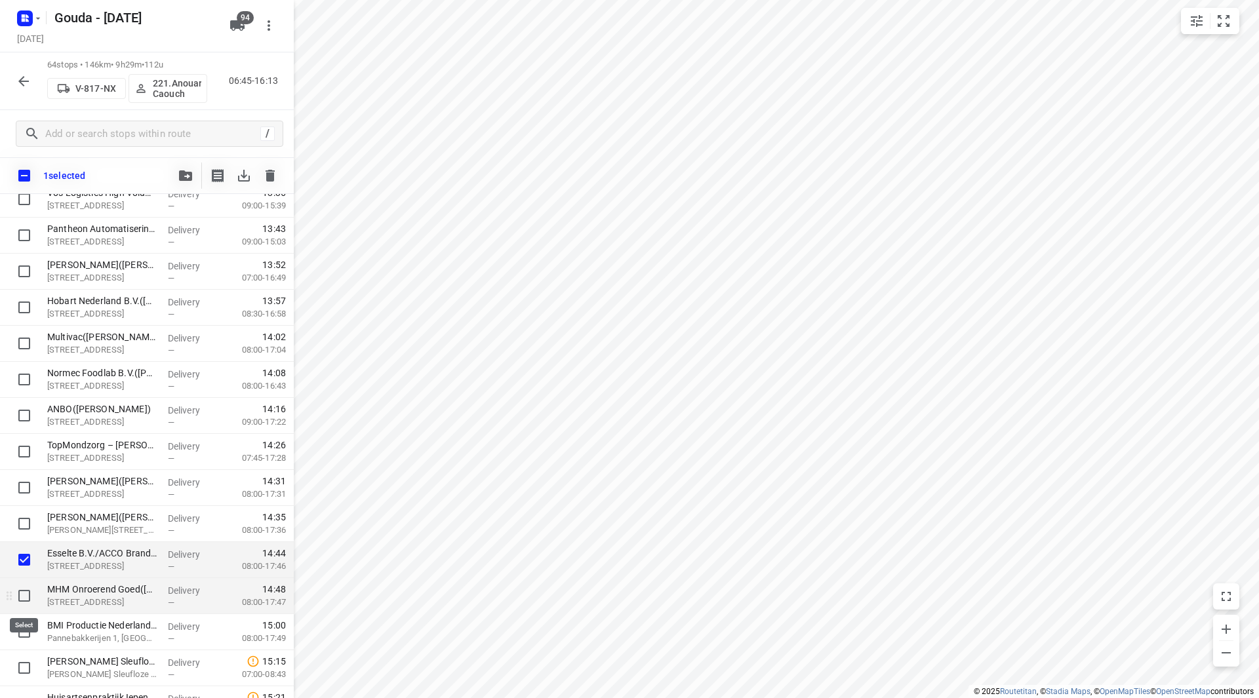
click at [22, 597] on input "checkbox" at bounding box center [24, 596] width 26 height 26
checkbox input "true"
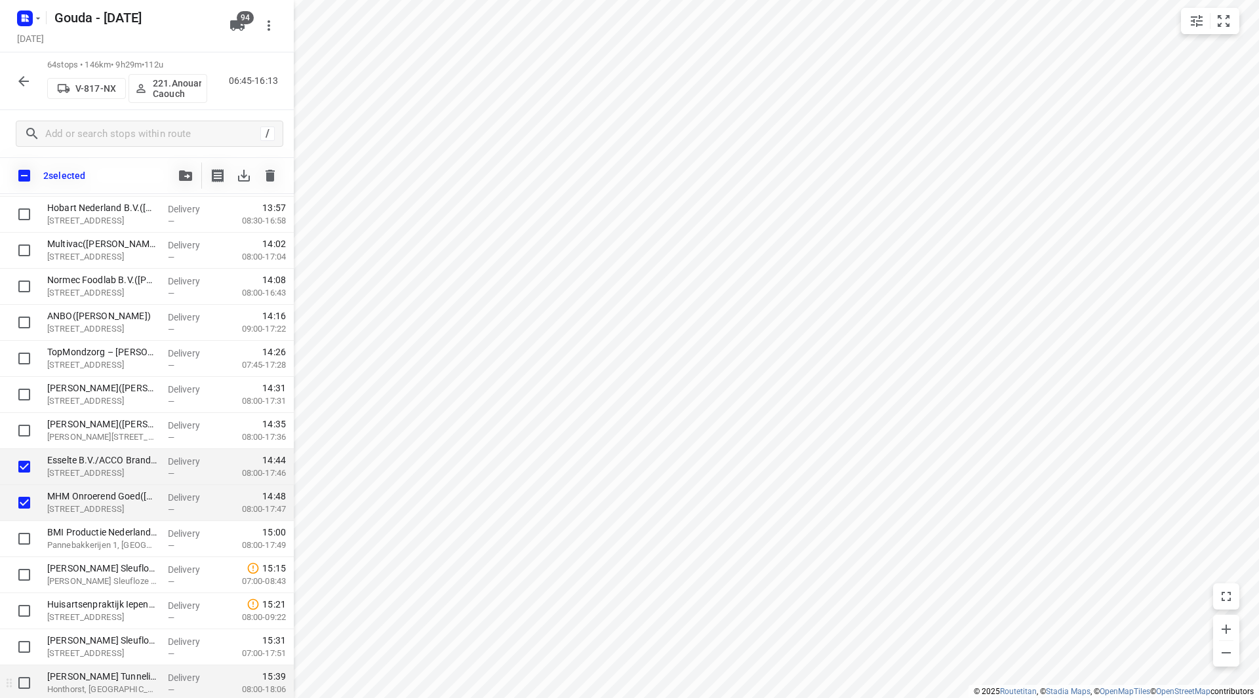
scroll to position [1869, 0]
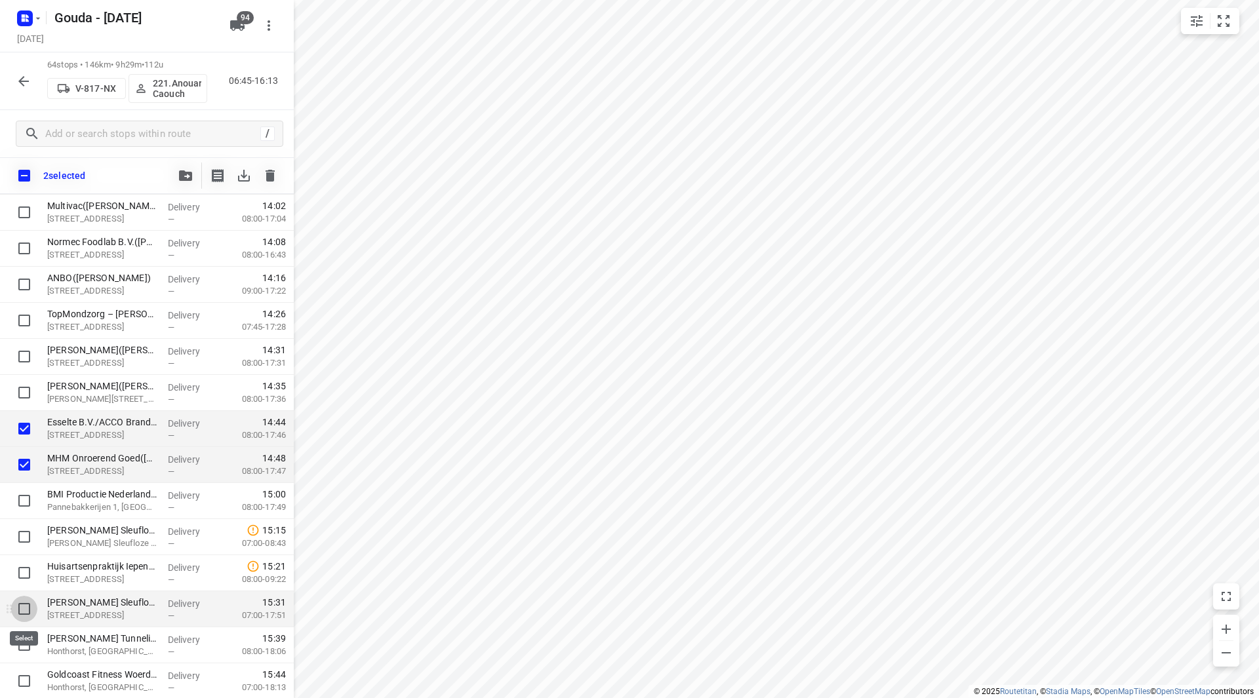
click at [26, 608] on input "checkbox" at bounding box center [24, 609] width 26 height 26
checkbox input "true"
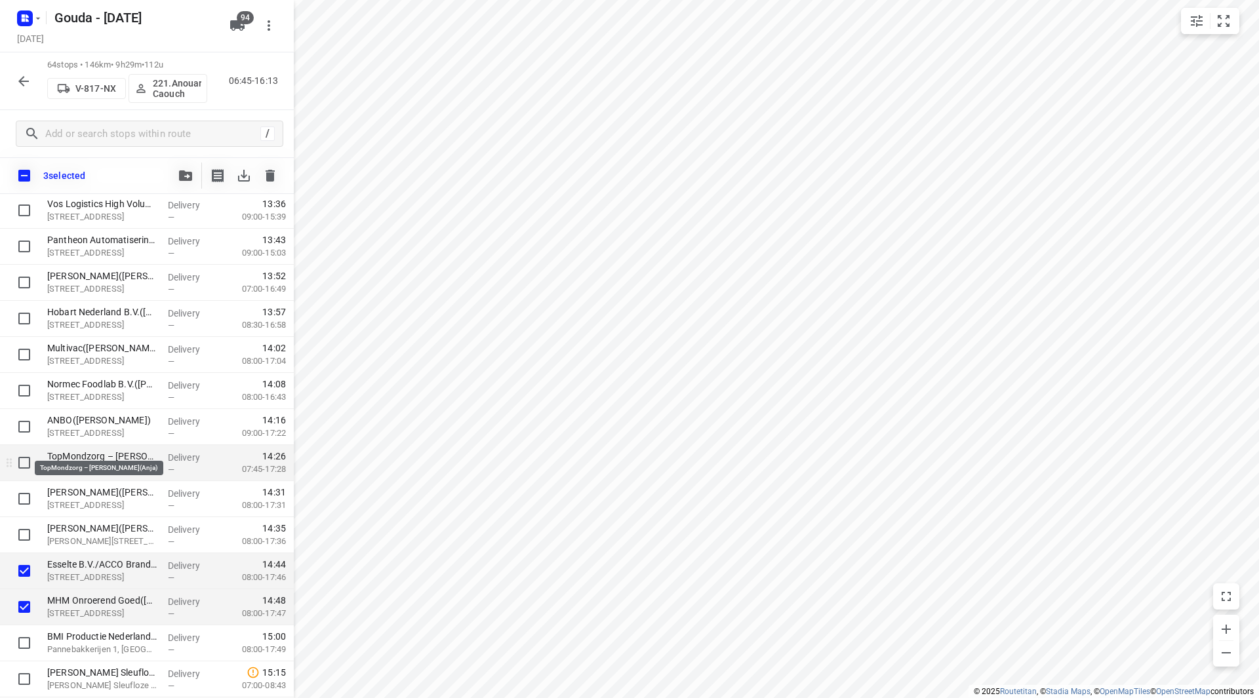
scroll to position [1738, 0]
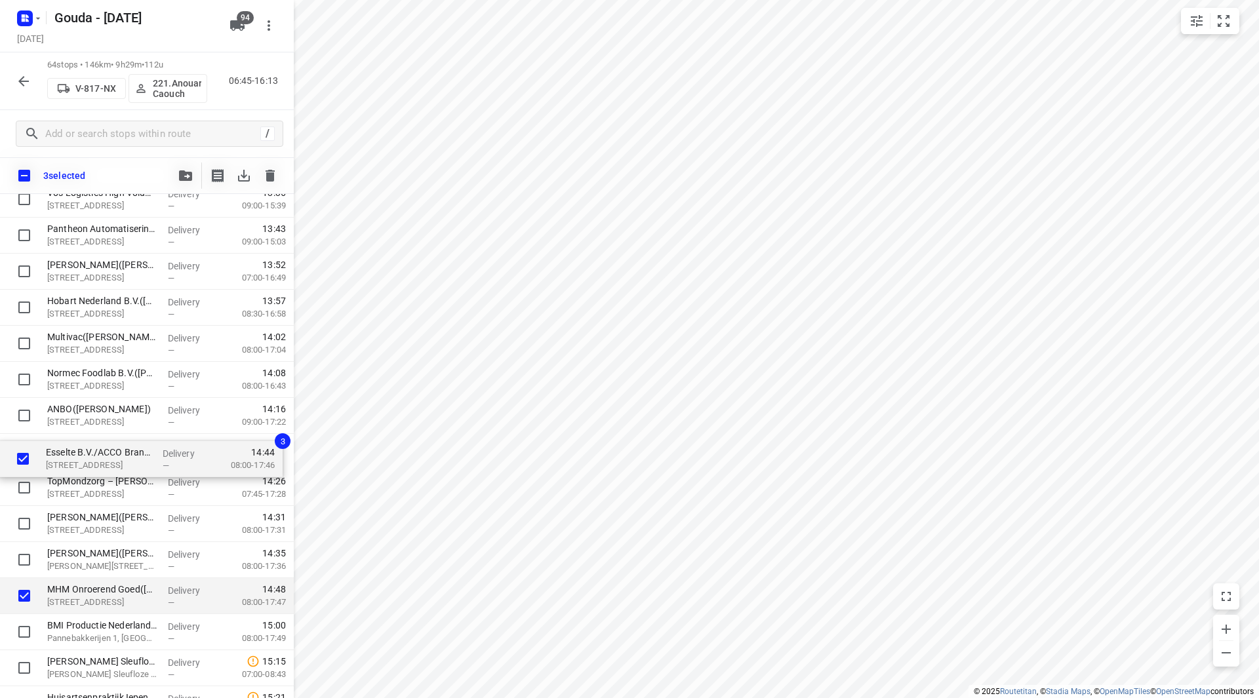
drag, startPoint x: 65, startPoint y: 562, endPoint x: 66, endPoint y: 443, distance: 120.0
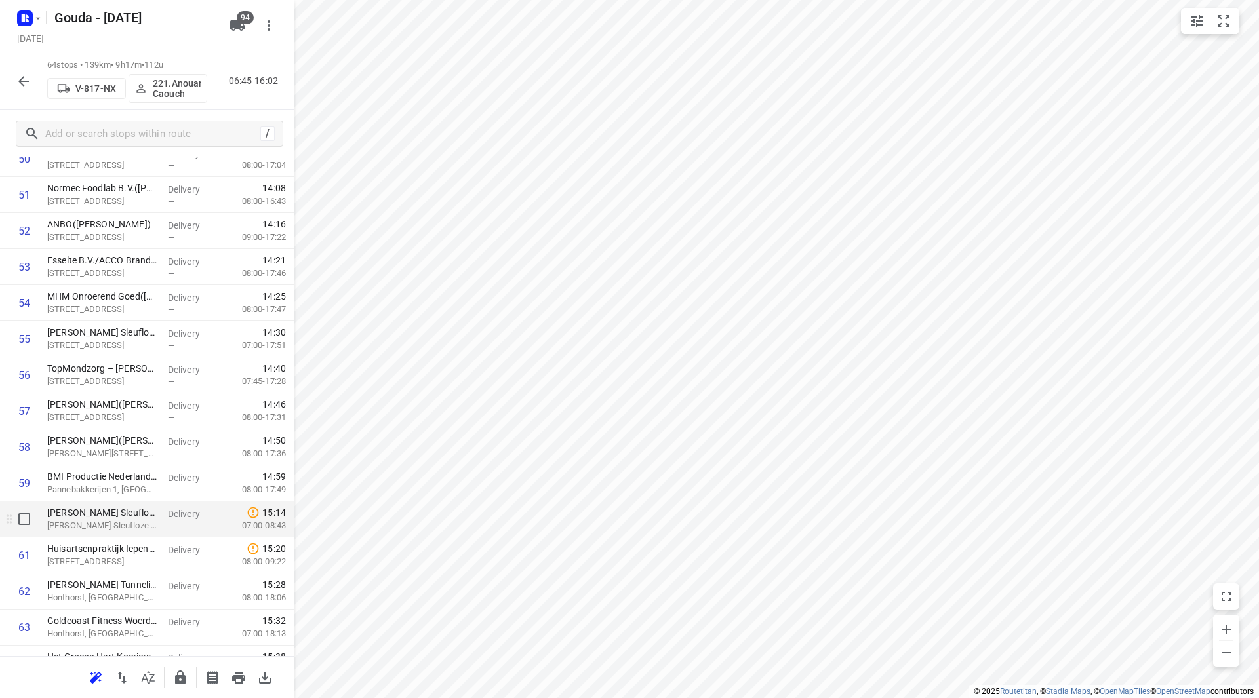
scroll to position [1935, 0]
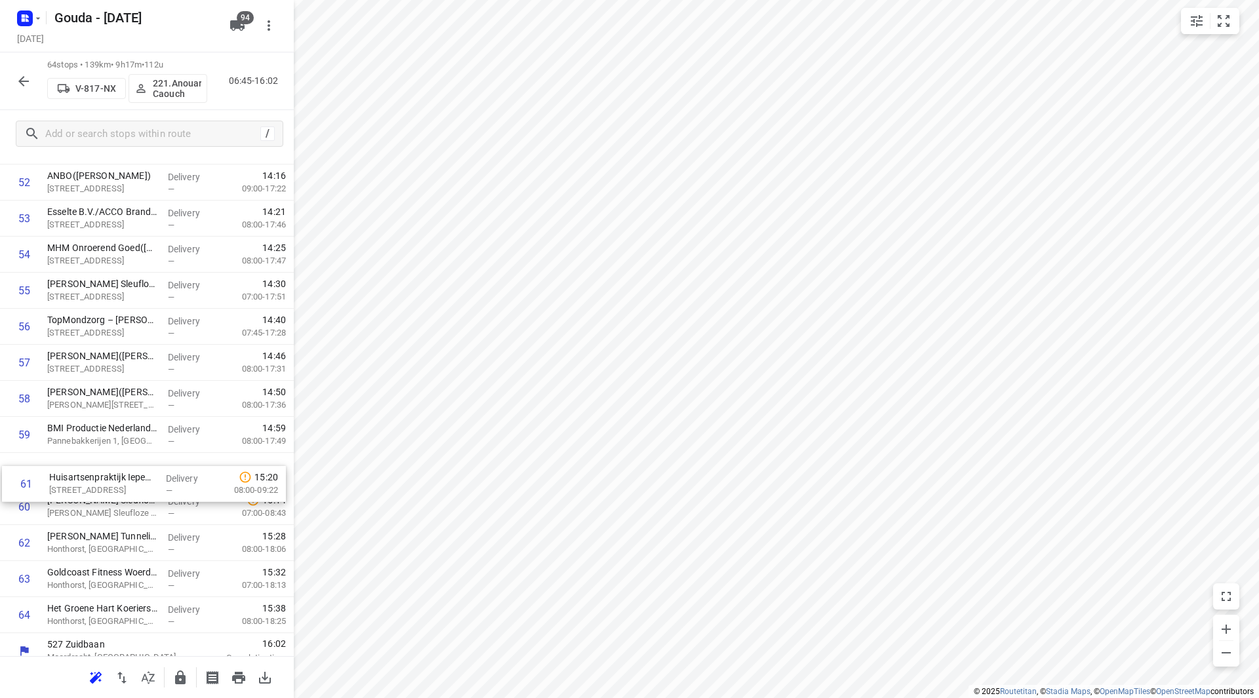
drag, startPoint x: 127, startPoint y: 512, endPoint x: 128, endPoint y: 469, distance: 43.3
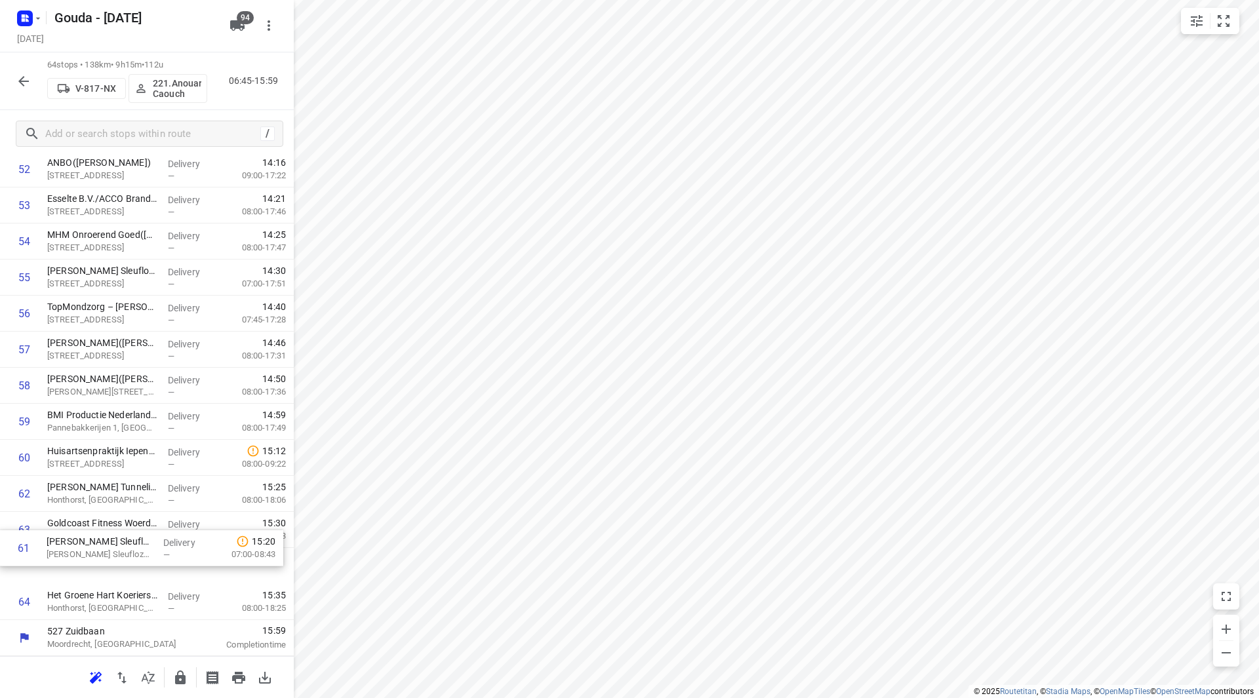
drag, startPoint x: 127, startPoint y: 498, endPoint x: 130, endPoint y: 572, distance: 74.8
click at [178, 677] on icon "button" at bounding box center [180, 678] width 10 height 14
click at [18, 71] on button "button" at bounding box center [23, 81] width 26 height 26
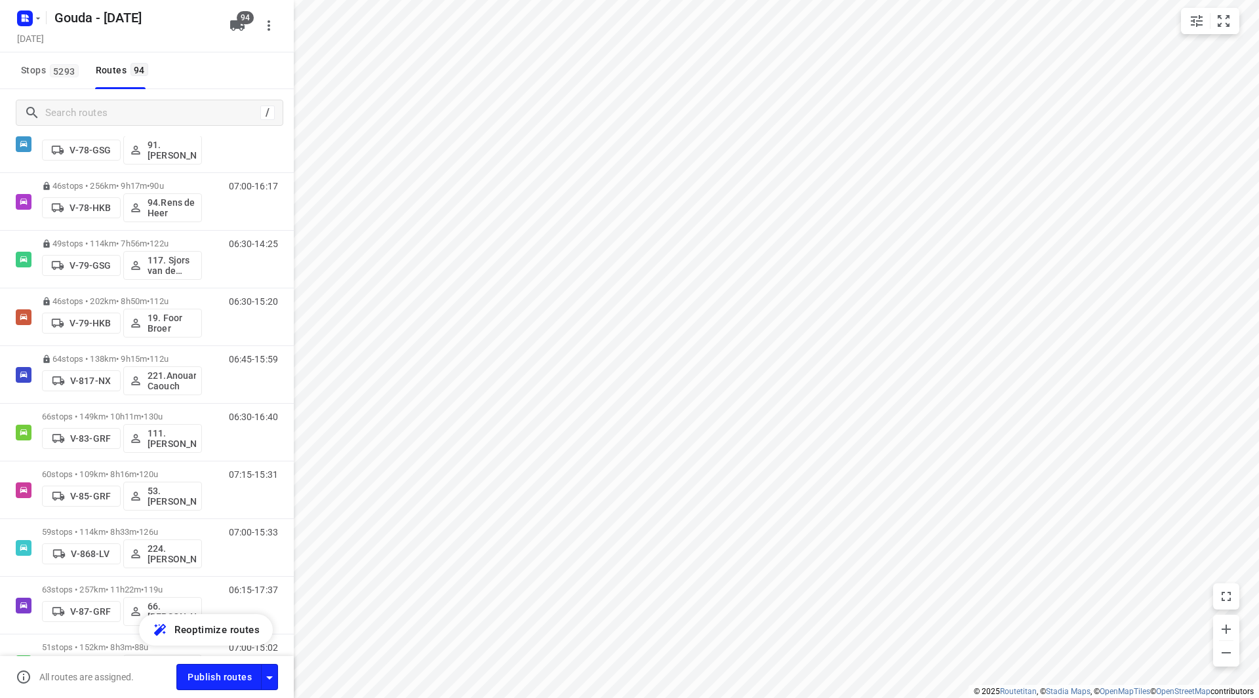
scroll to position [2294, 0]
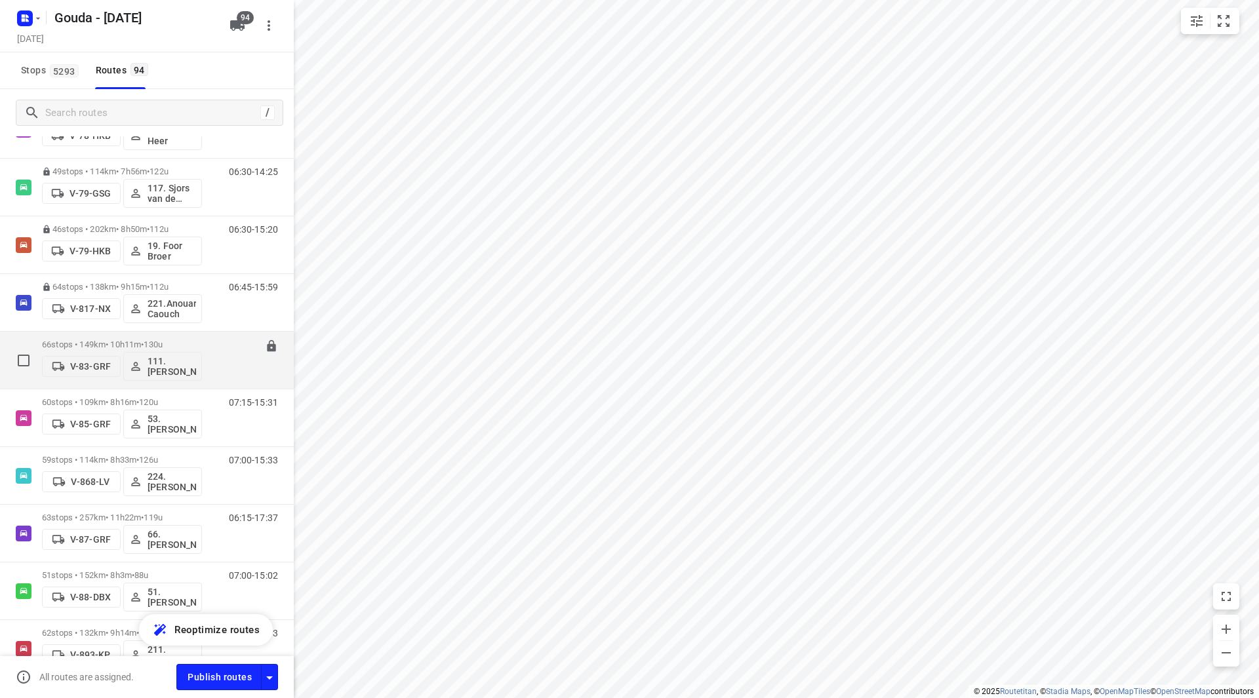
click at [107, 337] on div "66 stops • 149km • 10h11m • 130u V-83-GRF 111.[PERSON_NAME]" at bounding box center [122, 360] width 160 height 54
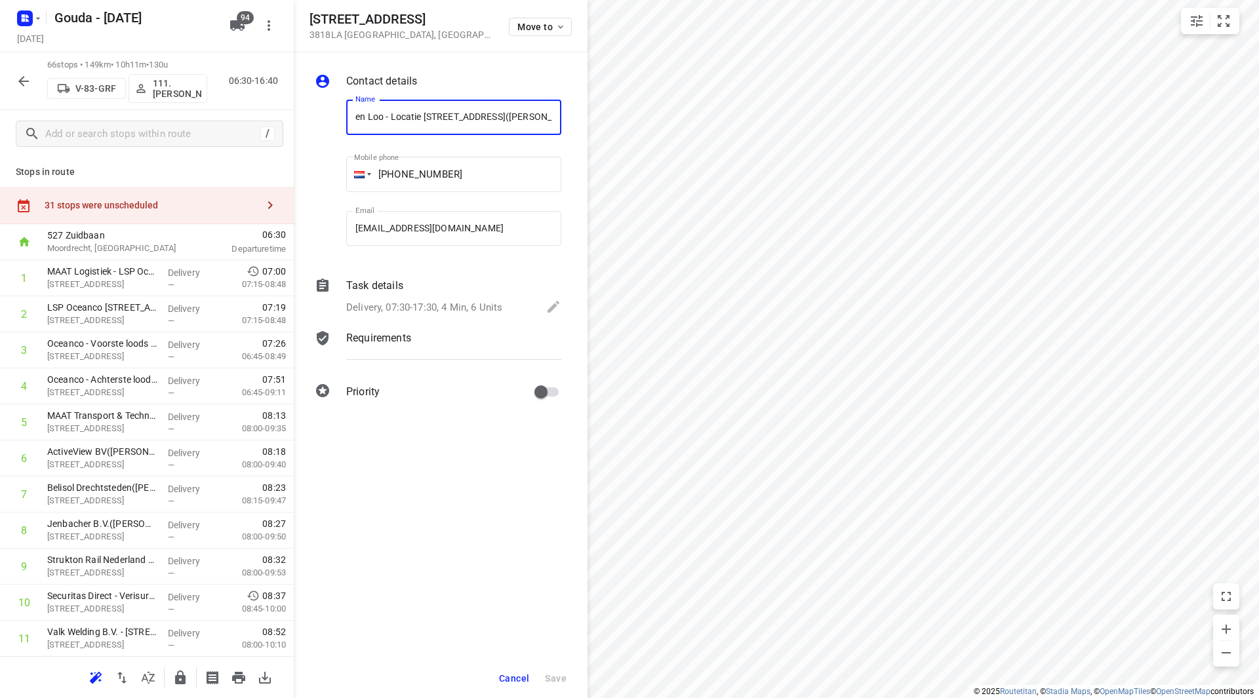
scroll to position [0, 0]
drag, startPoint x: 479, startPoint y: 116, endPoint x: 330, endPoint y: 111, distance: 148.3
click at [330, 111] on div "Name ⭐ 's Heeren Loo - Locatie [STREET_ADDRESS][PERSON_NAME]) Name Mobile phone…" at bounding box center [438, 175] width 252 height 173
drag, startPoint x: 467, startPoint y: 119, endPoint x: 281, endPoint y: 118, distance: 185.5
click at [281, 118] on div "[STREET_ADDRESS] Move to Contact details Name Gemeente Zeist Publiekshal([PERSO…" at bounding box center [147, 349] width 294 height 698
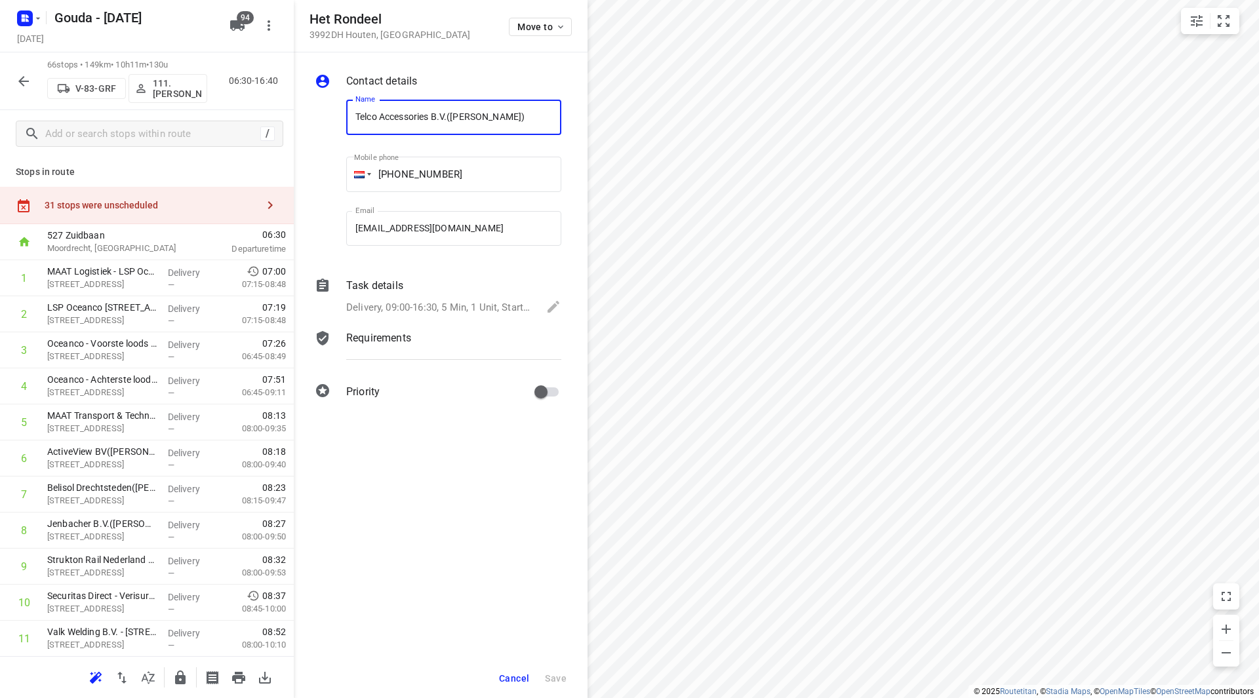
drag, startPoint x: 437, startPoint y: 118, endPoint x: 301, endPoint y: 115, distance: 136.4
click at [301, 115] on div "Contact details Name Telco Accessories B.V.([PERSON_NAME]) Name Mobile phone [P…" at bounding box center [441, 238] width 294 height 373
drag, startPoint x: 440, startPoint y: 117, endPoint x: 330, endPoint y: 117, distance: 109.5
click at [330, 117] on div "Name Intermedia Group B.V.([PERSON_NAME]) Name Mobile phone [PHONE_NUMBER] ​ Em…" at bounding box center [438, 175] width 252 height 173
drag, startPoint x: 540, startPoint y: 116, endPoint x: 295, endPoint y: 114, distance: 245.2
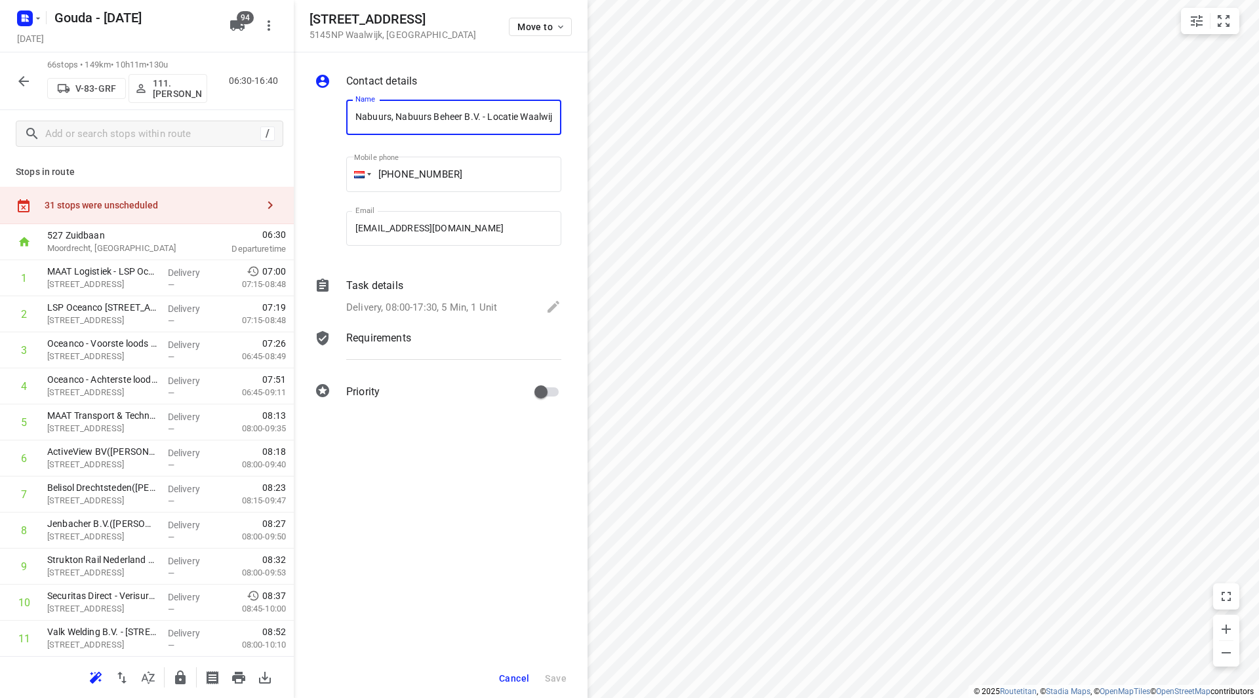
click at [295, 114] on div "Contact details Name Nabuurs, Nabuurs Beheer B.V. - Locatie Waalwijk 421120-202…" at bounding box center [441, 238] width 294 height 373
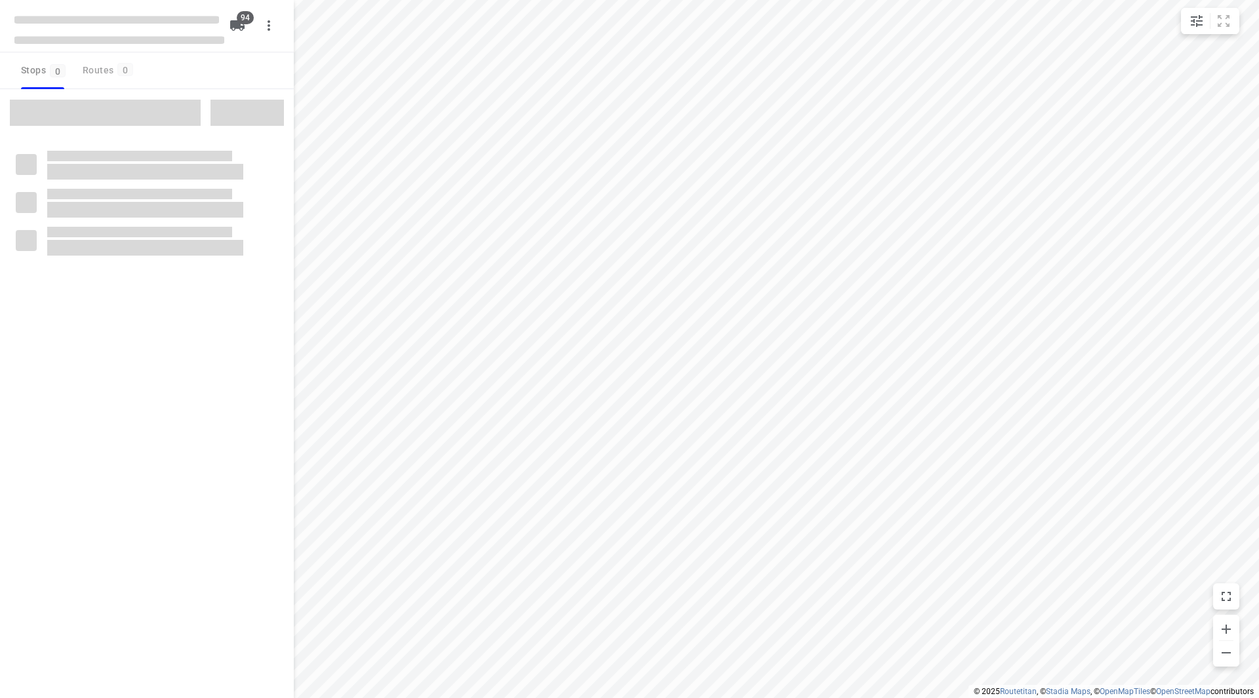
checkbox input "true"
